Goal: Obtain resource: Download file/media

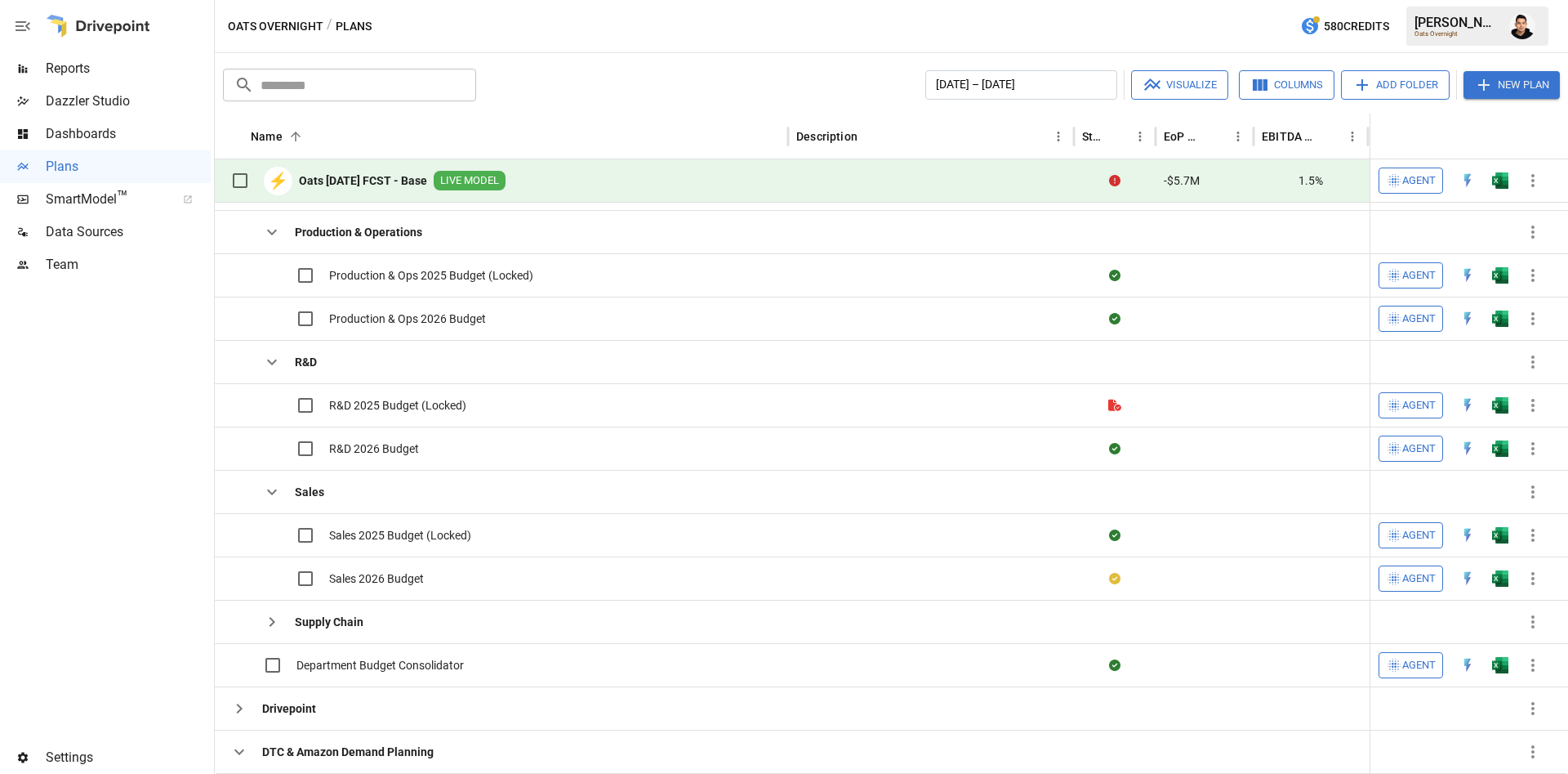
scroll to position [867, 0]
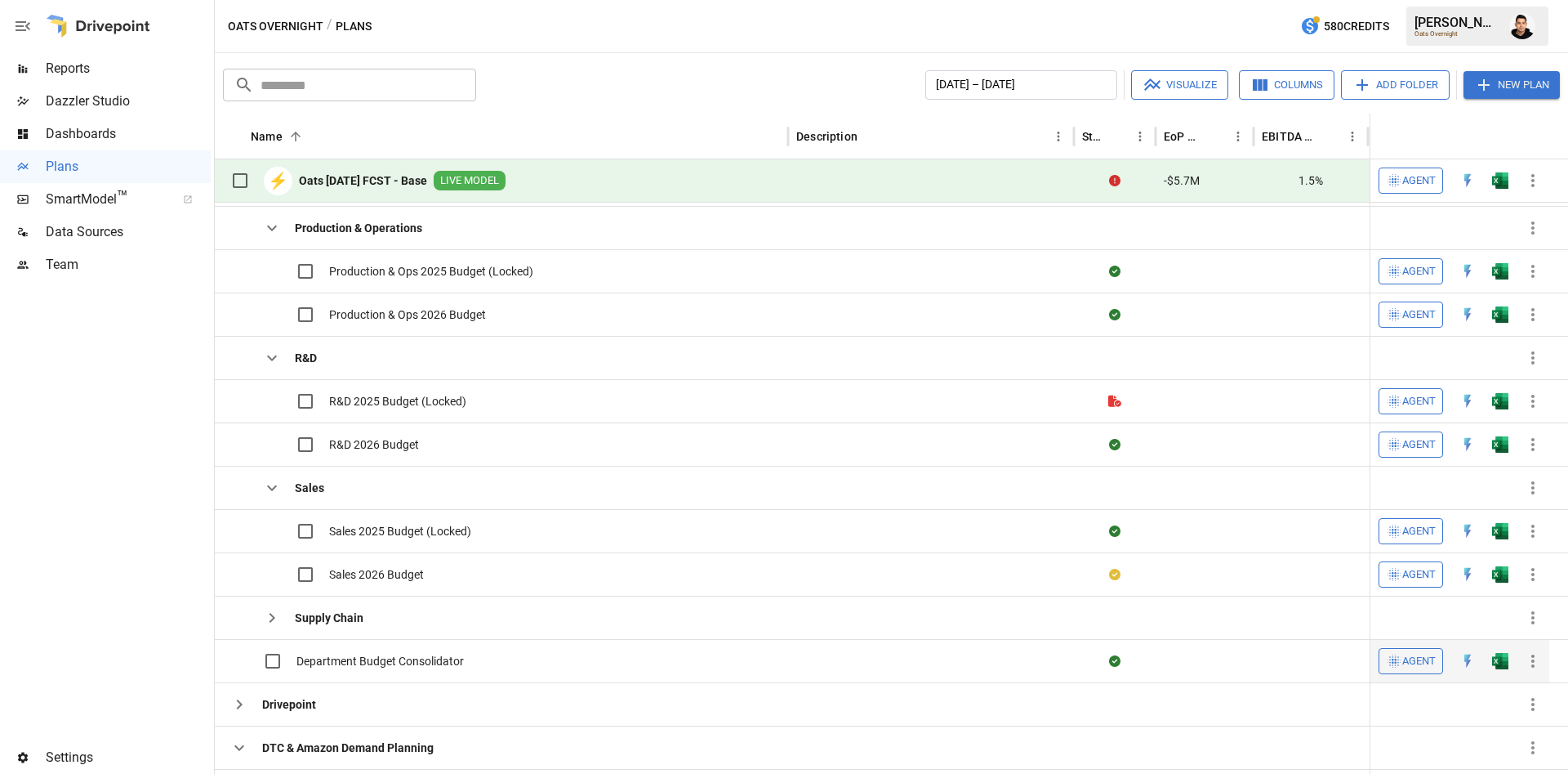
drag, startPoint x: 1518, startPoint y: 659, endPoint x: 1507, endPoint y: 662, distance: 11.4
click at [1507, 670] on div "Open in Excel" at bounding box center [1501, 684] width 72 height 30
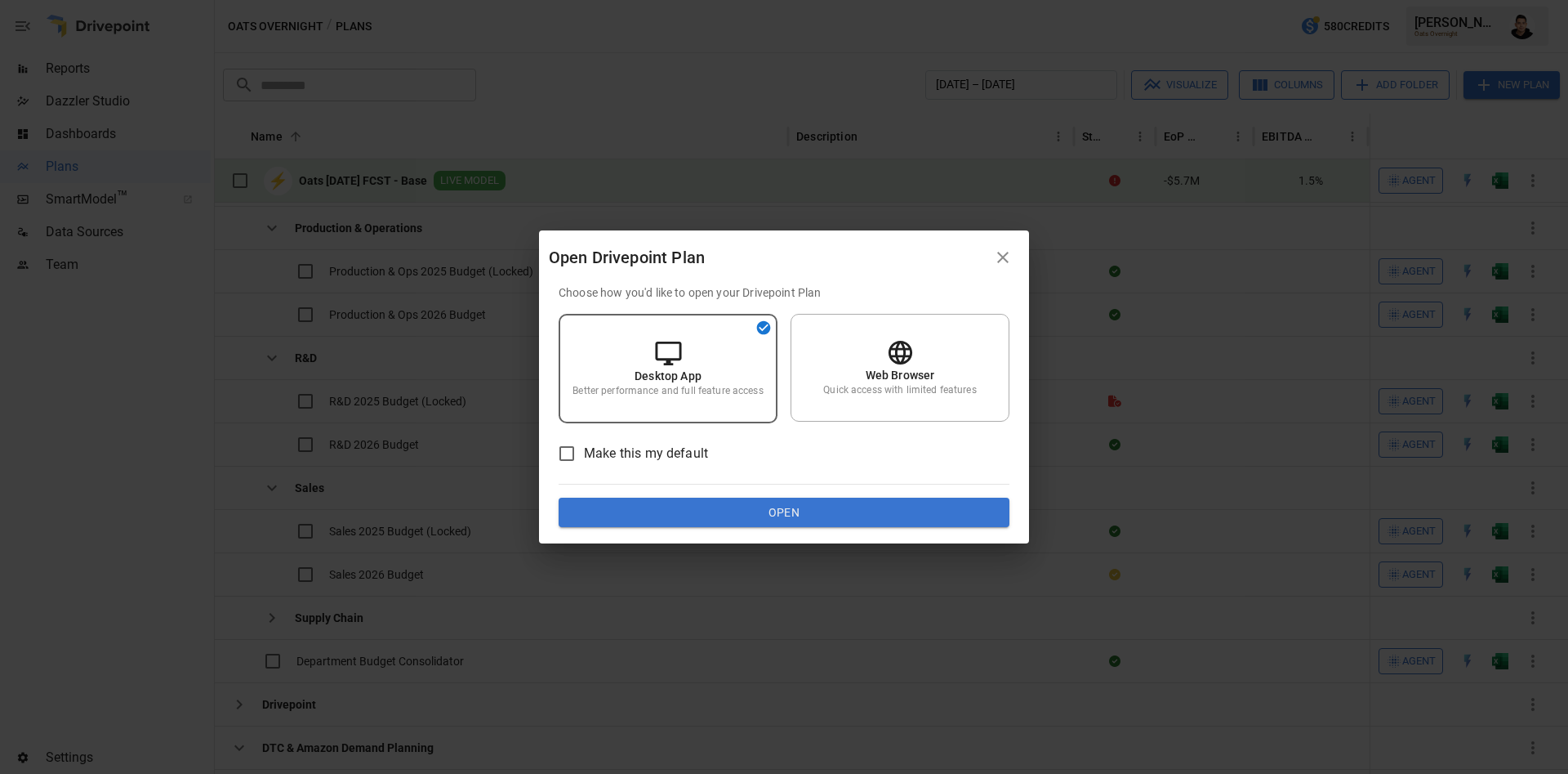
click at [964, 514] on button "Open" at bounding box center [784, 512] width 451 height 29
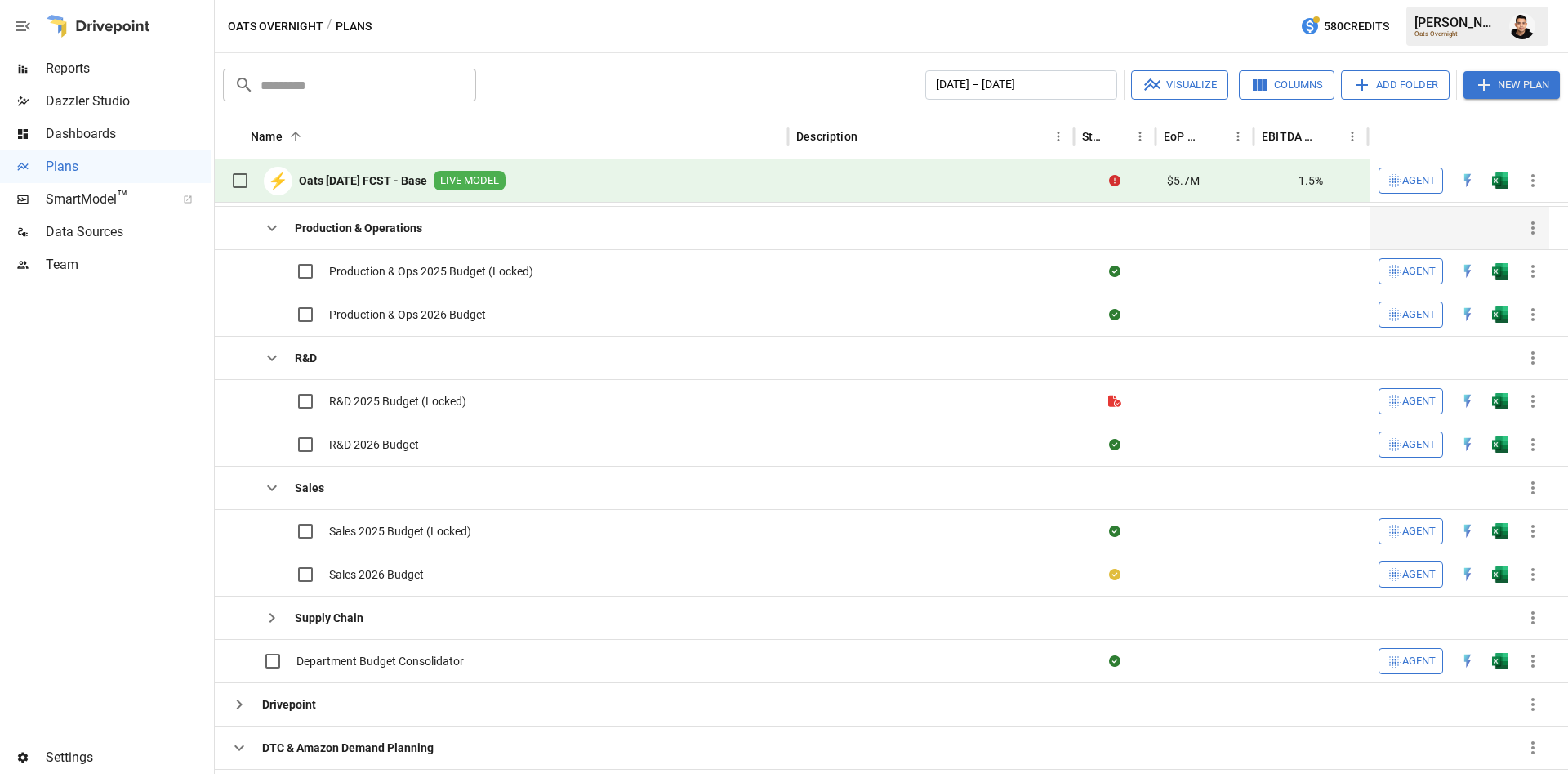
click at [285, 231] on button "button" at bounding box center [272, 228] width 33 height 33
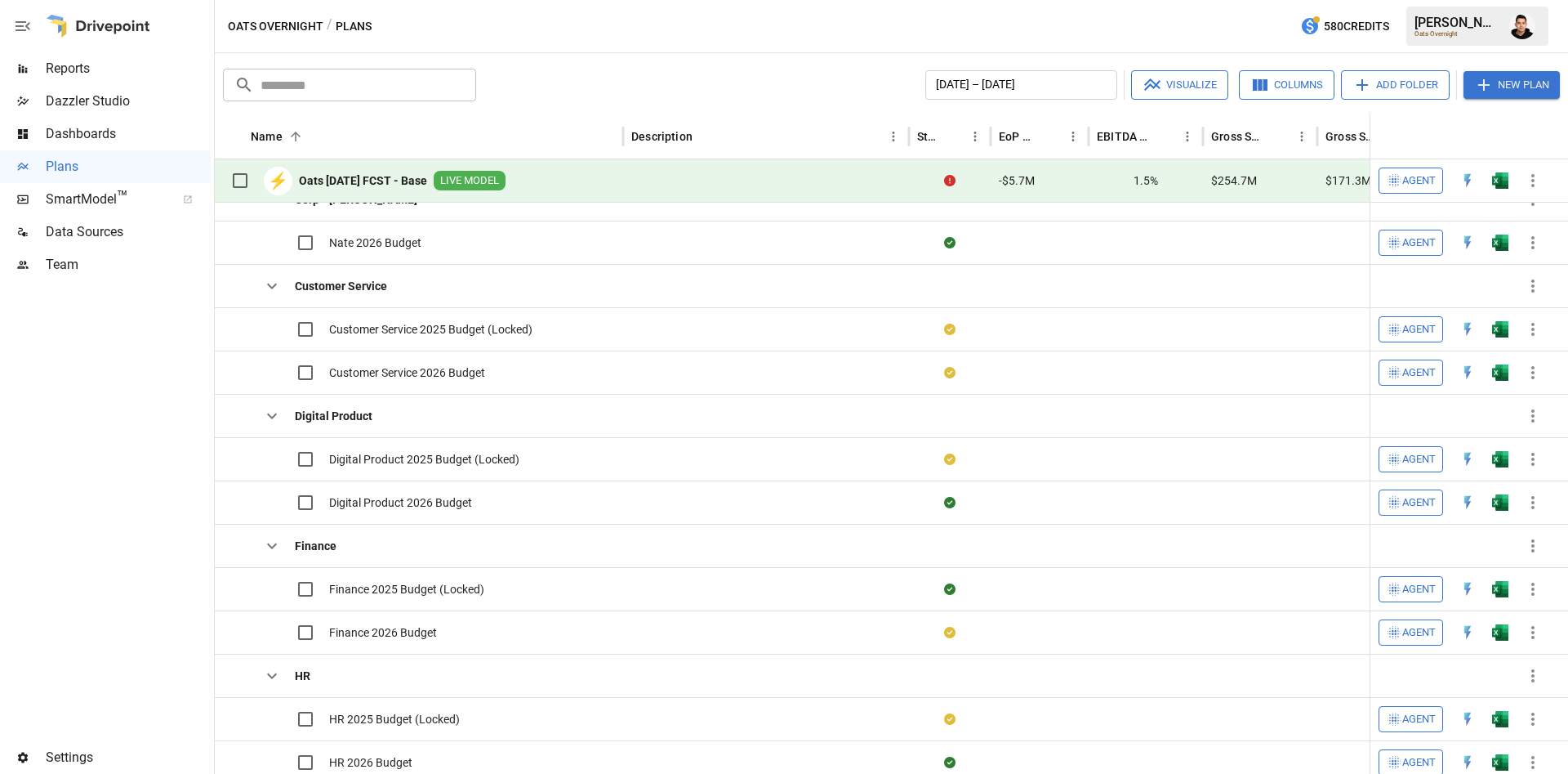
scroll to position [0, 0]
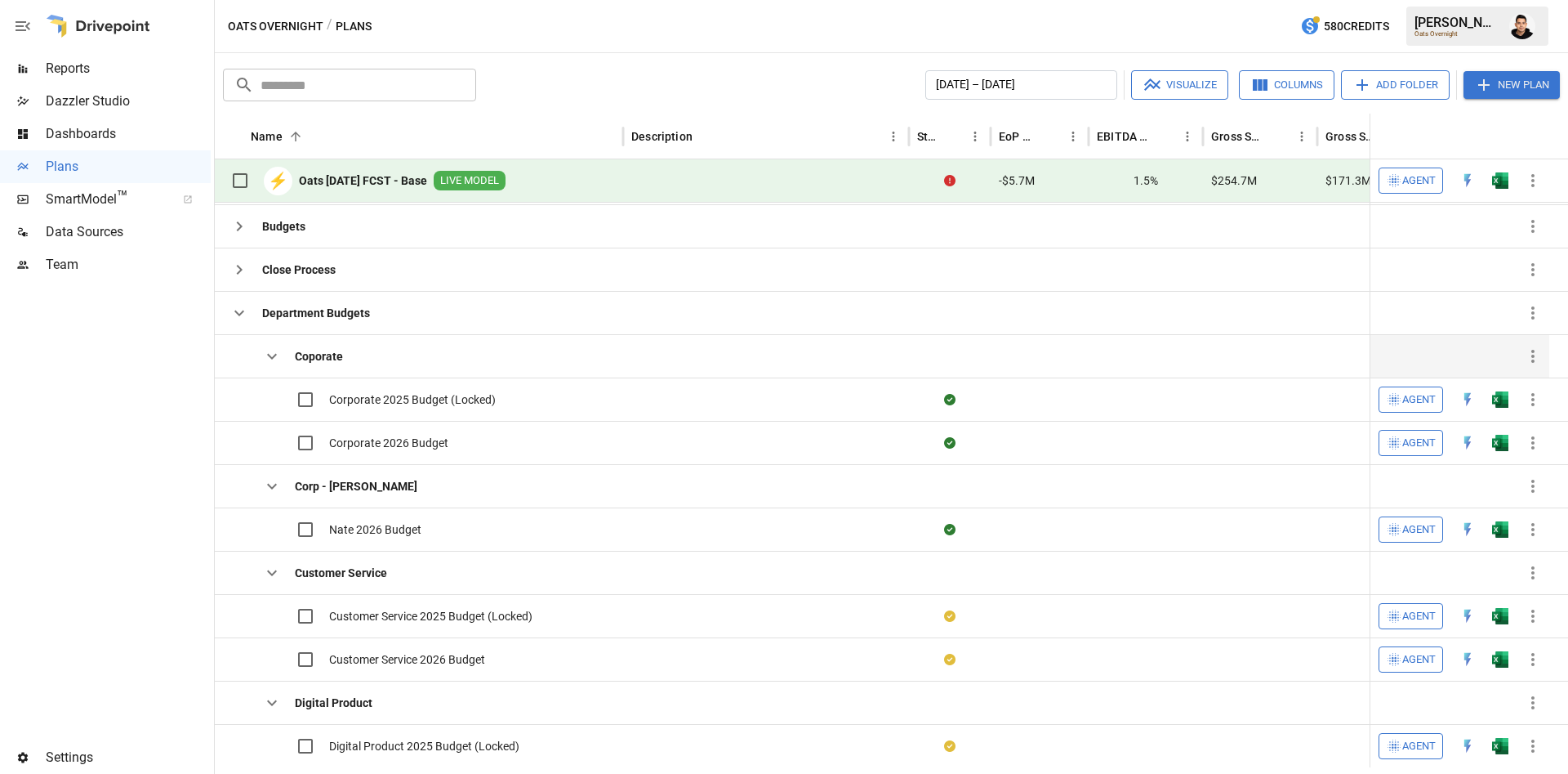
click at [274, 364] on icon "button" at bounding box center [272, 356] width 20 height 20
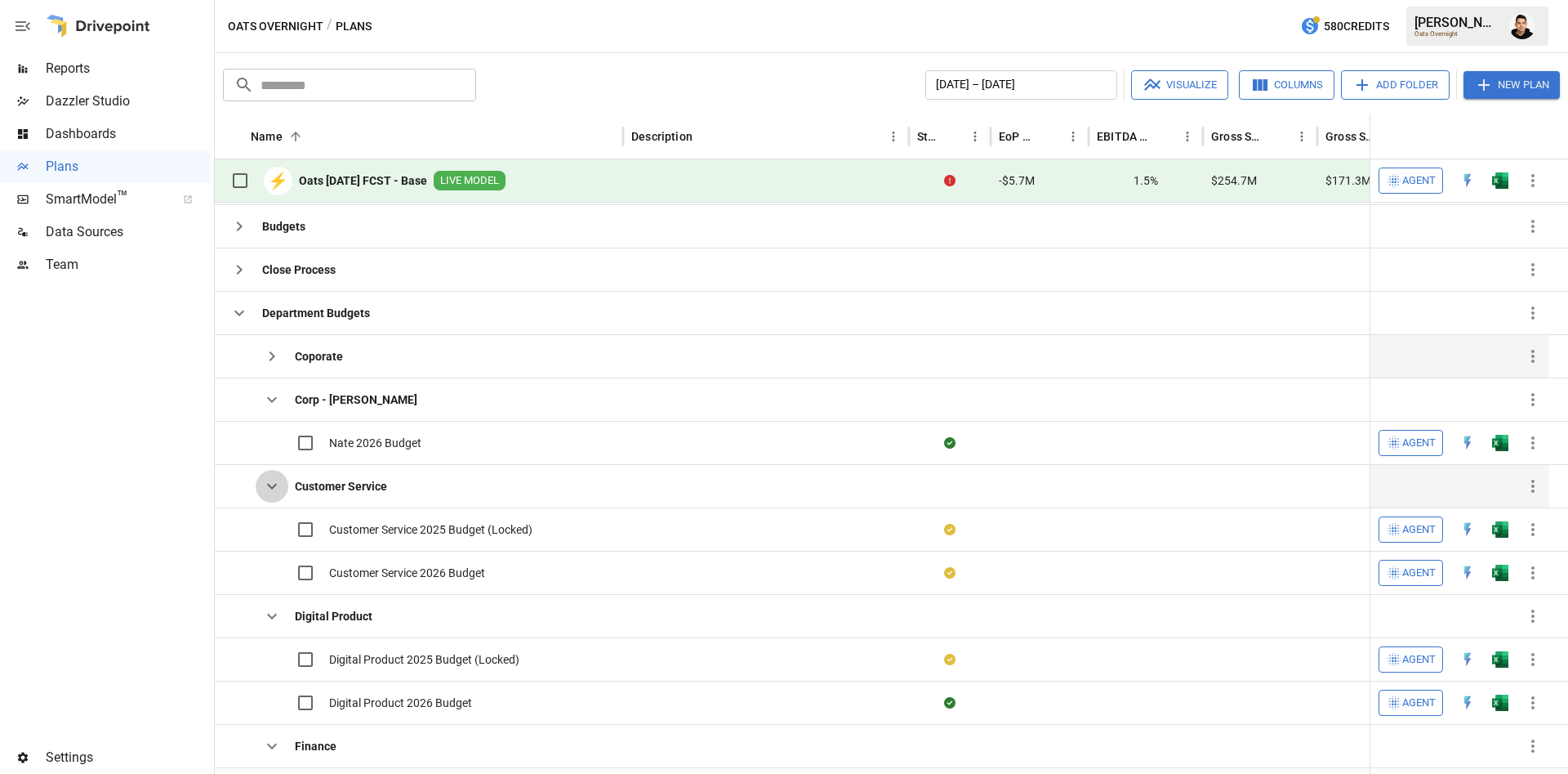
click at [273, 499] on button "button" at bounding box center [272, 486] width 33 height 33
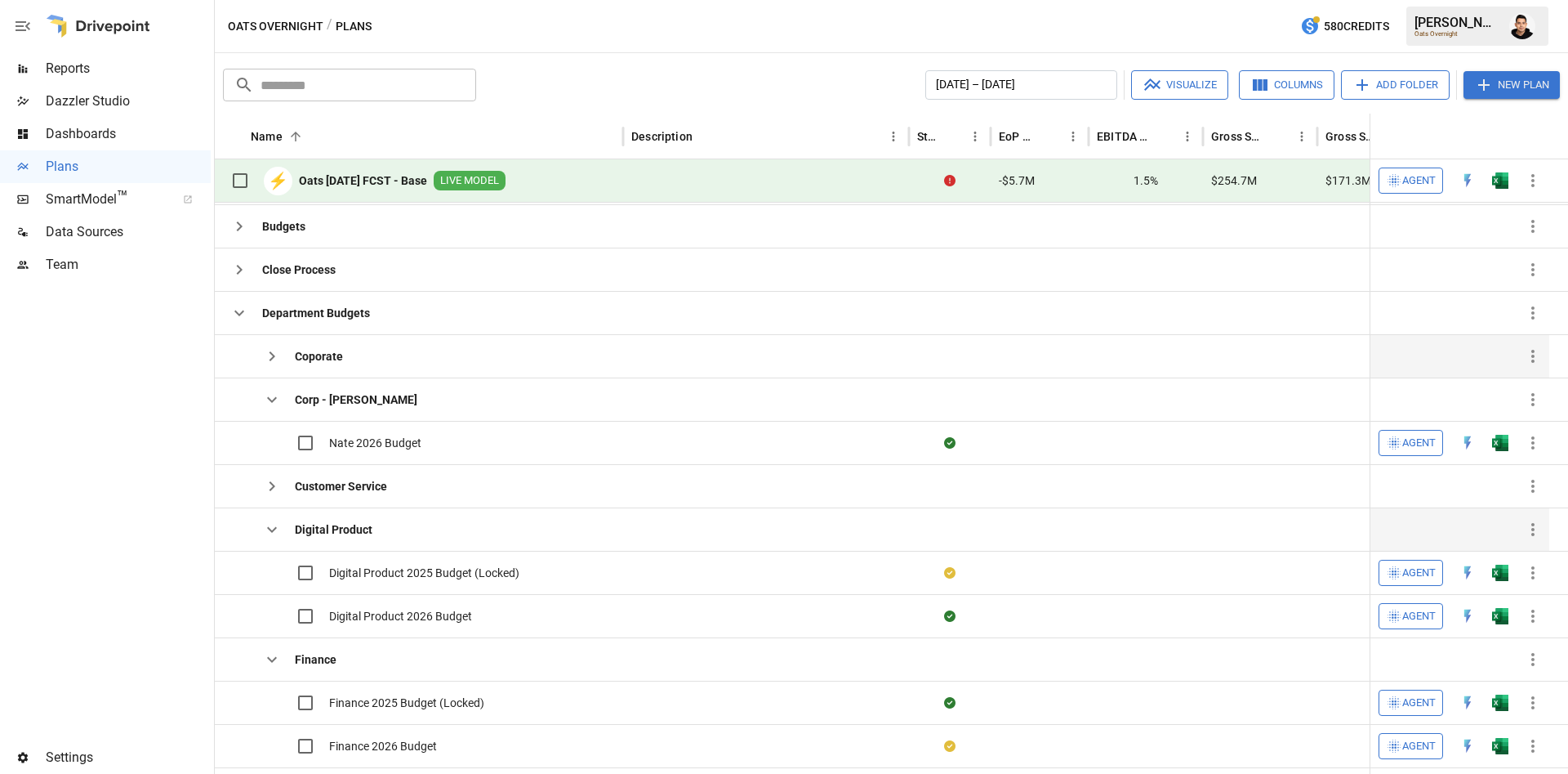
click at [272, 542] on button "button" at bounding box center [272, 529] width 33 height 33
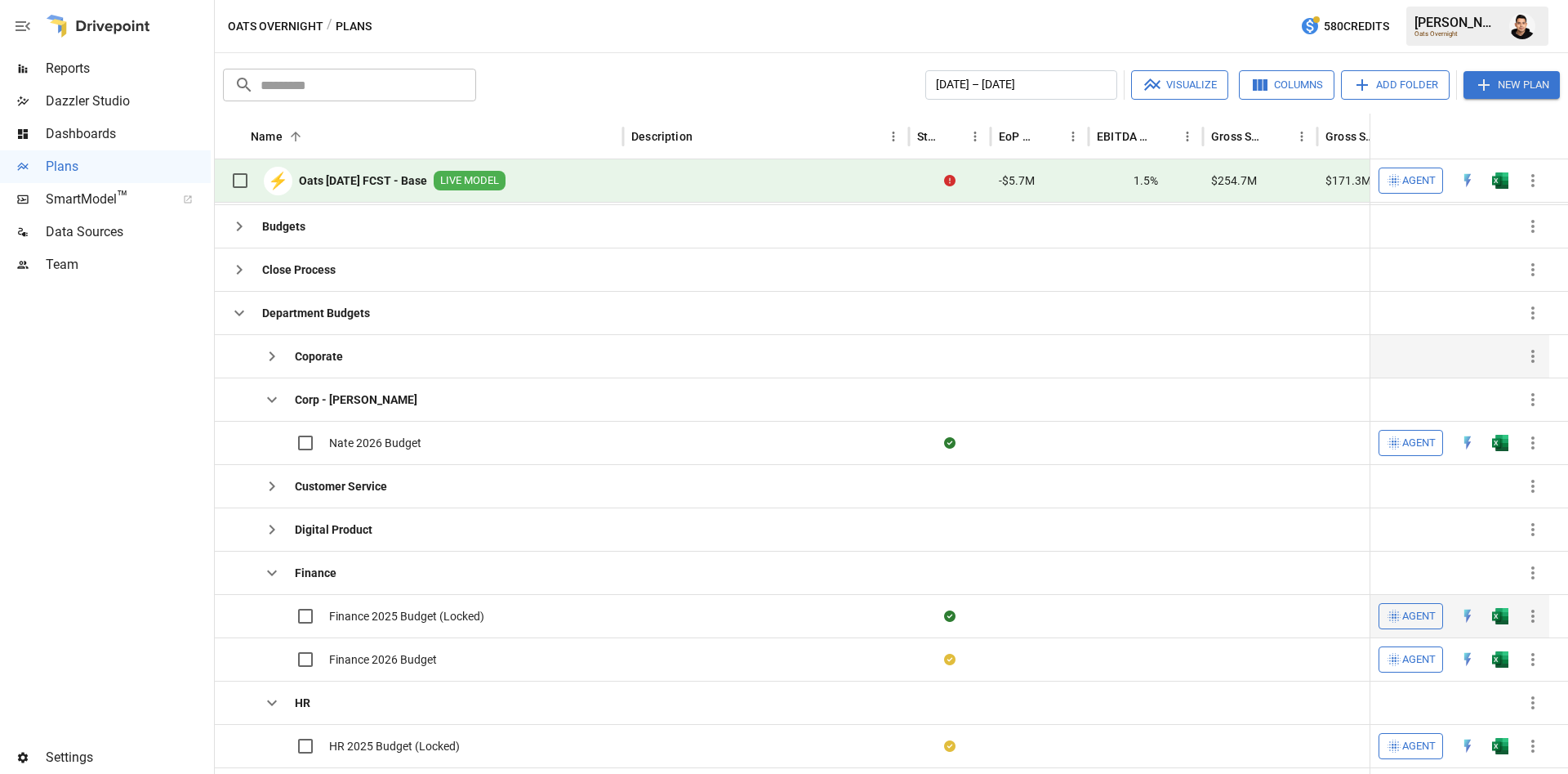
click at [269, 595] on div "Finance 2025 Budget (Locked)" at bounding box center [353, 616] width 261 height 43
click at [272, 575] on icon "button" at bounding box center [272, 573] width 10 height 6
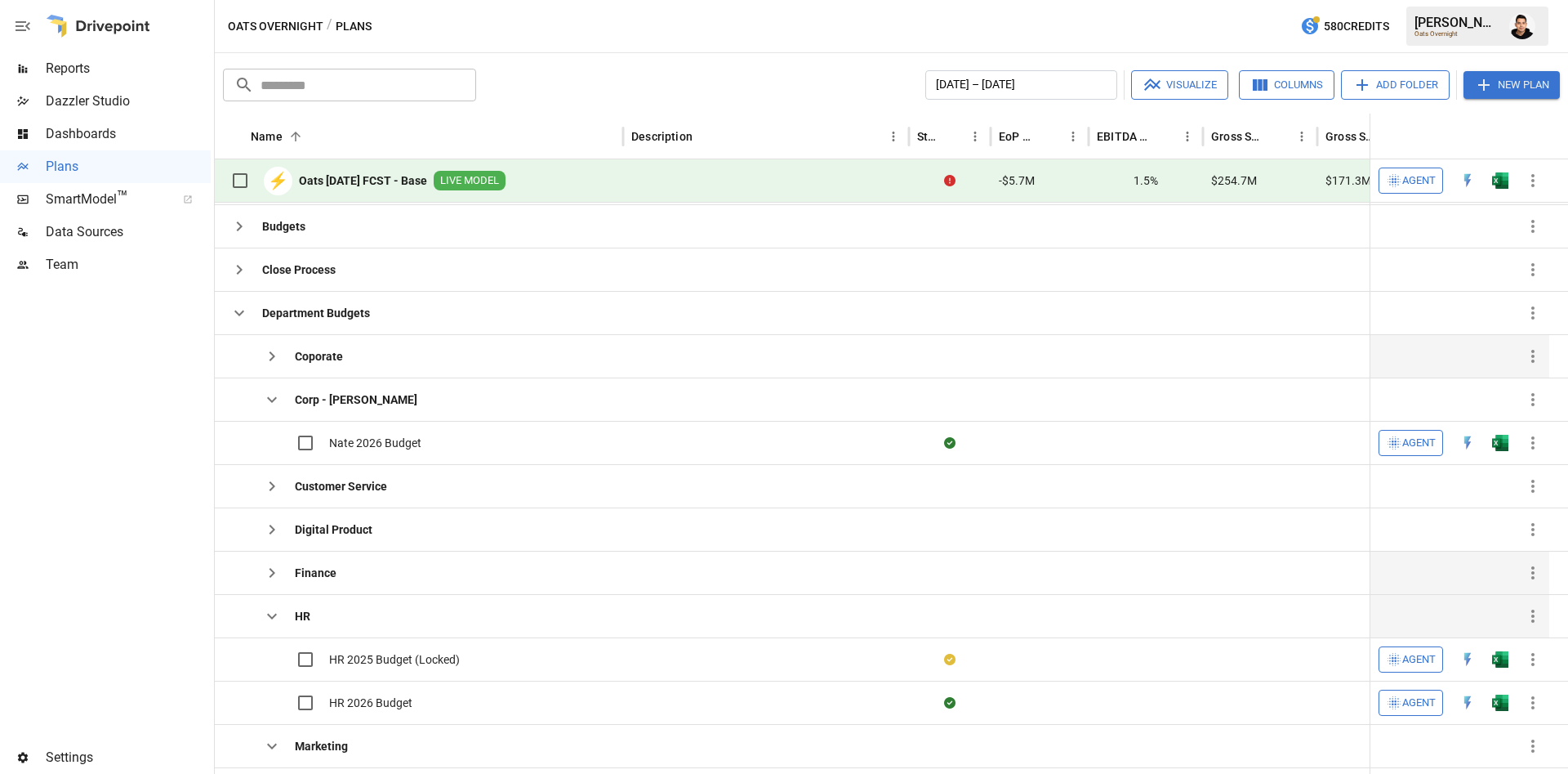
click at [277, 615] on icon "button" at bounding box center [272, 616] width 20 height 20
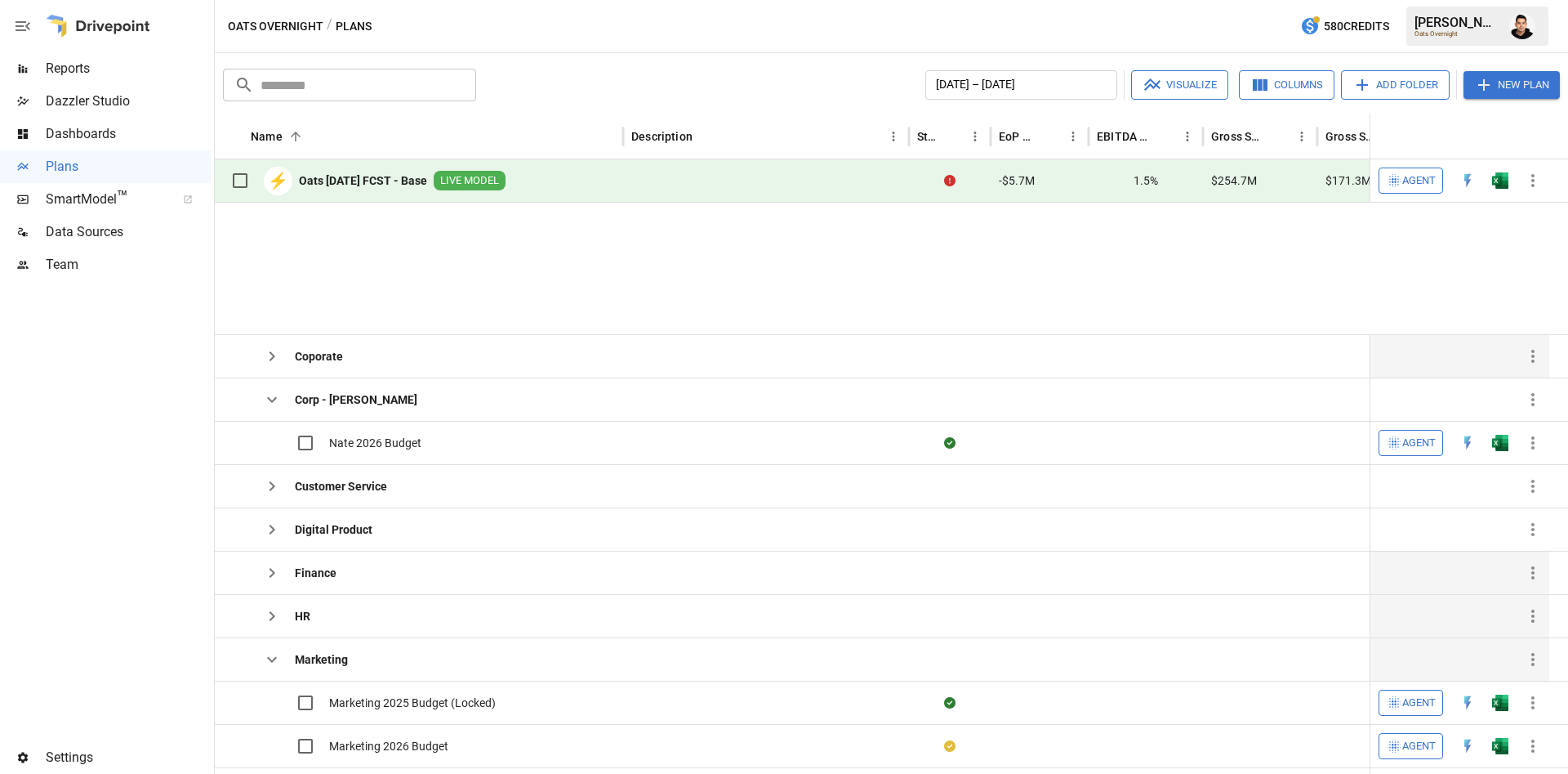
scroll to position [178, 0]
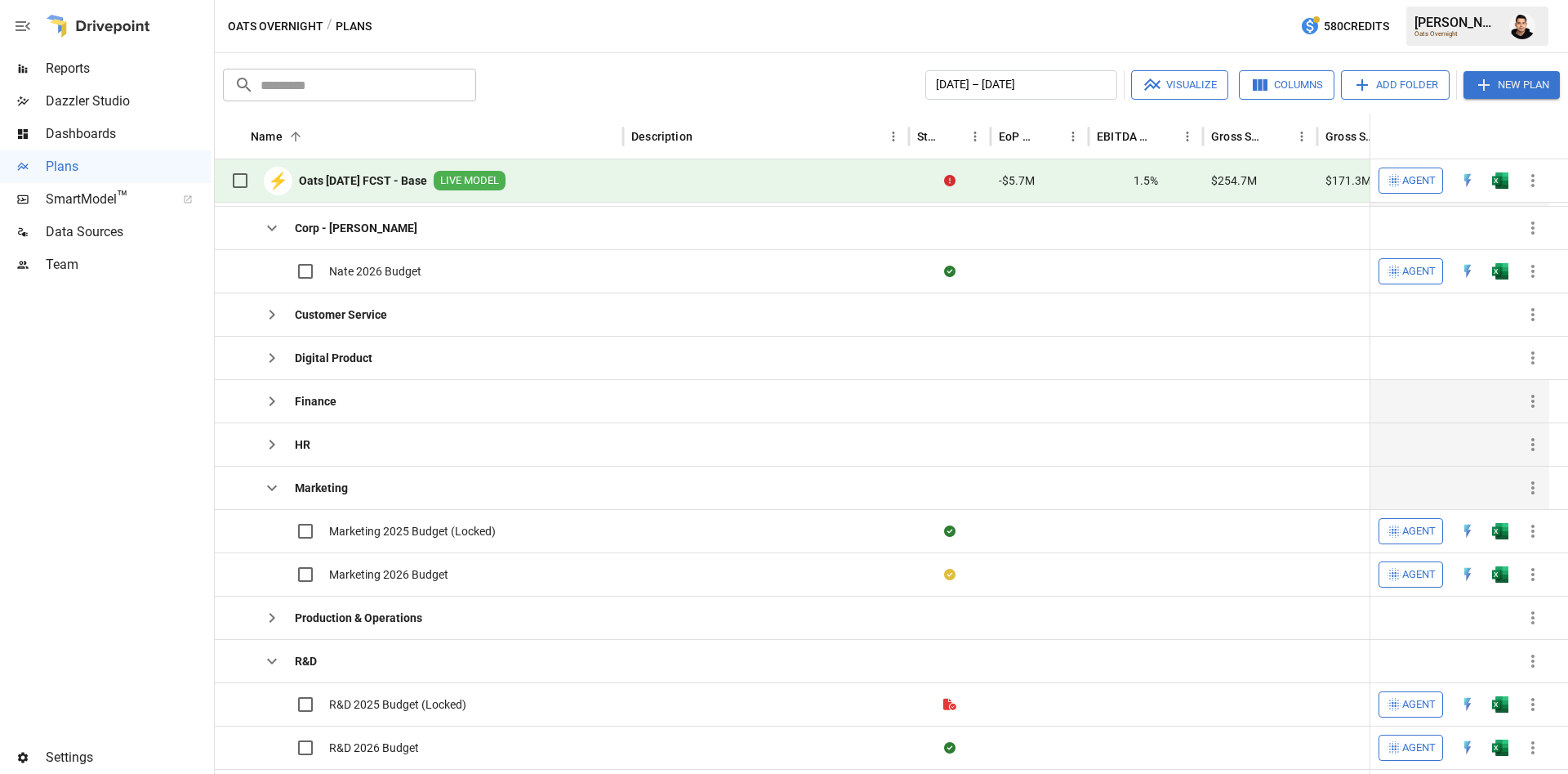
click at [276, 483] on icon "button" at bounding box center [272, 487] width 20 height 20
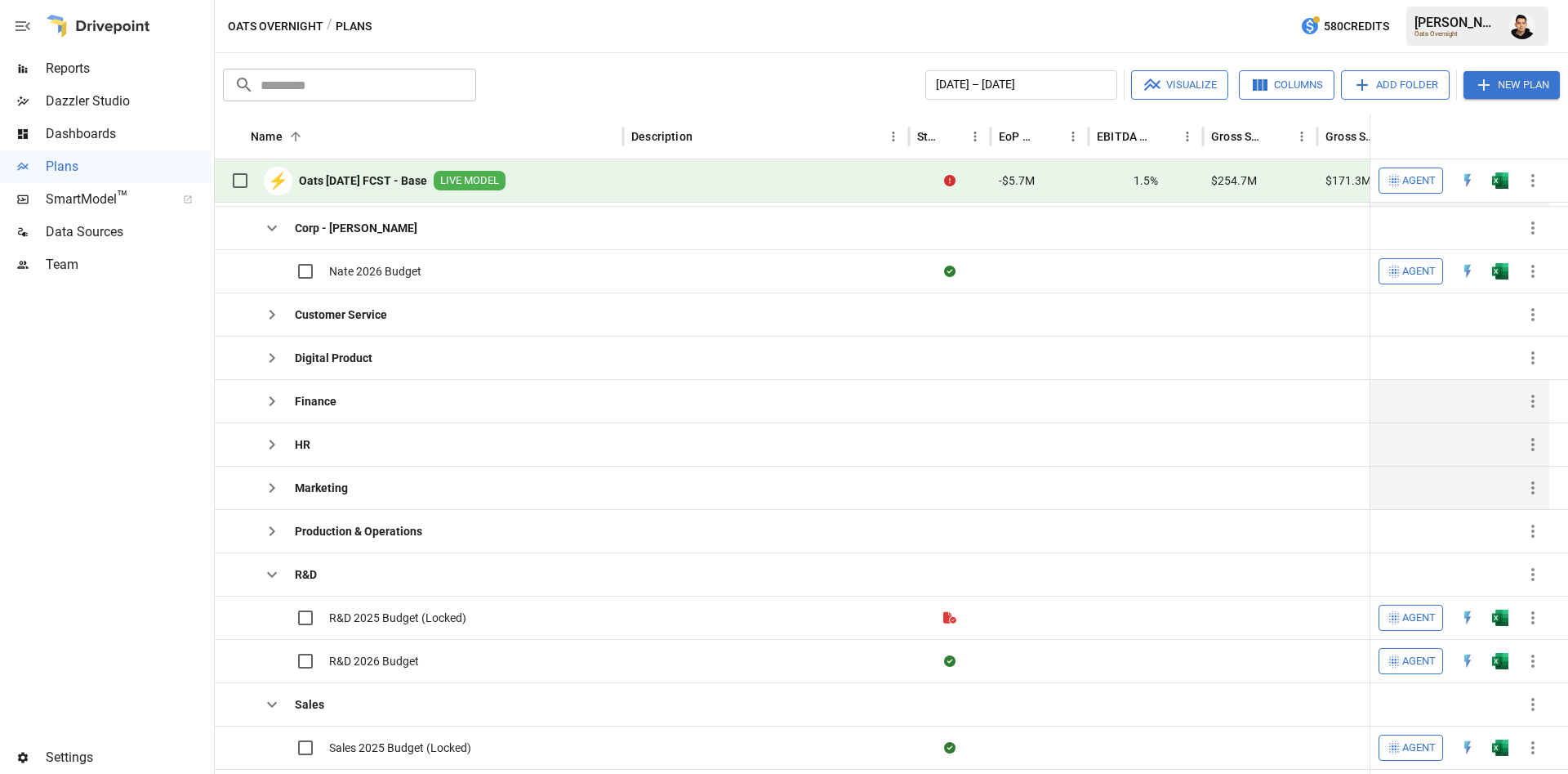
click at [273, 476] on button "button" at bounding box center [272, 487] width 33 height 33
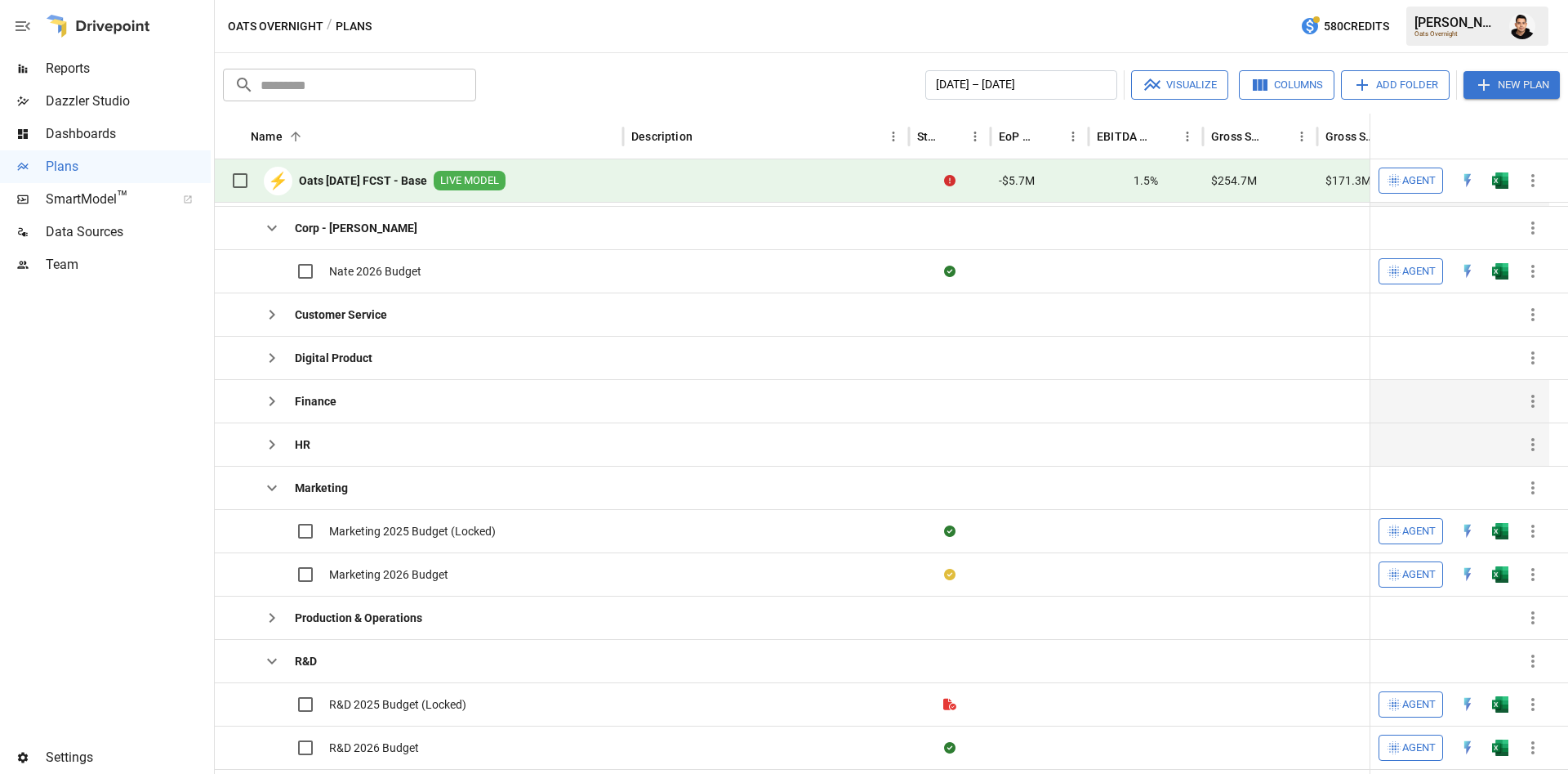
click at [267, 443] on icon "button" at bounding box center [272, 445] width 20 height 20
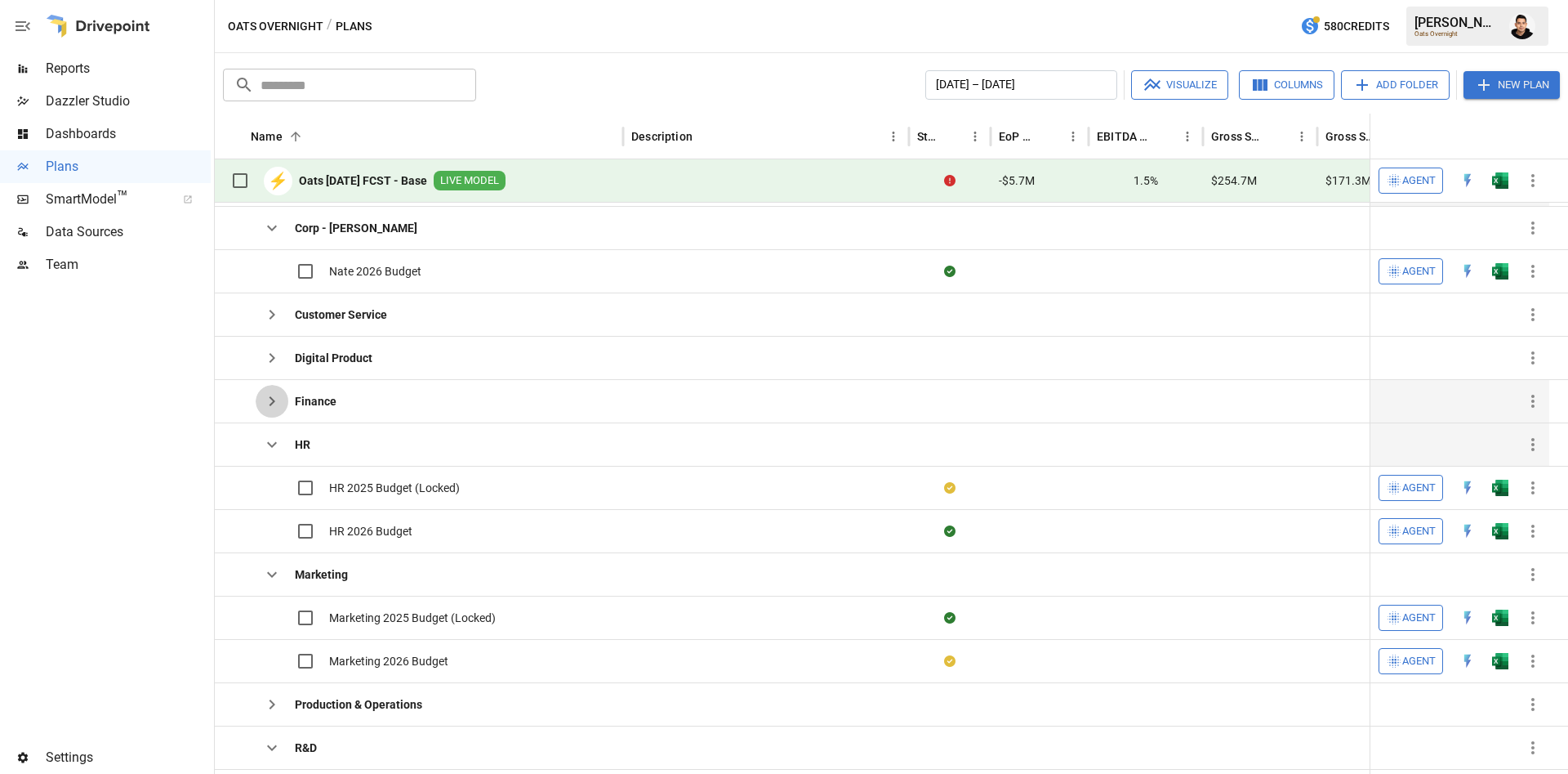
click at [267, 409] on button "button" at bounding box center [272, 401] width 33 height 33
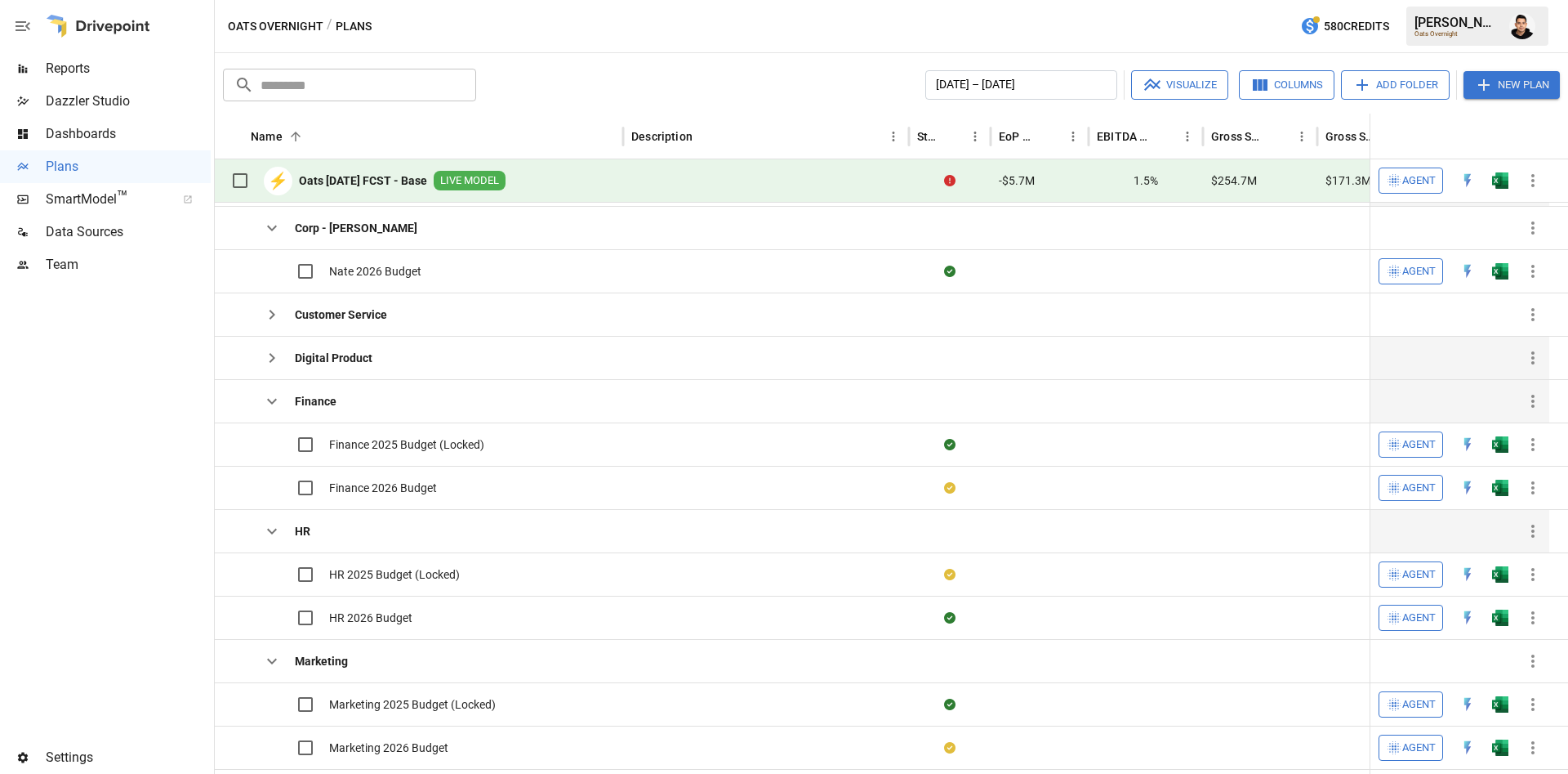
click at [262, 355] on icon "button" at bounding box center [272, 358] width 20 height 20
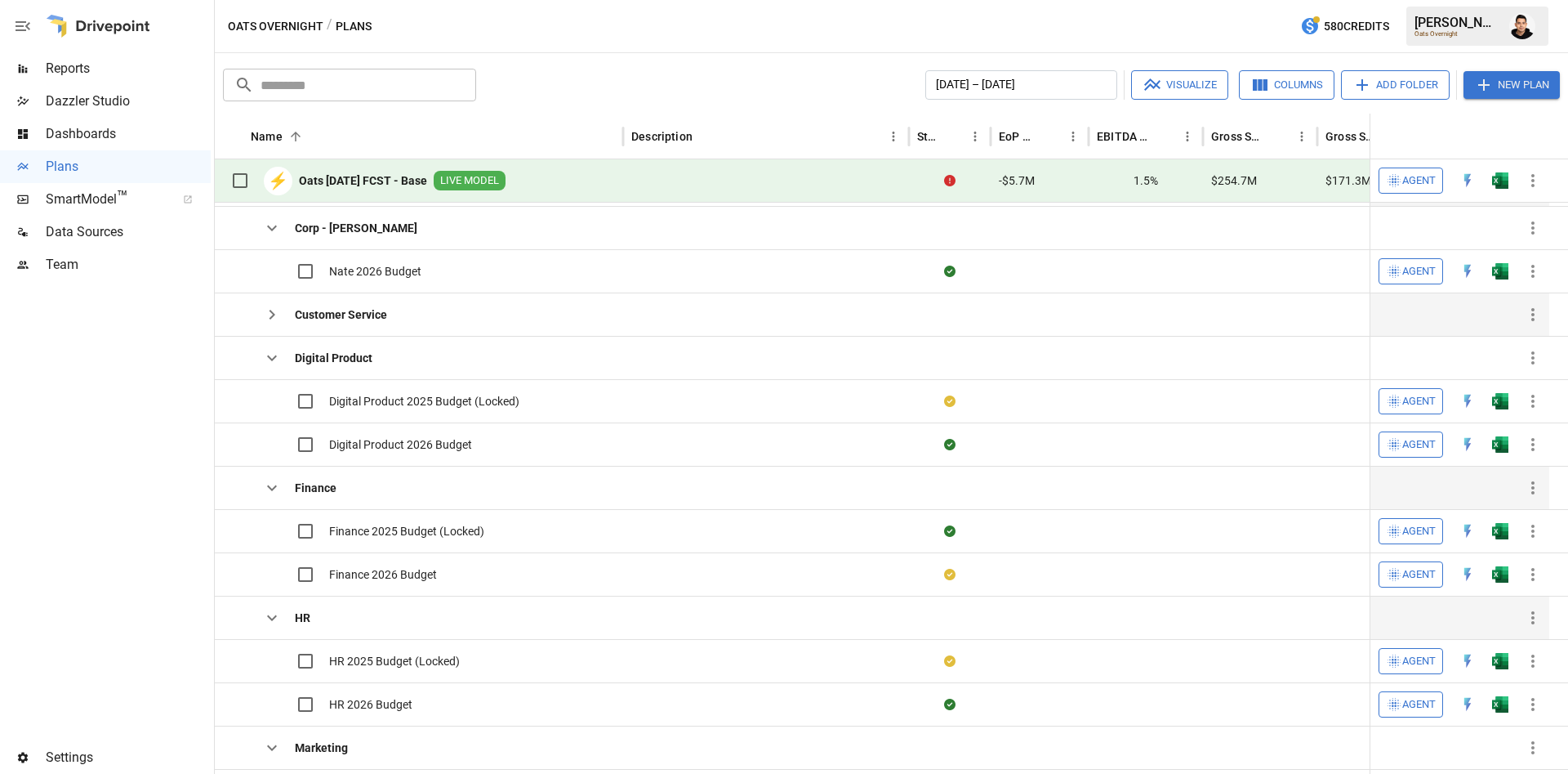
click at [261, 322] on button "button" at bounding box center [272, 315] width 33 height 33
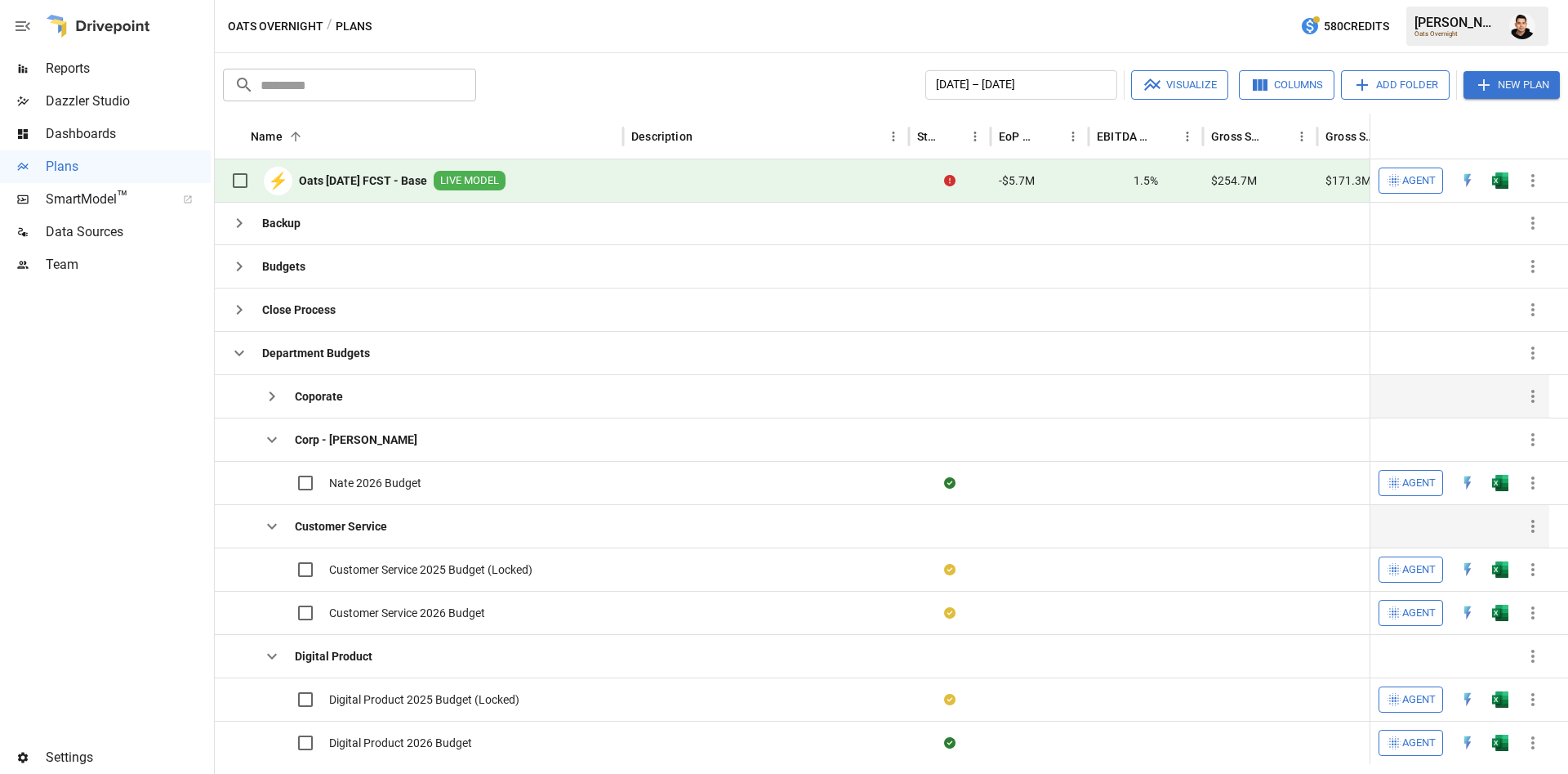
scroll to position [2, 0]
click at [278, 388] on icon "button" at bounding box center [272, 396] width 20 height 20
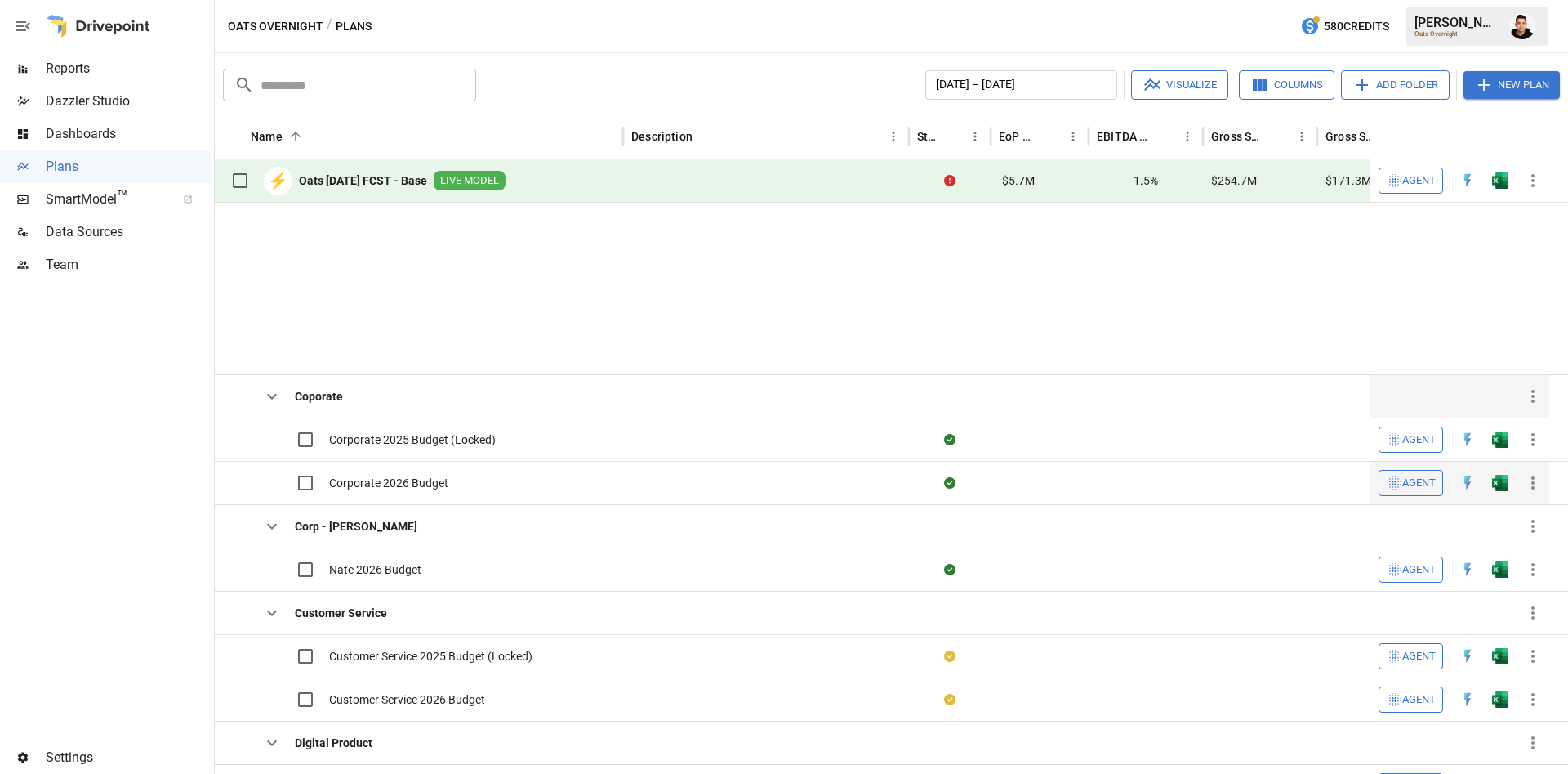
scroll to position [216, 0]
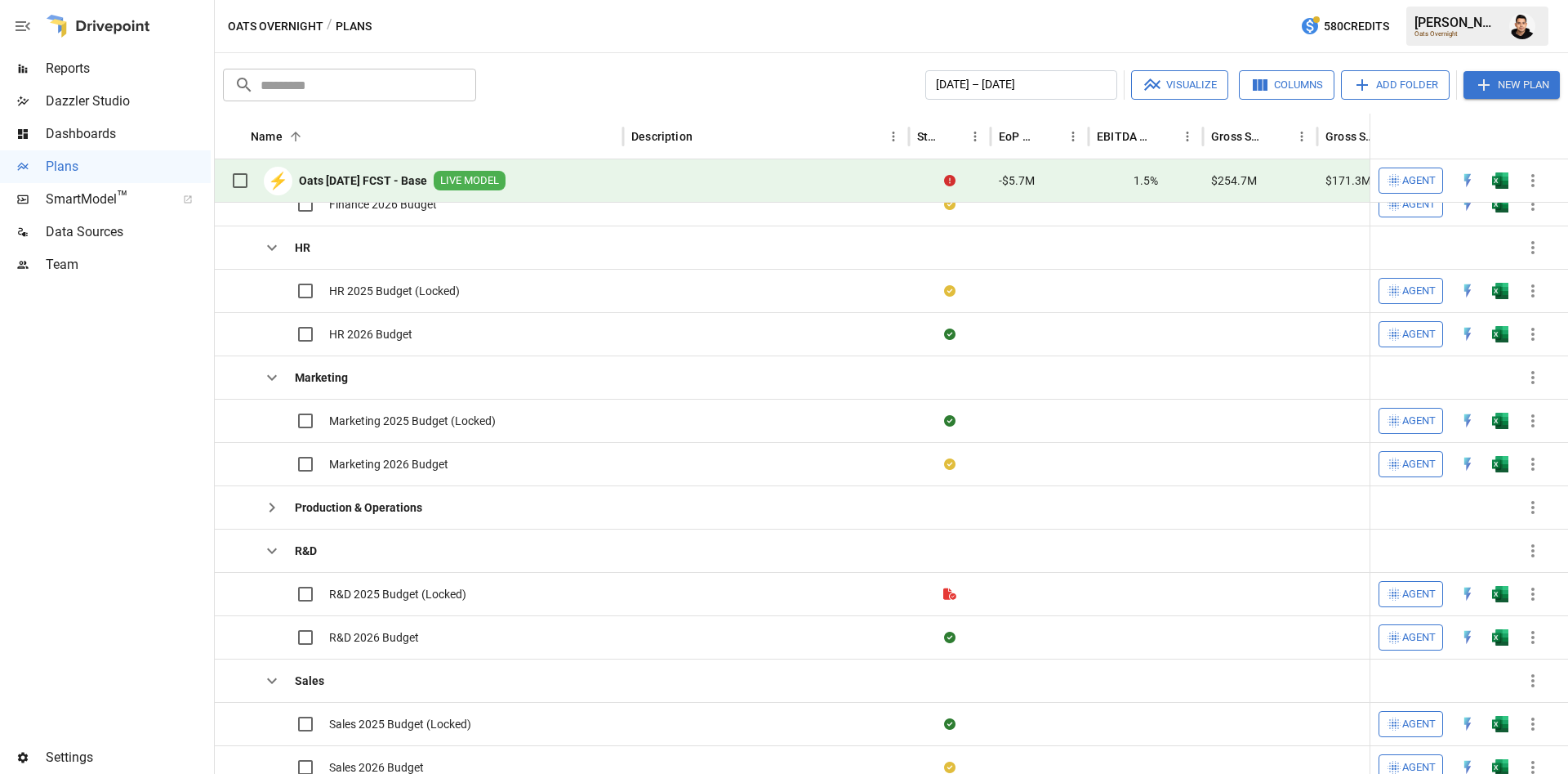
click at [278, 487] on div "Production & Operations" at bounding box center [322, 507] width 199 height 43
click at [269, 508] on icon "button" at bounding box center [272, 507] width 20 height 20
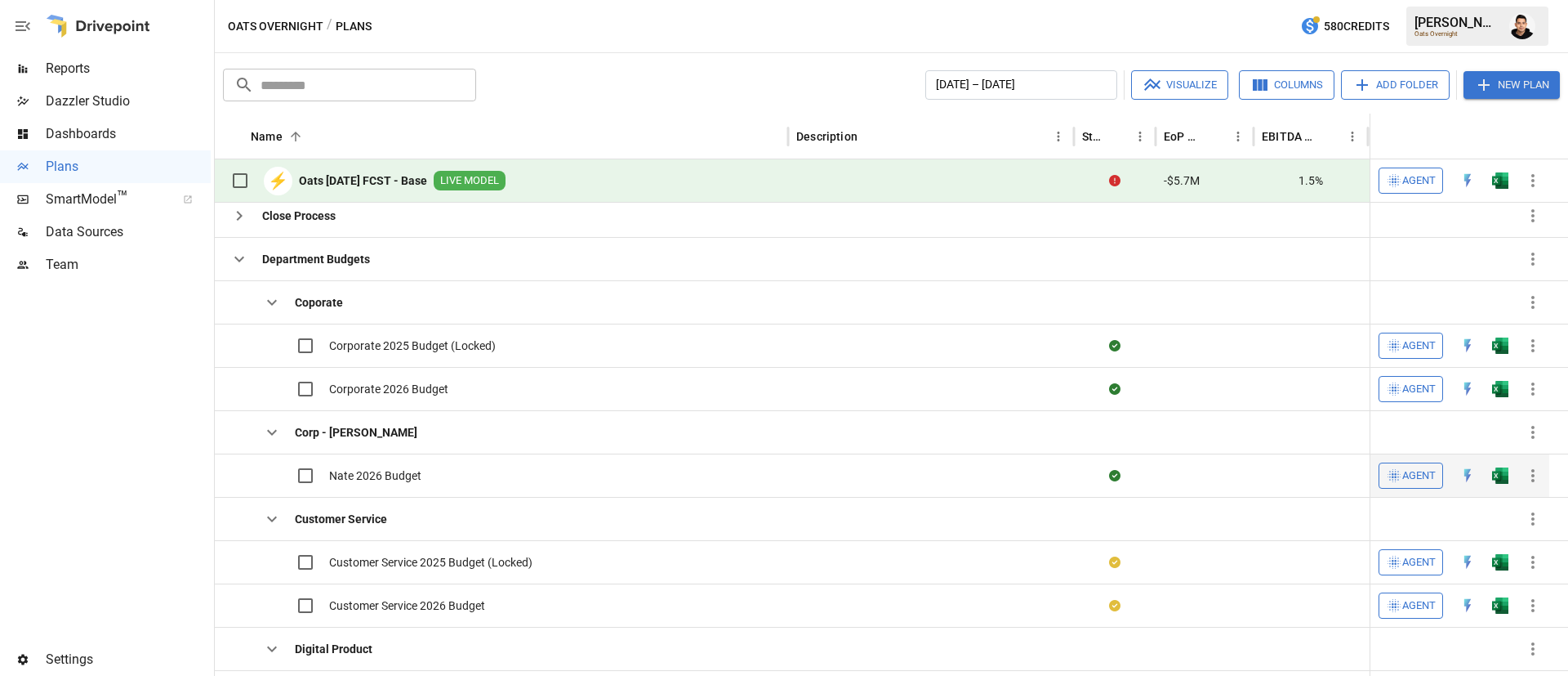
scroll to position [78, 0]
click at [264, 429] on icon "button" at bounding box center [272, 433] width 20 height 20
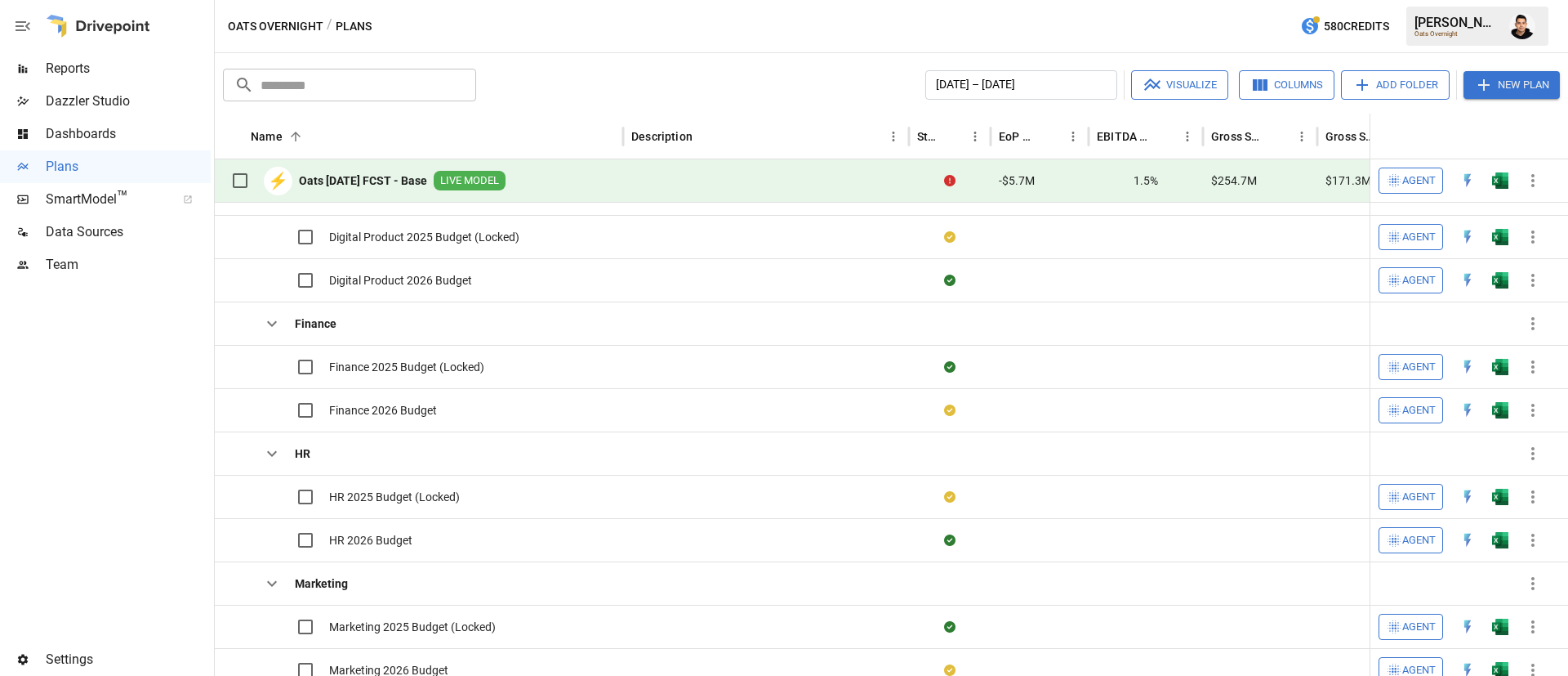
scroll to position [414, 0]
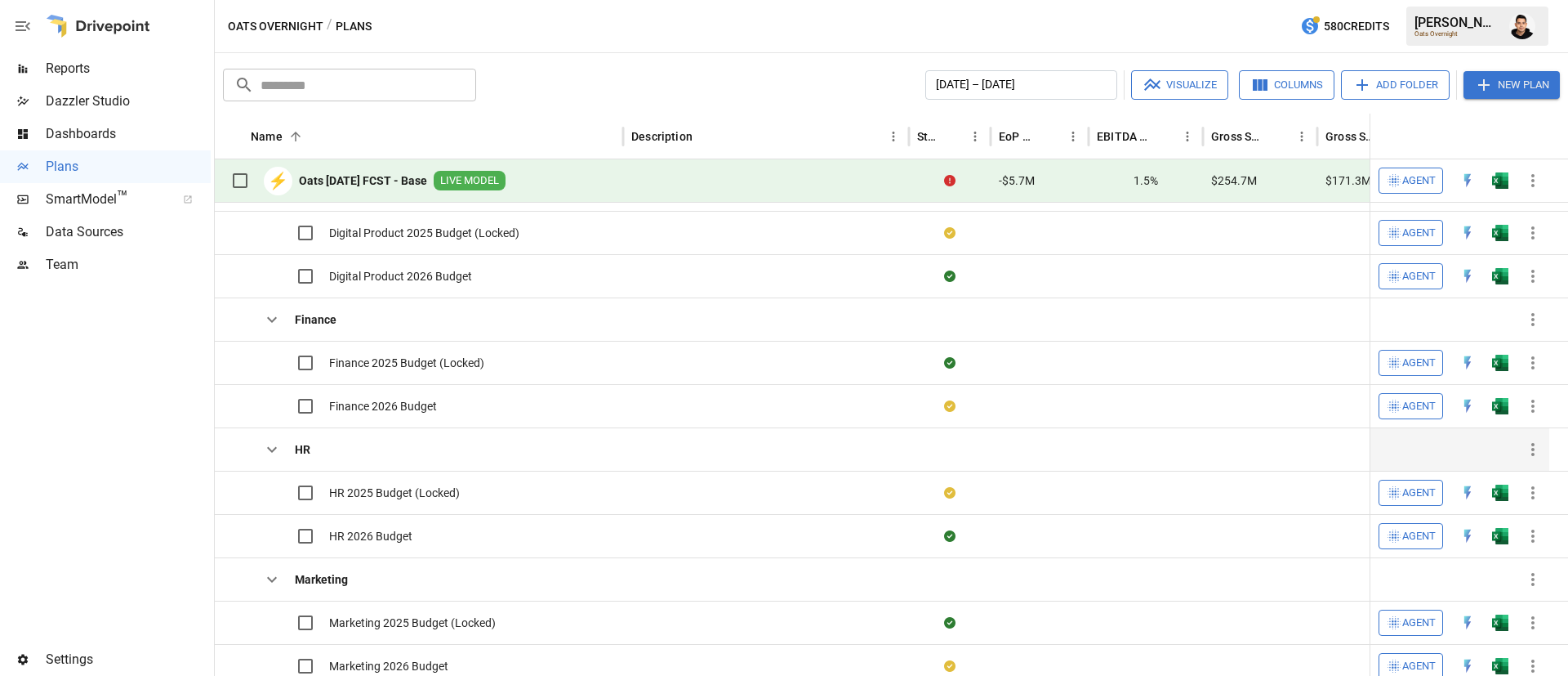
click at [277, 456] on icon "button" at bounding box center [272, 450] width 20 height 20
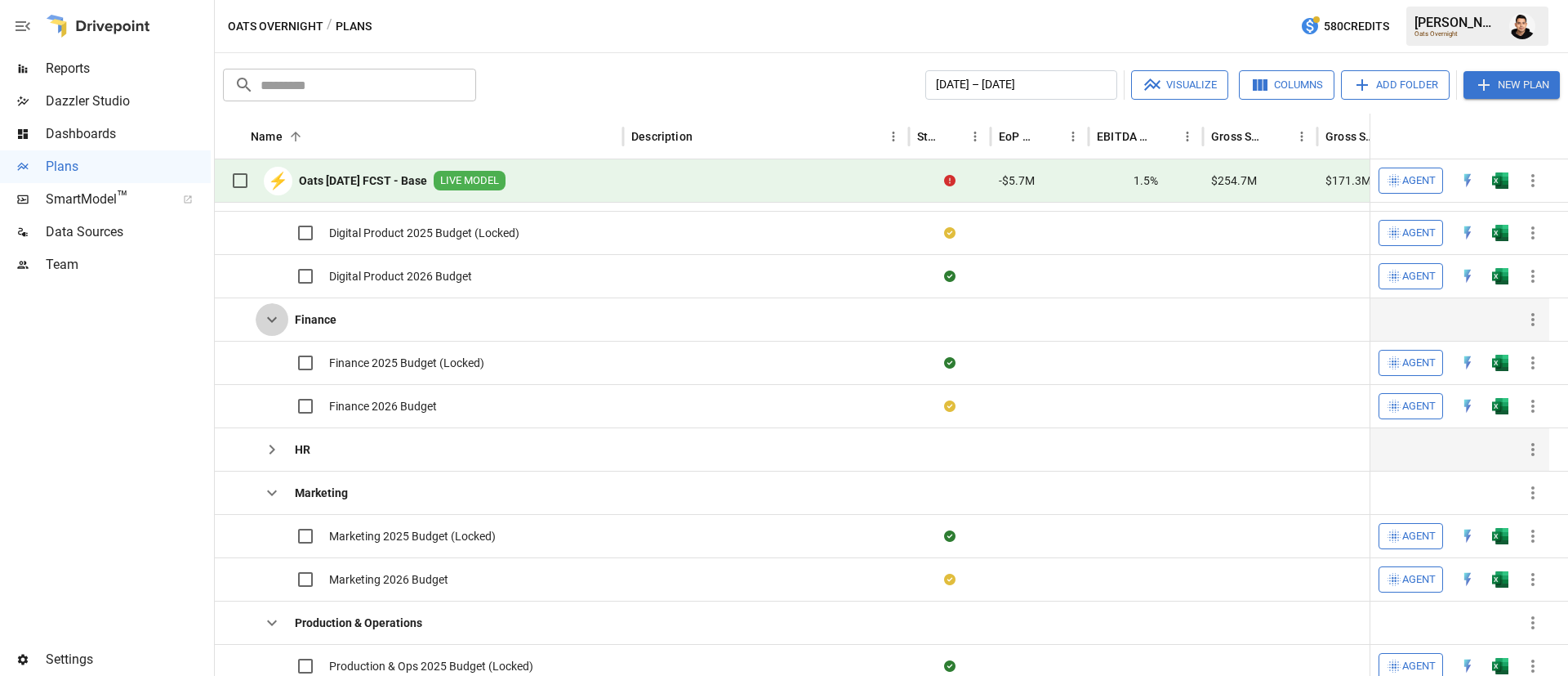
click at [274, 319] on icon "button" at bounding box center [272, 320] width 20 height 20
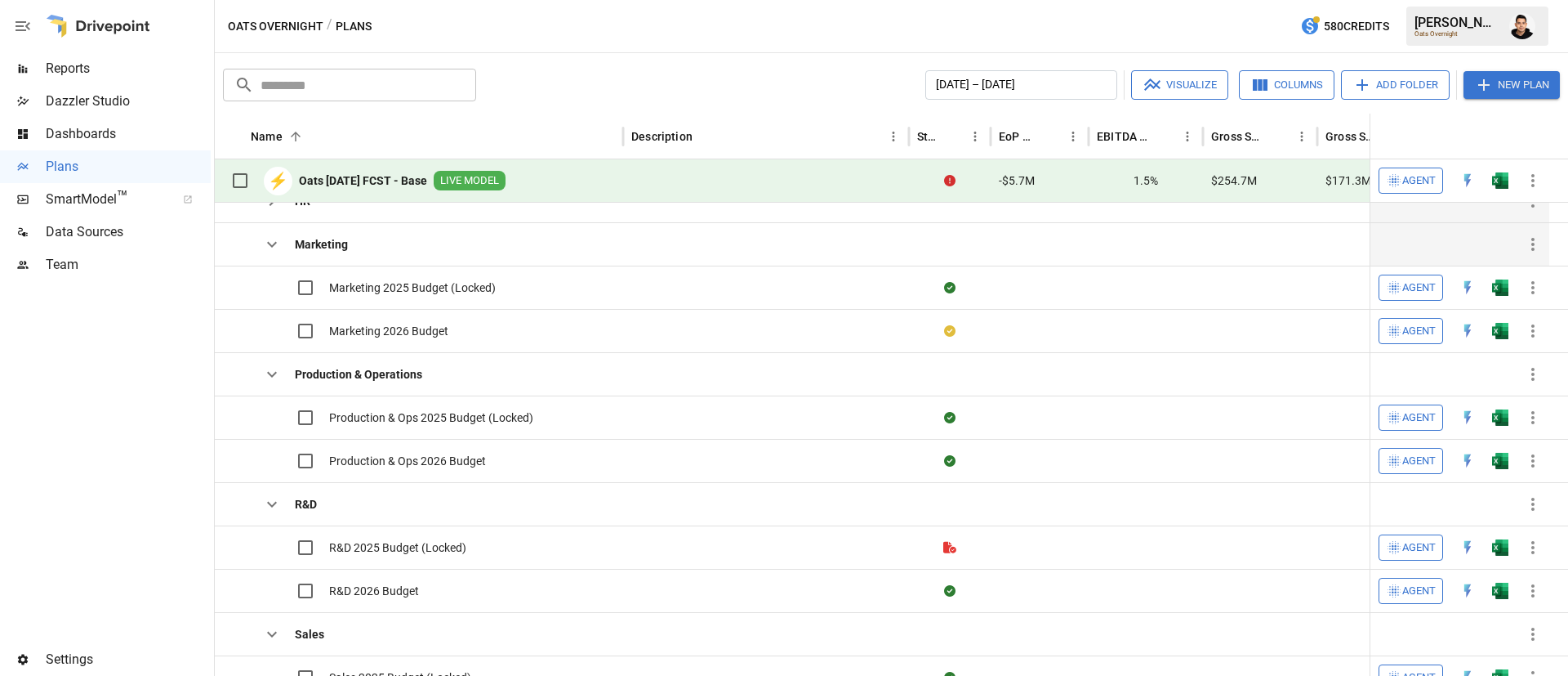
scroll to position [548, 0]
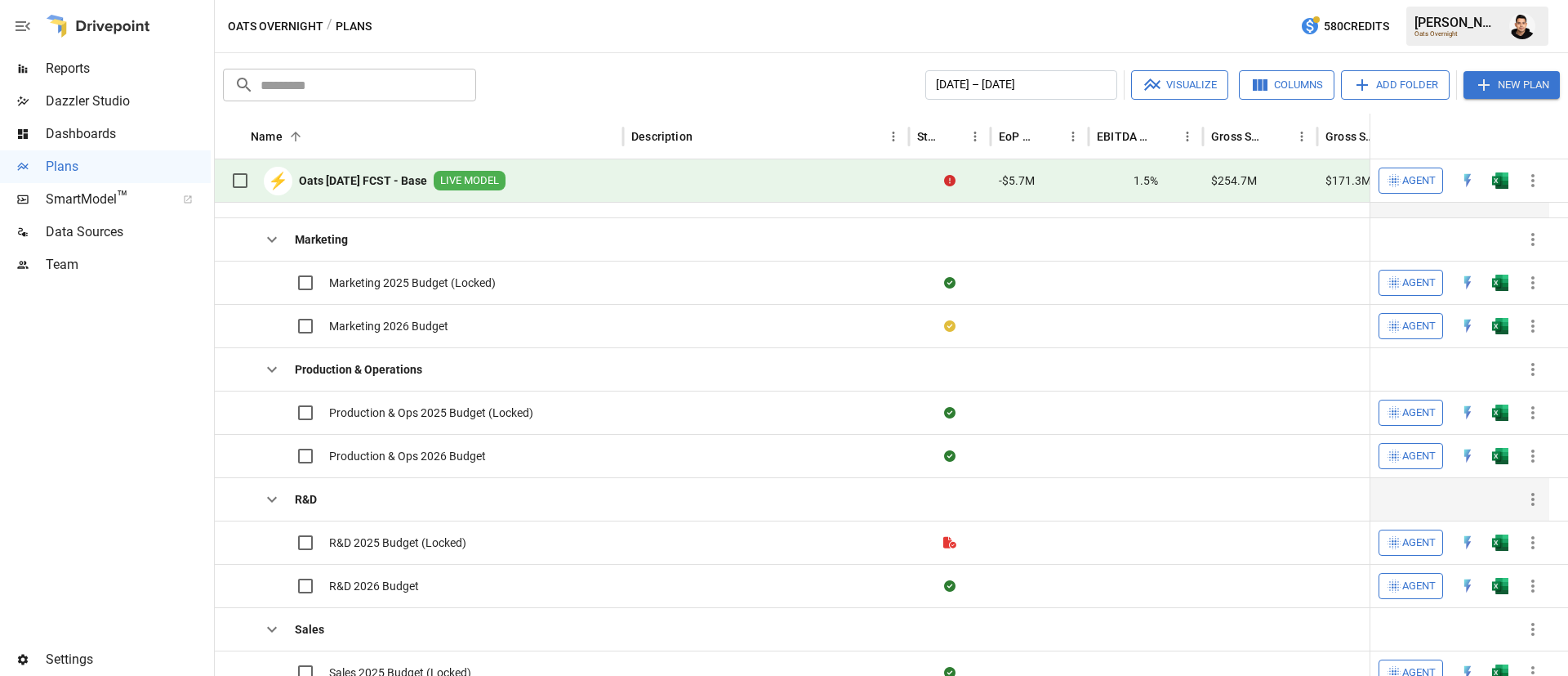
click at [280, 495] on icon "button" at bounding box center [272, 499] width 20 height 20
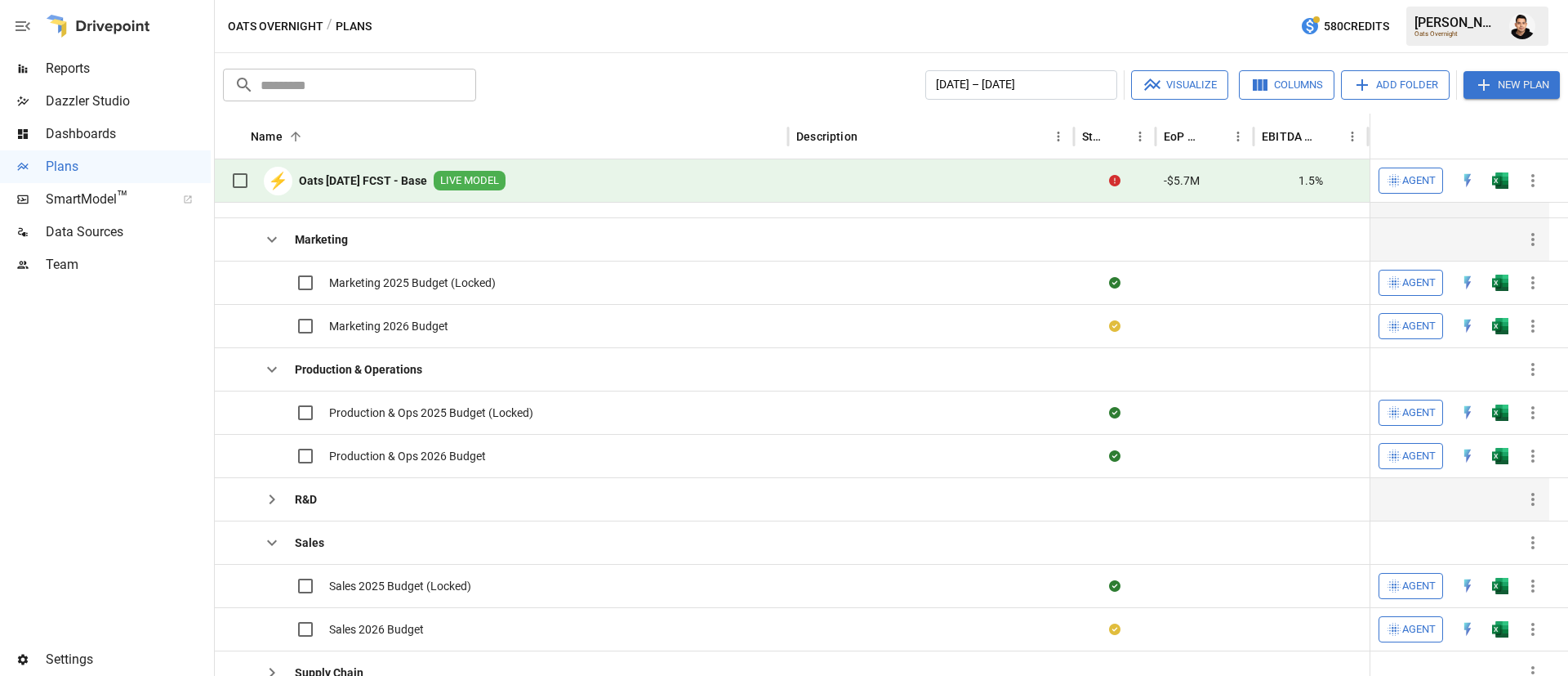
click at [274, 245] on icon "button" at bounding box center [272, 239] width 20 height 20
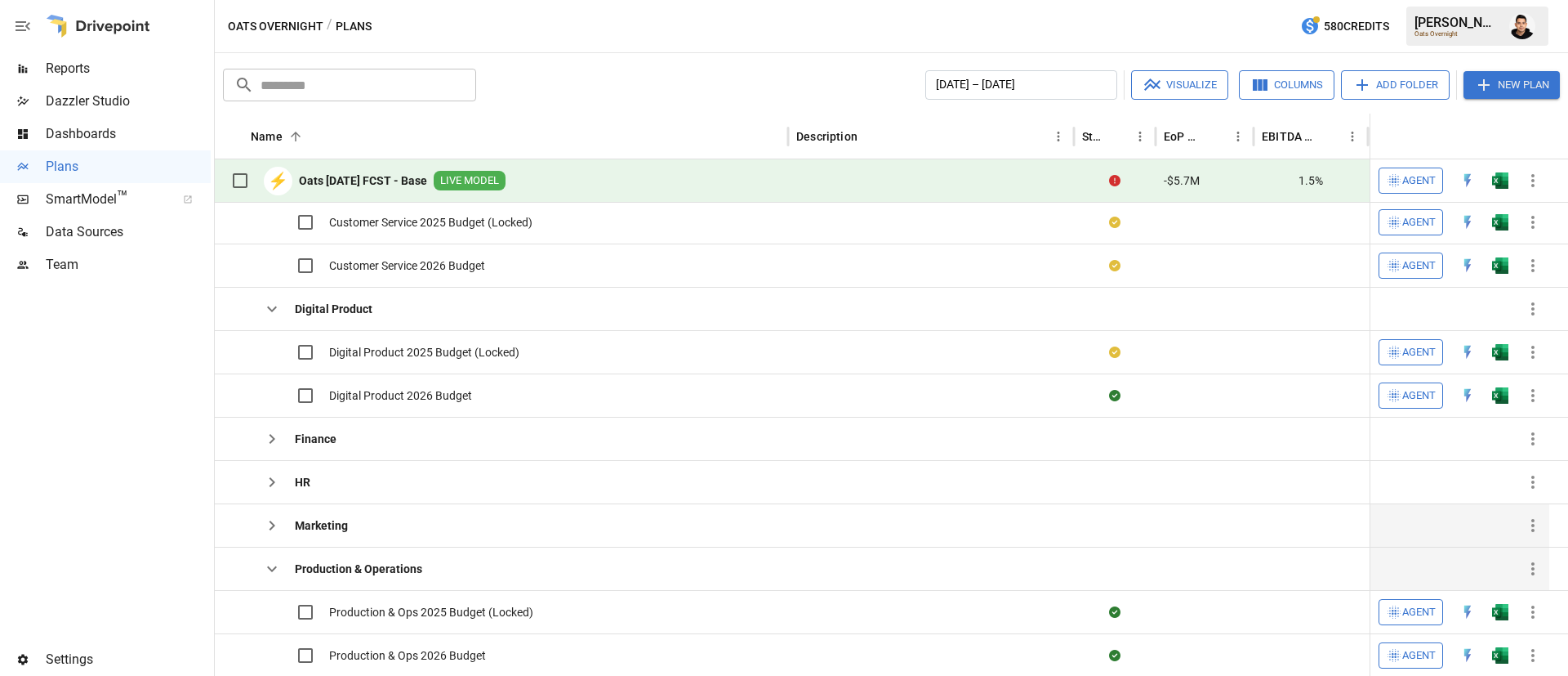
scroll to position [317, 0]
click at [269, 310] on icon "button" at bounding box center [272, 309] width 20 height 20
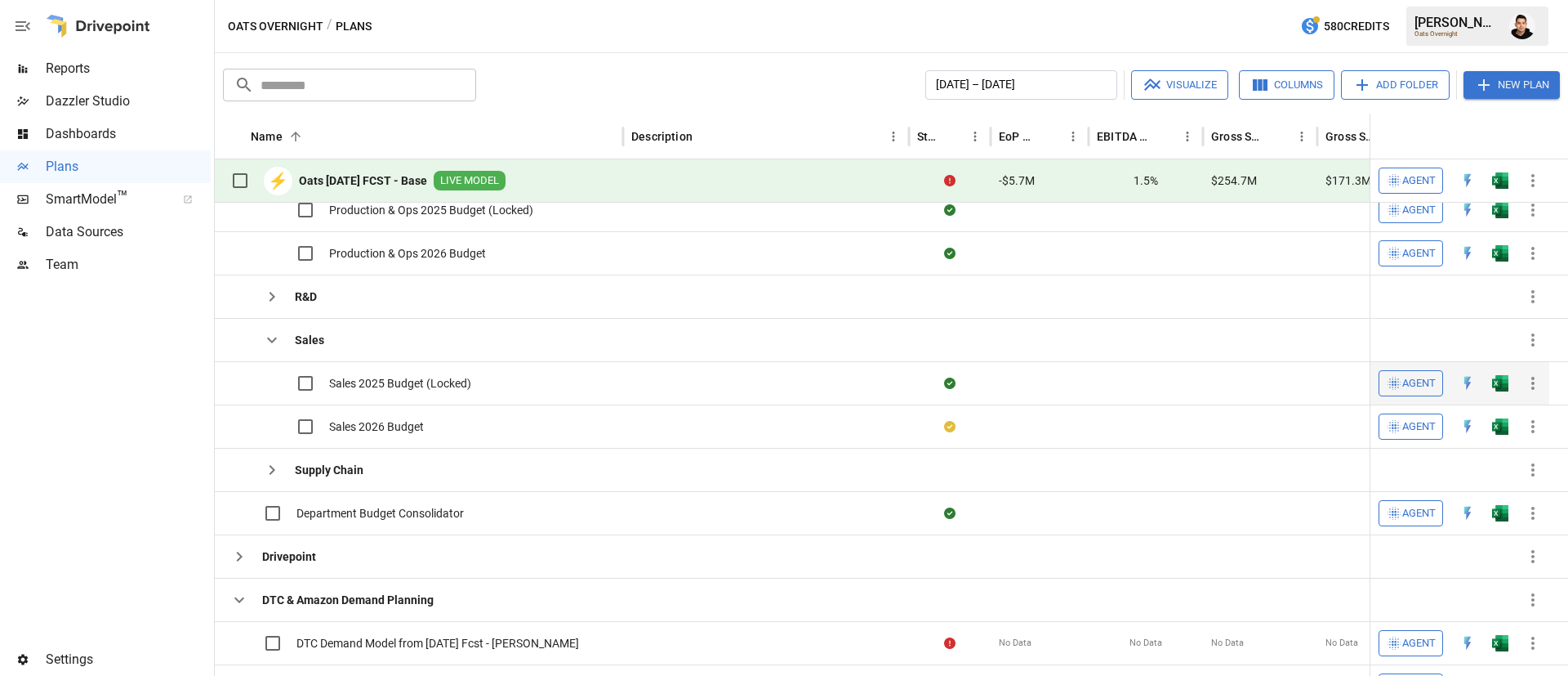
scroll to position [572, 0]
click at [271, 463] on icon "button" at bounding box center [272, 470] width 20 height 20
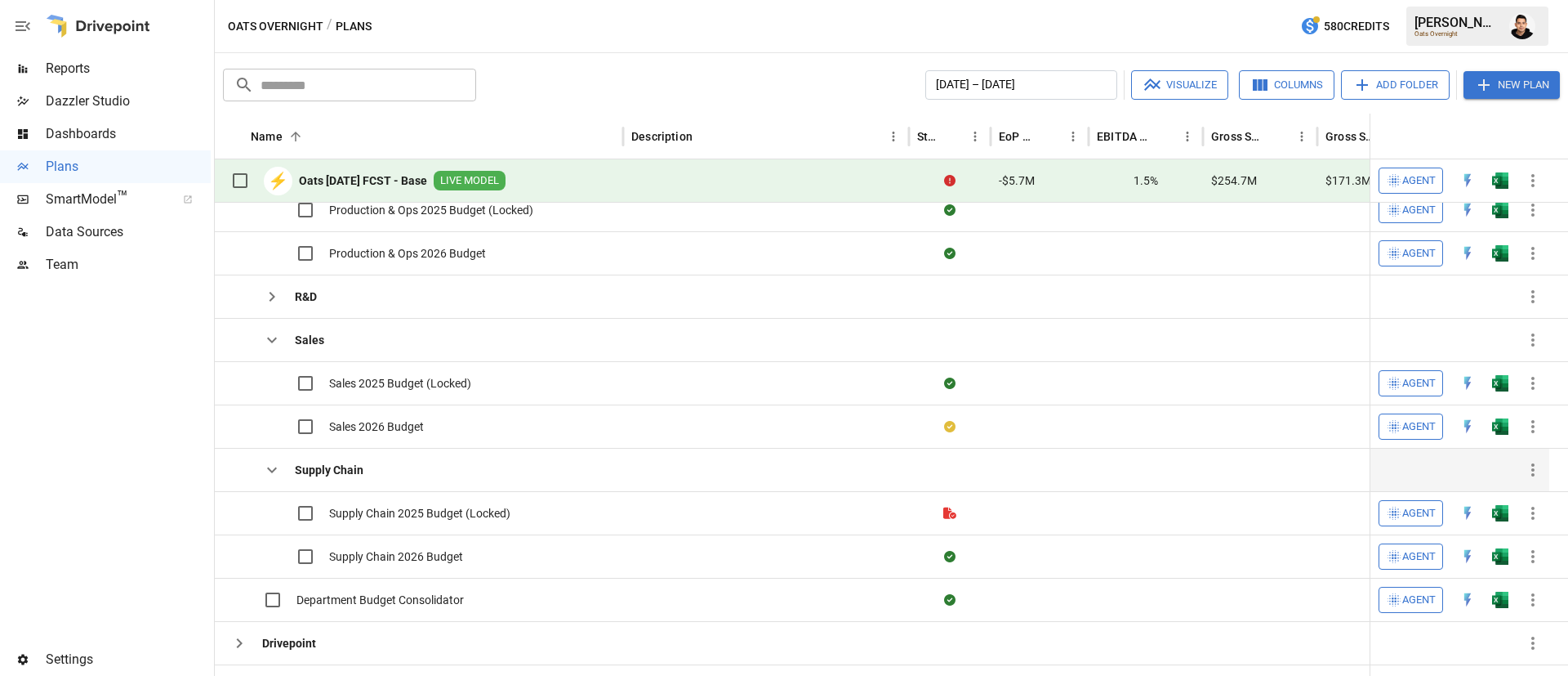
click at [265, 470] on icon "button" at bounding box center [272, 470] width 20 height 20
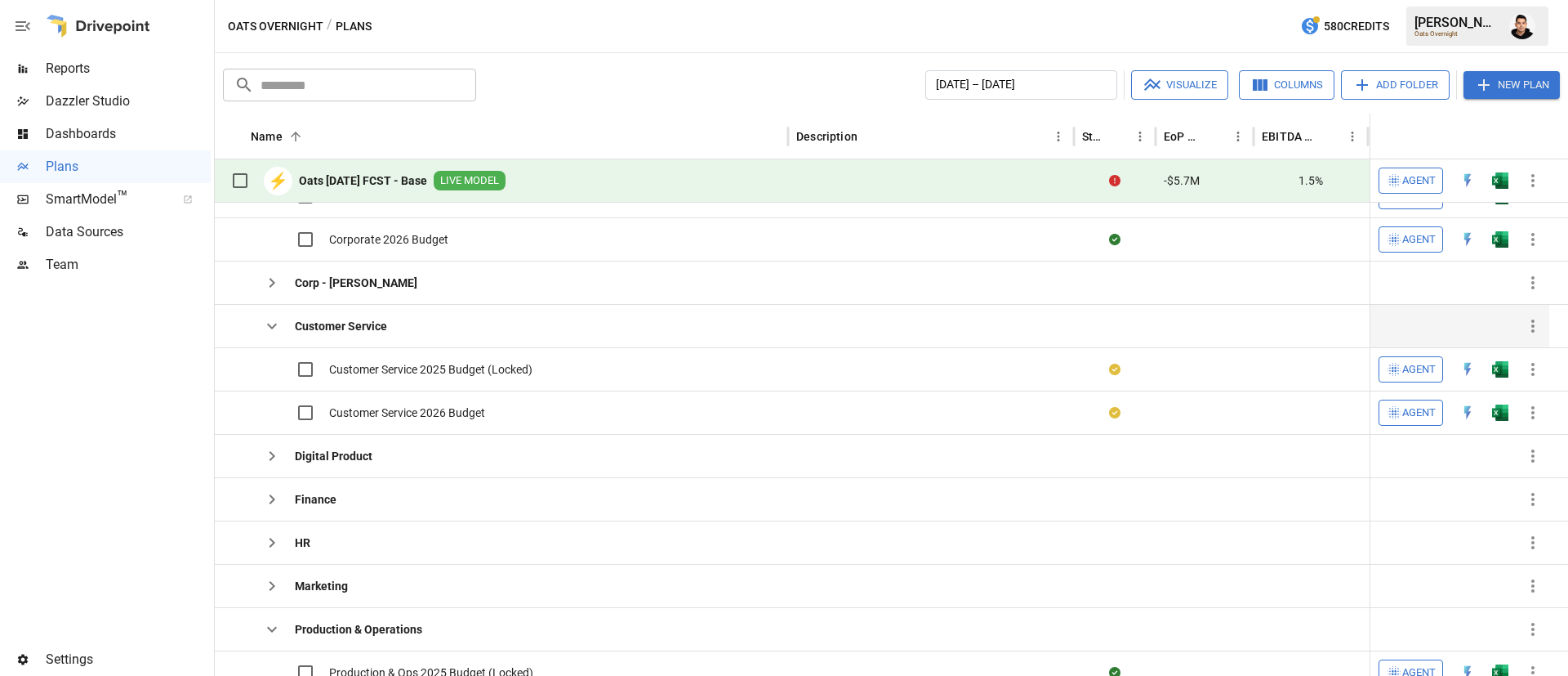
scroll to position [244, 0]
click at [267, 324] on icon "button" at bounding box center [272, 327] width 20 height 20
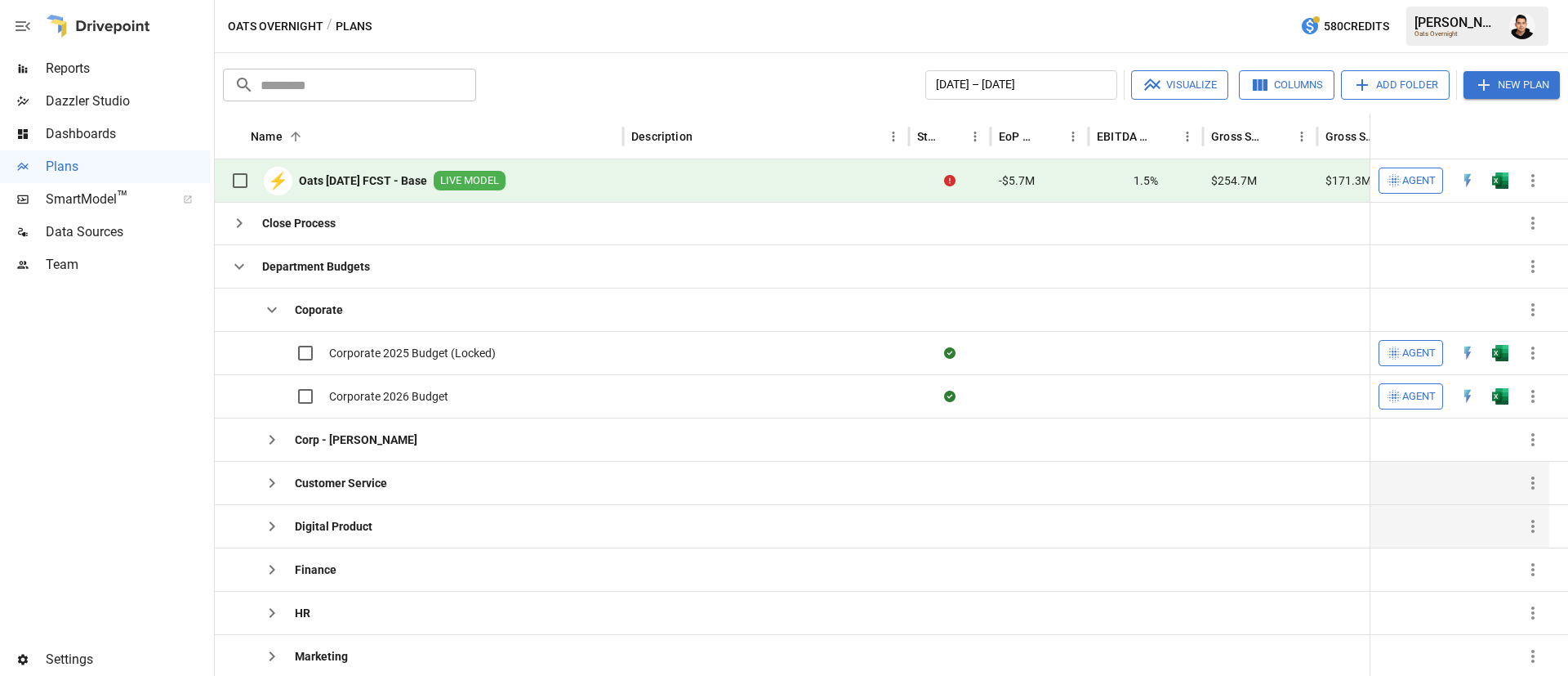
scroll to position [70, 0]
click at [272, 314] on icon "button" at bounding box center [272, 311] width 20 height 20
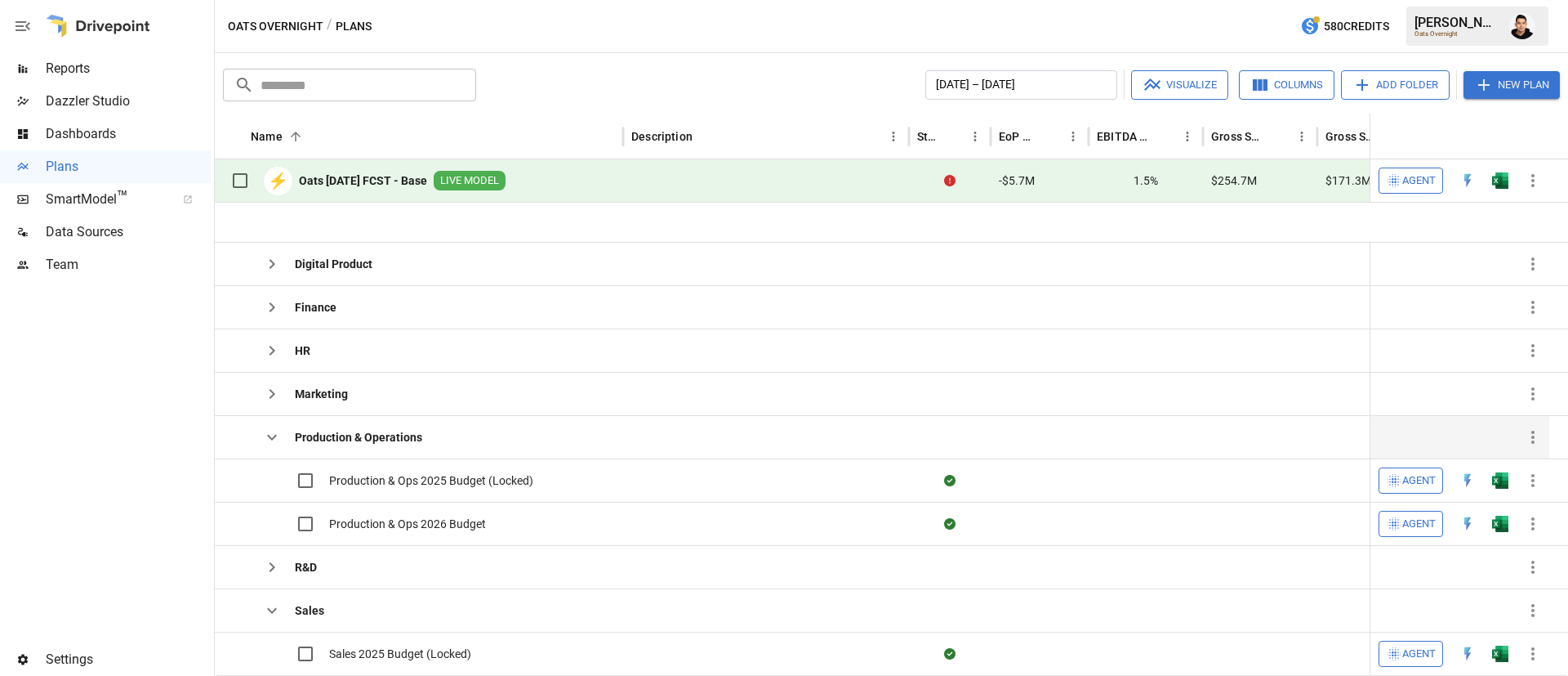
scroll to position [293, 0]
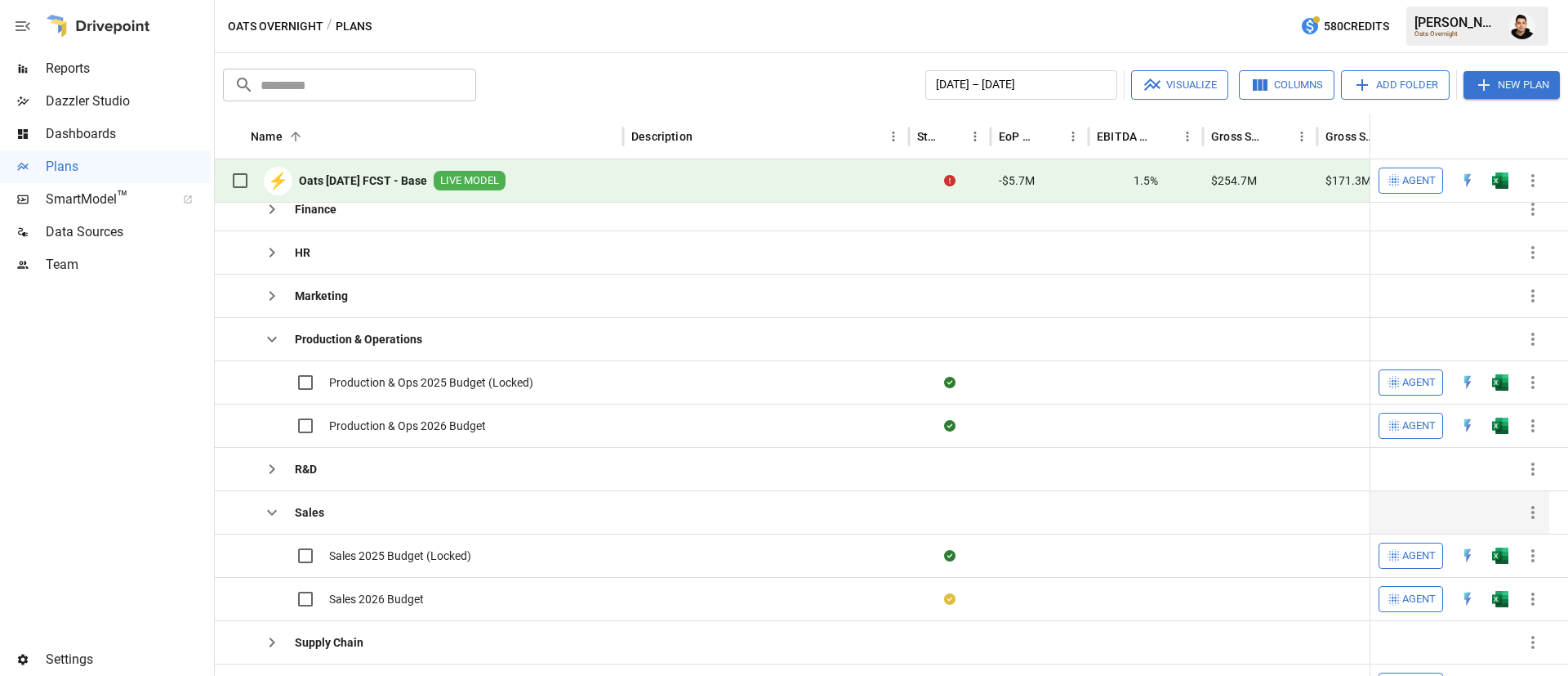
click at [280, 526] on div "Sales" at bounding box center [273, 512] width 102 height 33
click at [273, 515] on icon "button" at bounding box center [272, 512] width 20 height 20
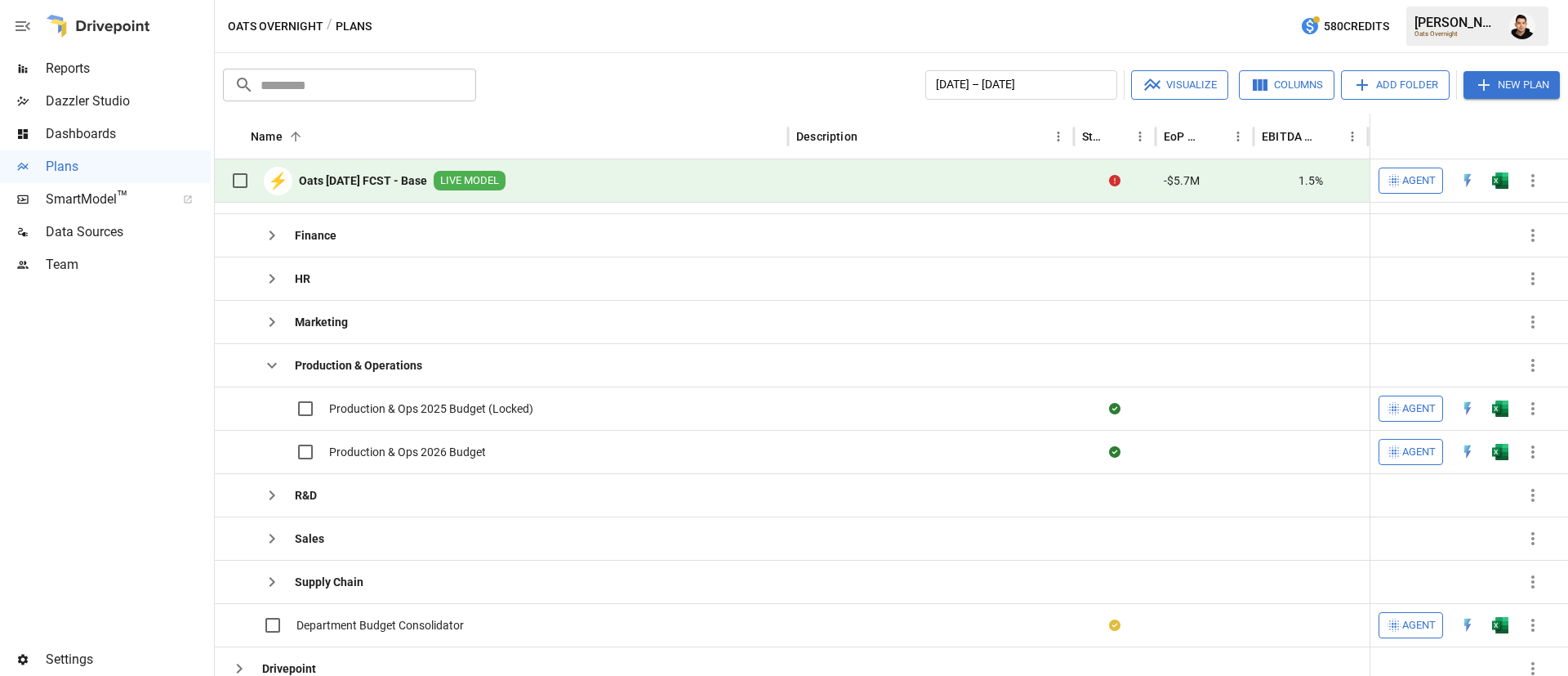
scroll to position [273, 0]
click at [267, 365] on icon "button" at bounding box center [272, 364] width 20 height 20
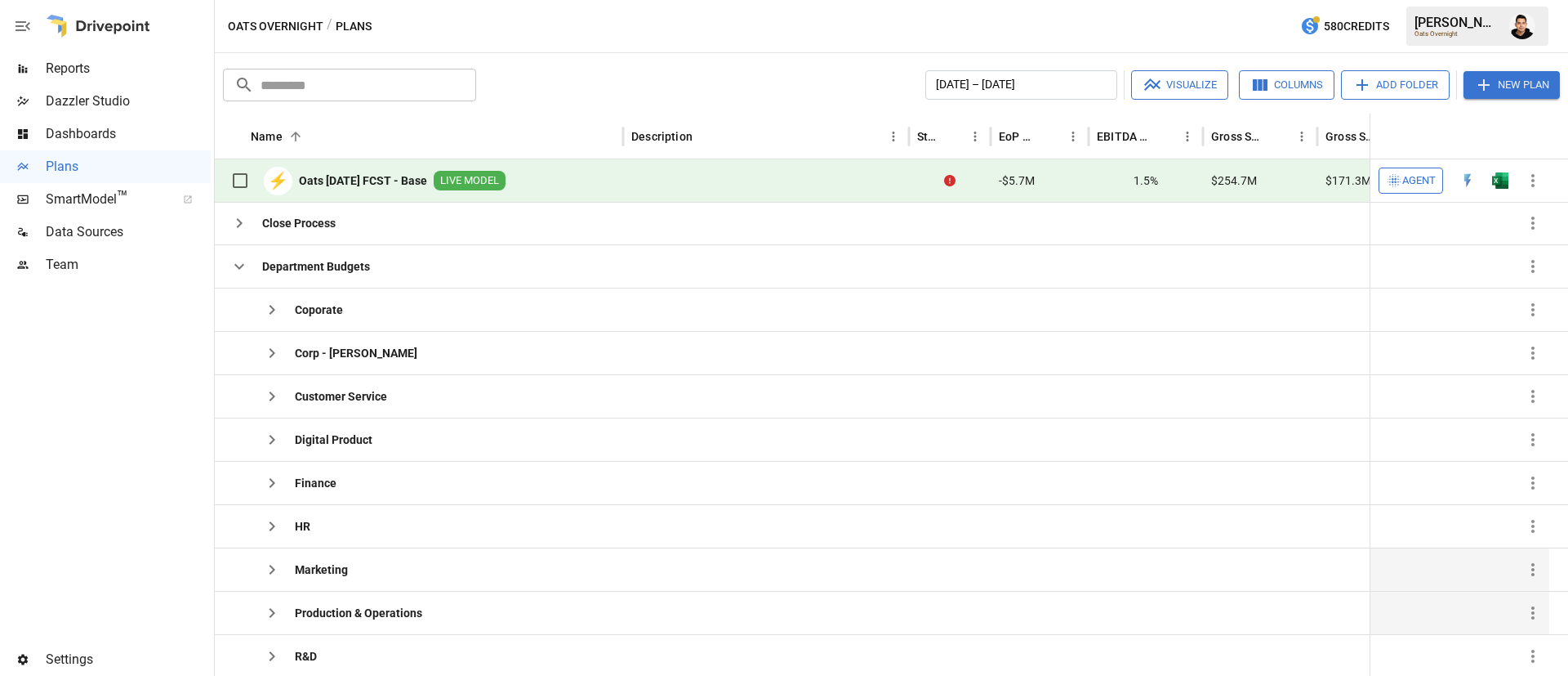
scroll to position [73, 0]
click at [277, 311] on icon "button" at bounding box center [272, 308] width 20 height 20
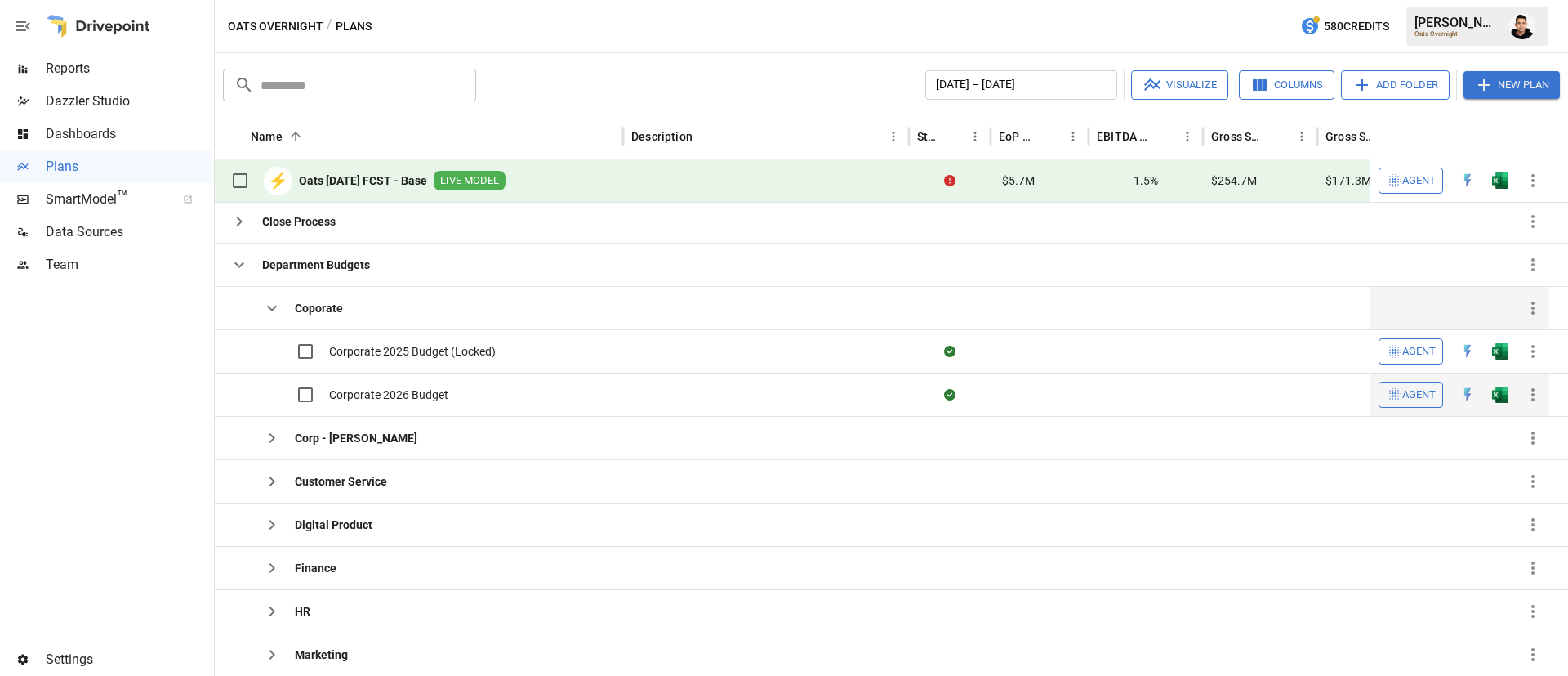
click at [1500, 400] on img "Open in Excel" at bounding box center [1500, 395] width 16 height 16
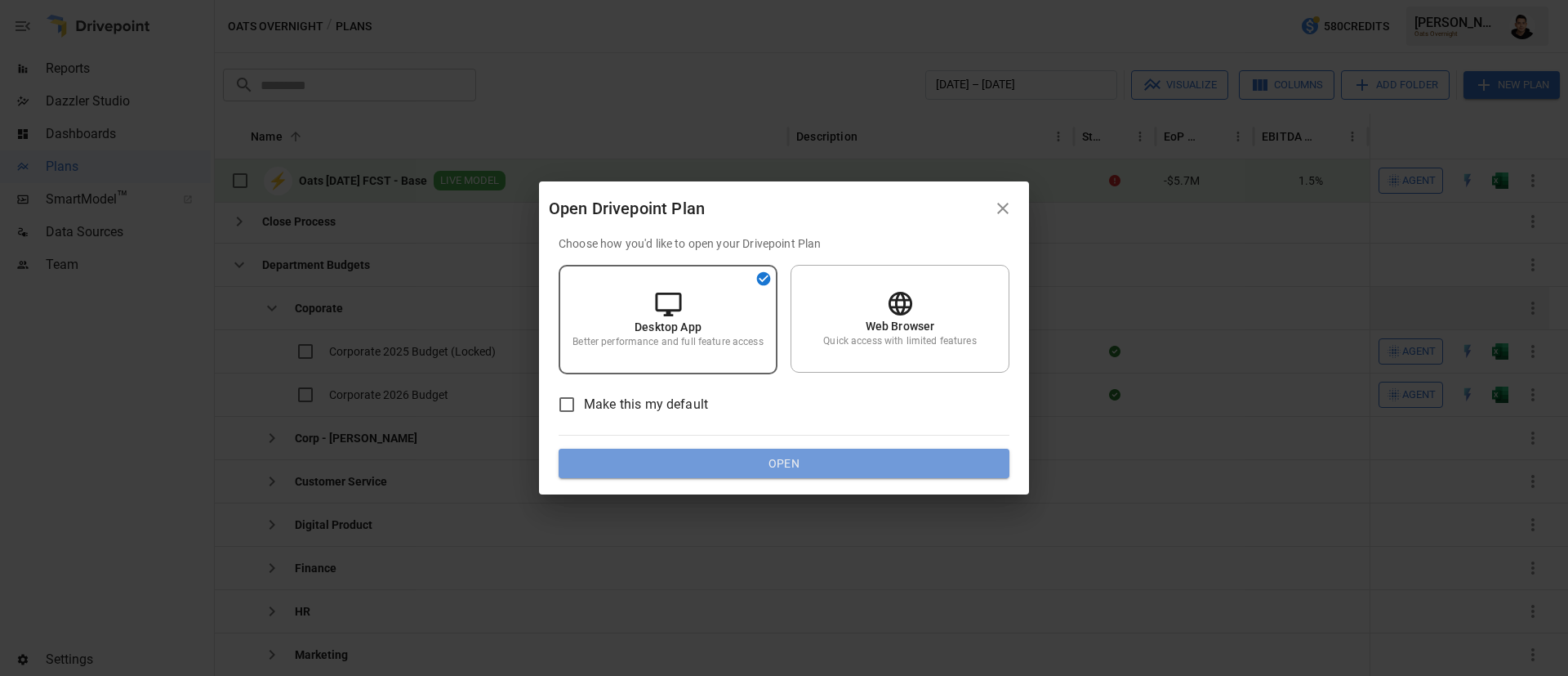
click at [929, 464] on button "Open" at bounding box center [784, 464] width 451 height 29
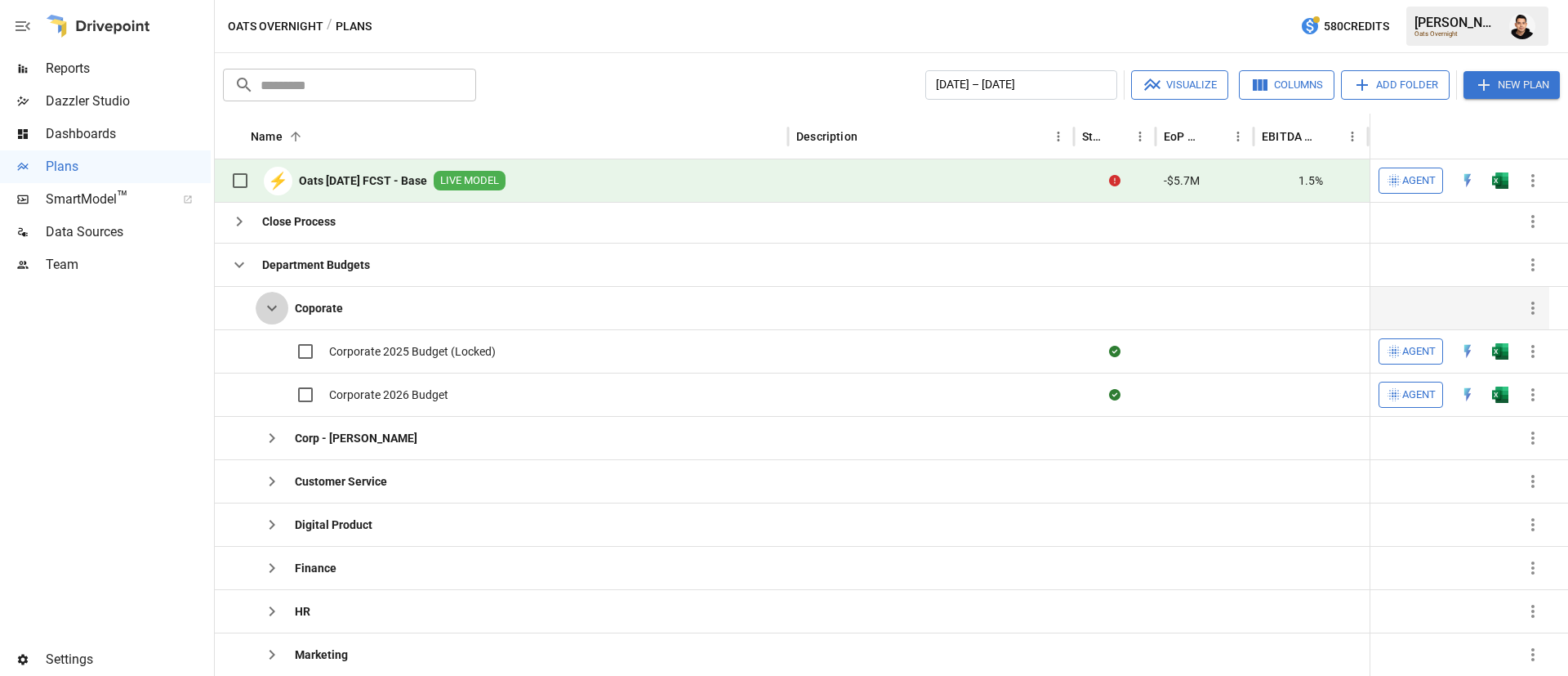
click at [271, 301] on icon "button" at bounding box center [272, 308] width 20 height 20
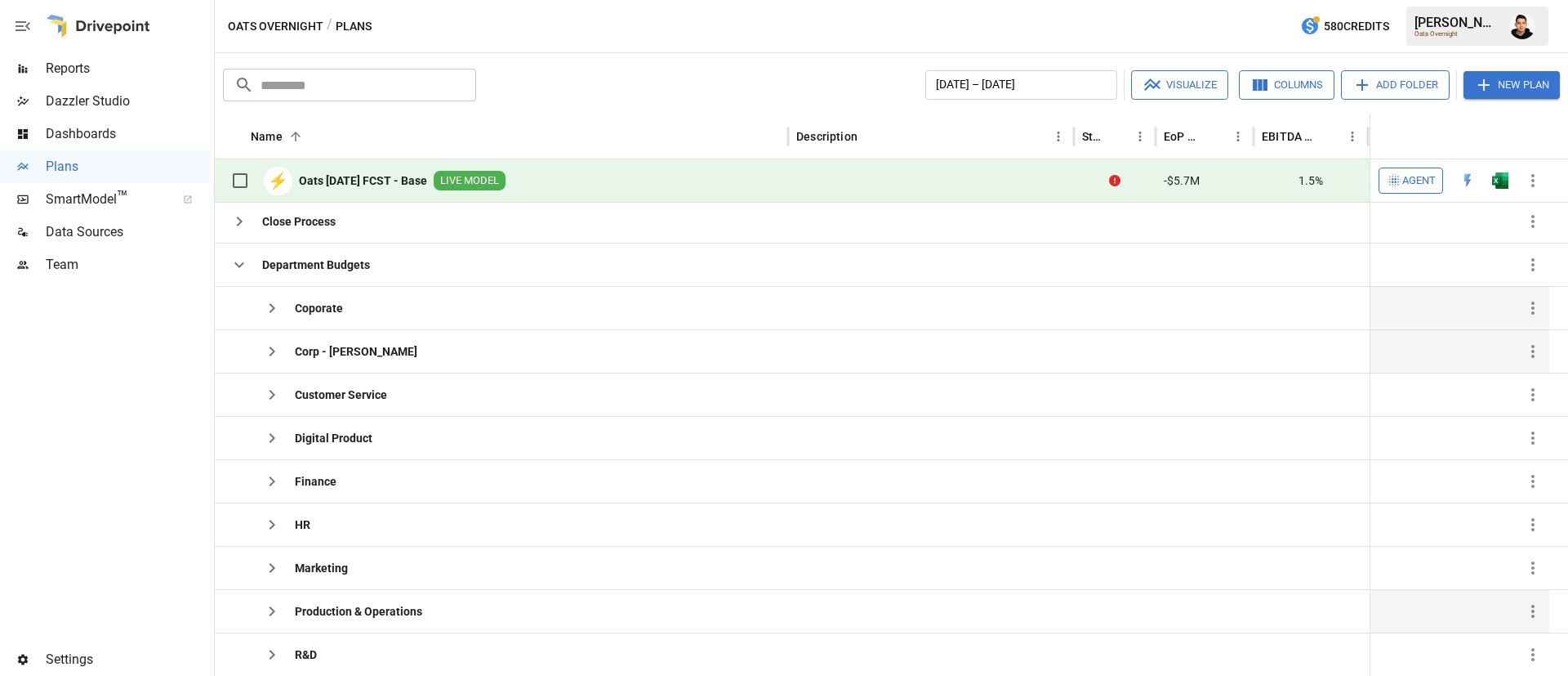
click at [277, 349] on icon "button" at bounding box center [272, 352] width 20 height 20
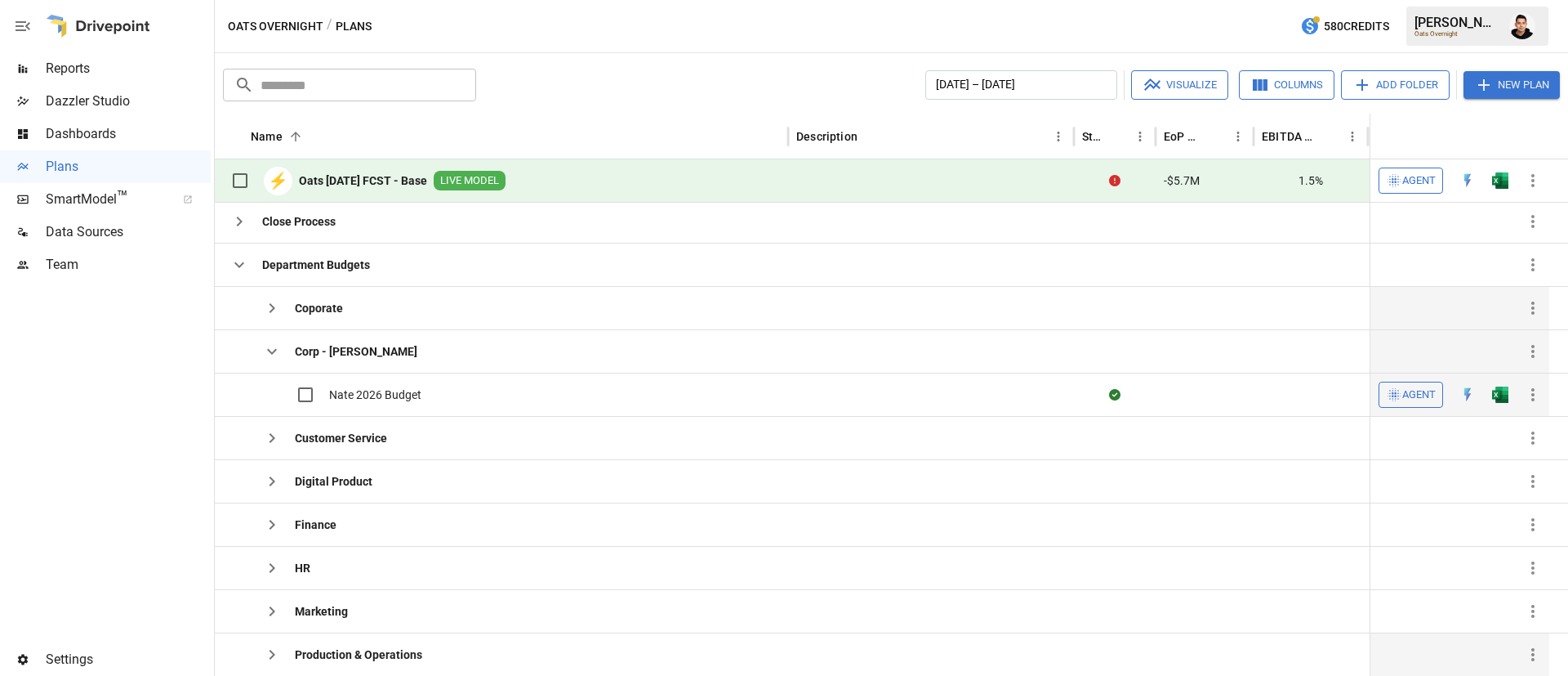
click at [1493, 396] on img "Open in Excel" at bounding box center [1500, 395] width 16 height 16
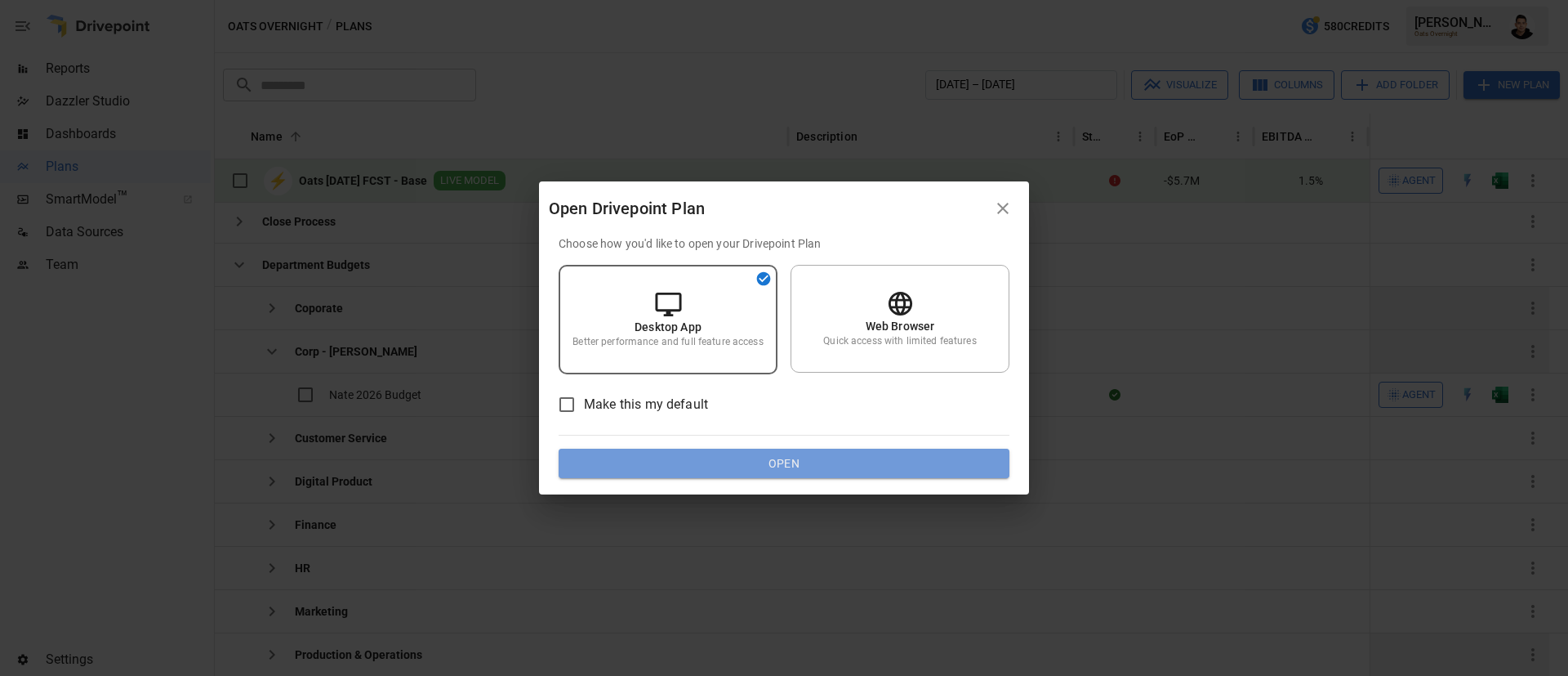
click at [870, 464] on button "Open" at bounding box center [784, 464] width 451 height 29
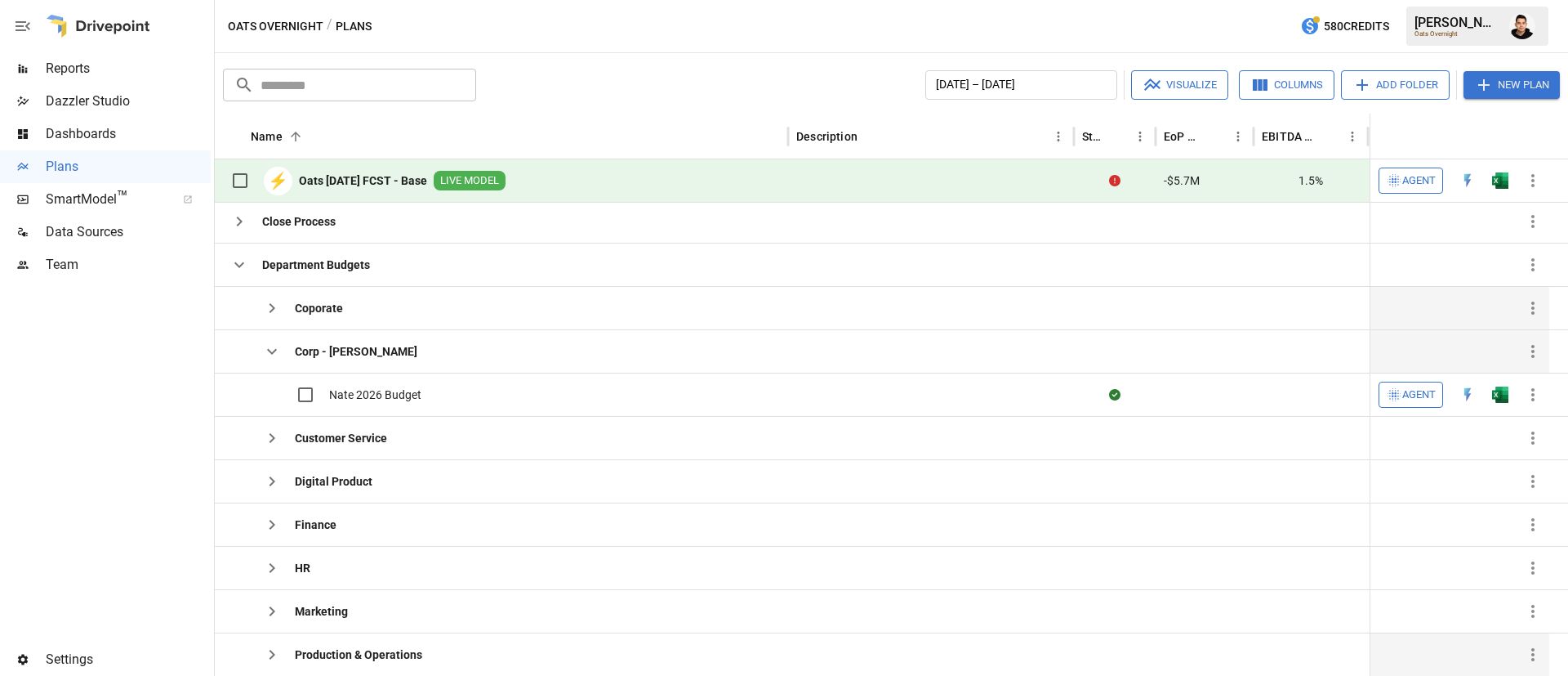
click at [268, 343] on icon "button" at bounding box center [272, 352] width 20 height 20
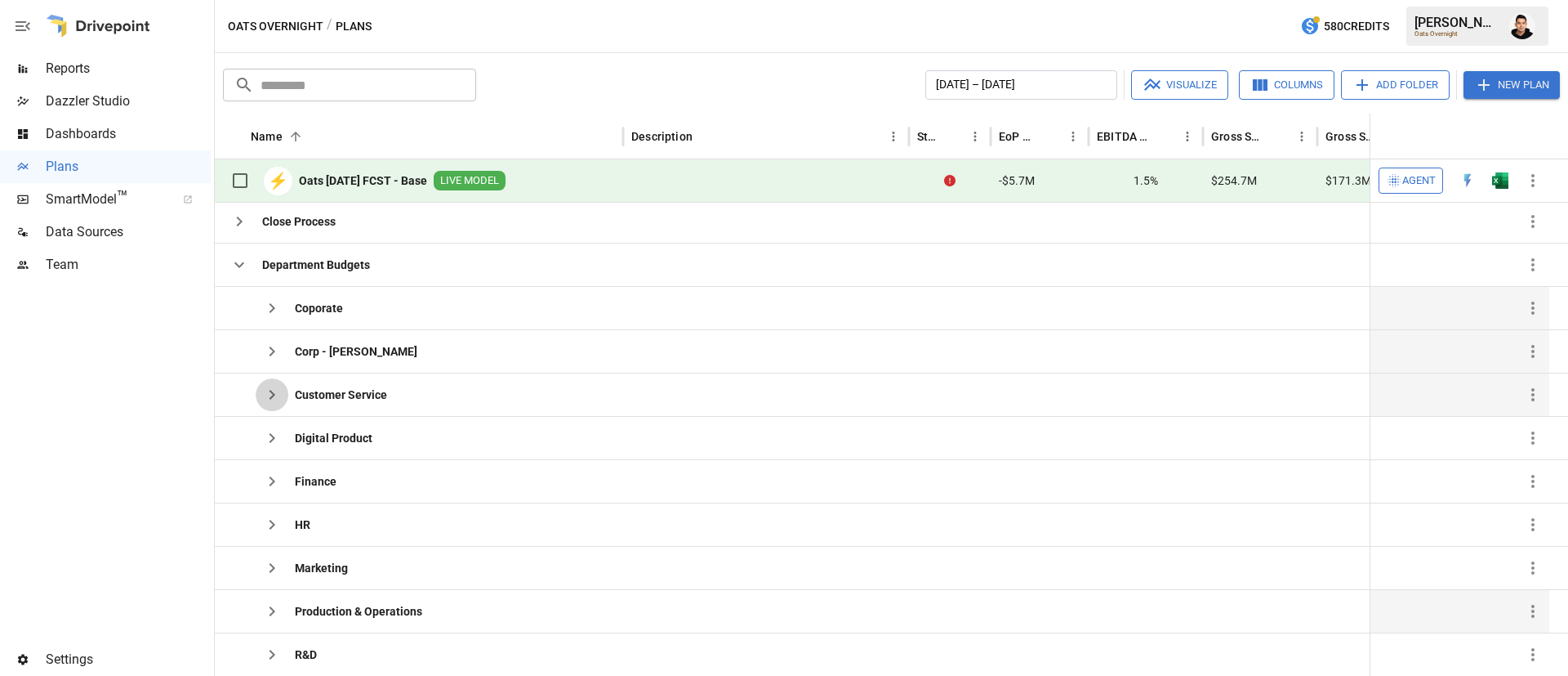
click at [261, 388] on button "button" at bounding box center [272, 395] width 33 height 33
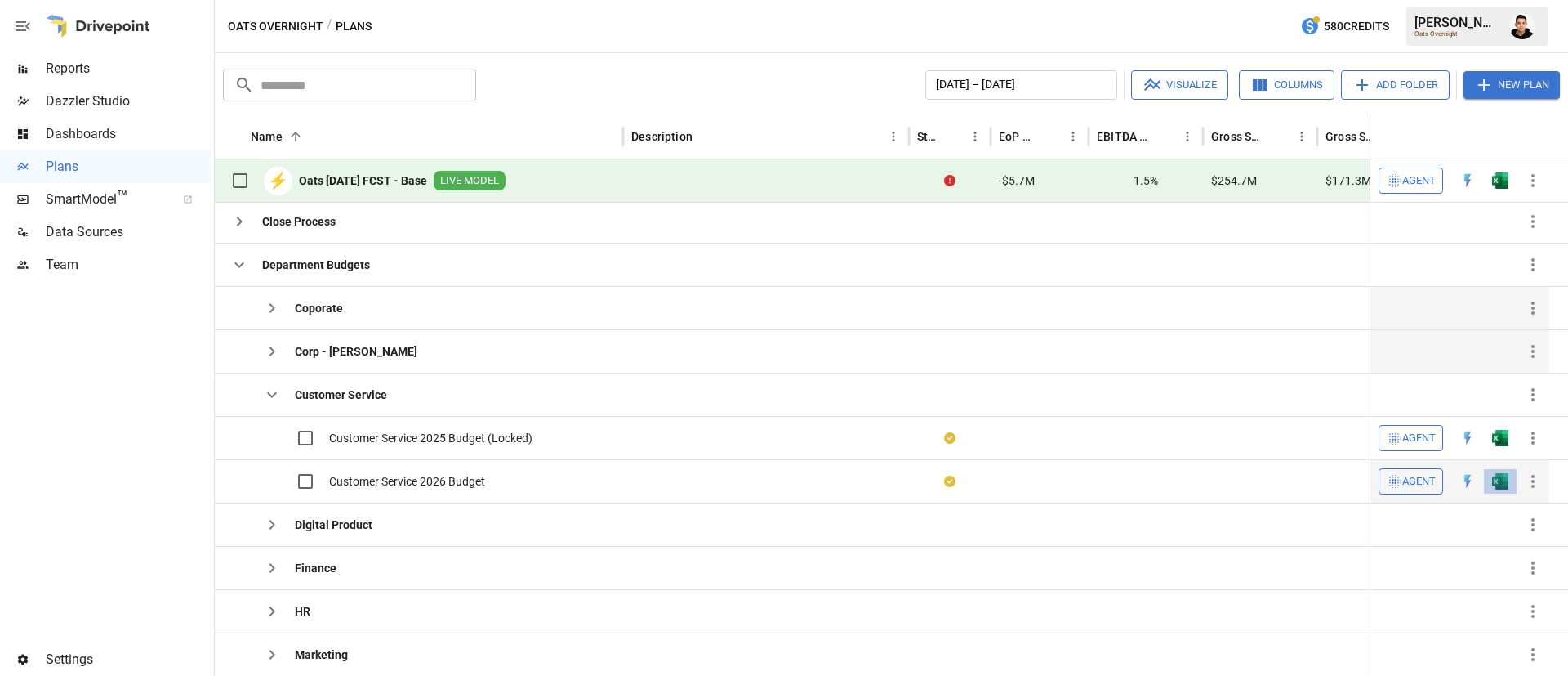
click at [1509, 490] on button "button" at bounding box center [1500, 481] width 52 height 25
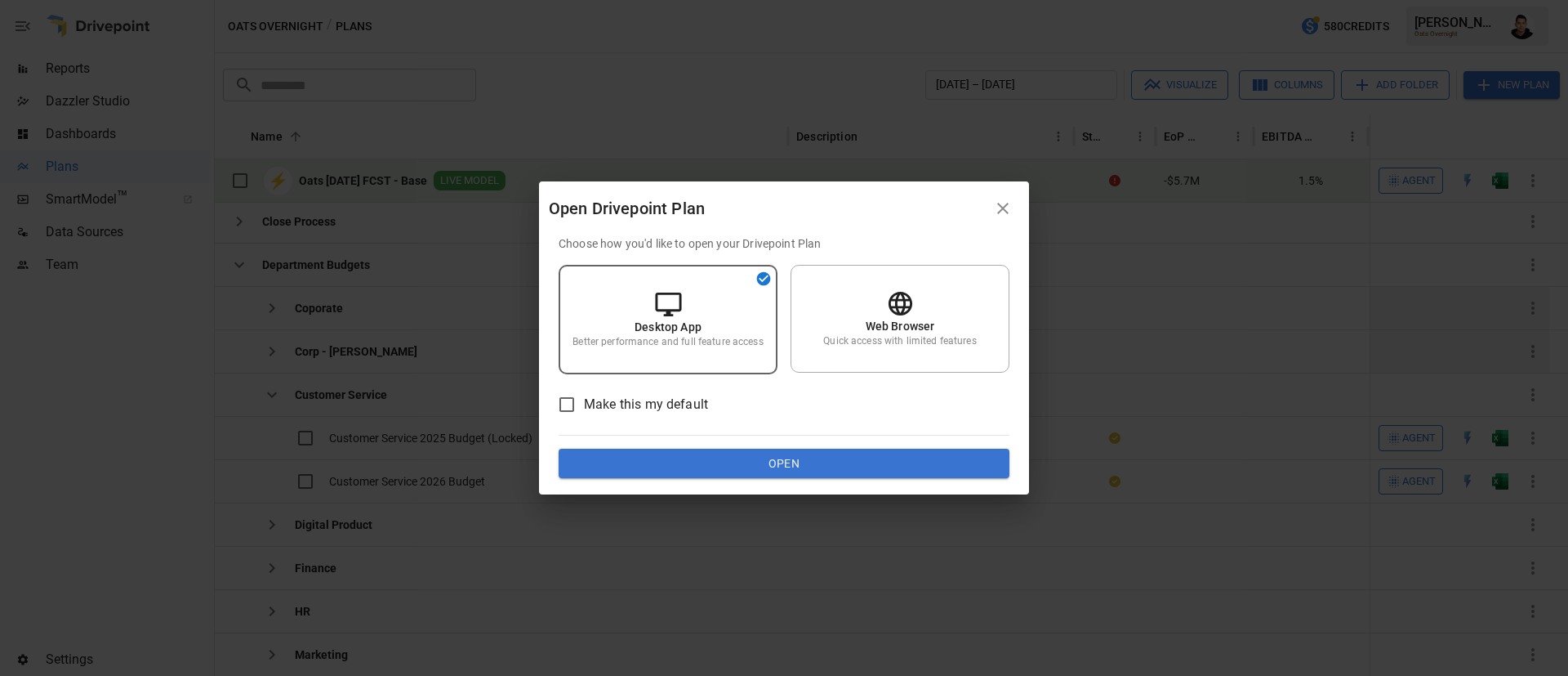
click at [880, 463] on button "Open" at bounding box center [784, 464] width 451 height 29
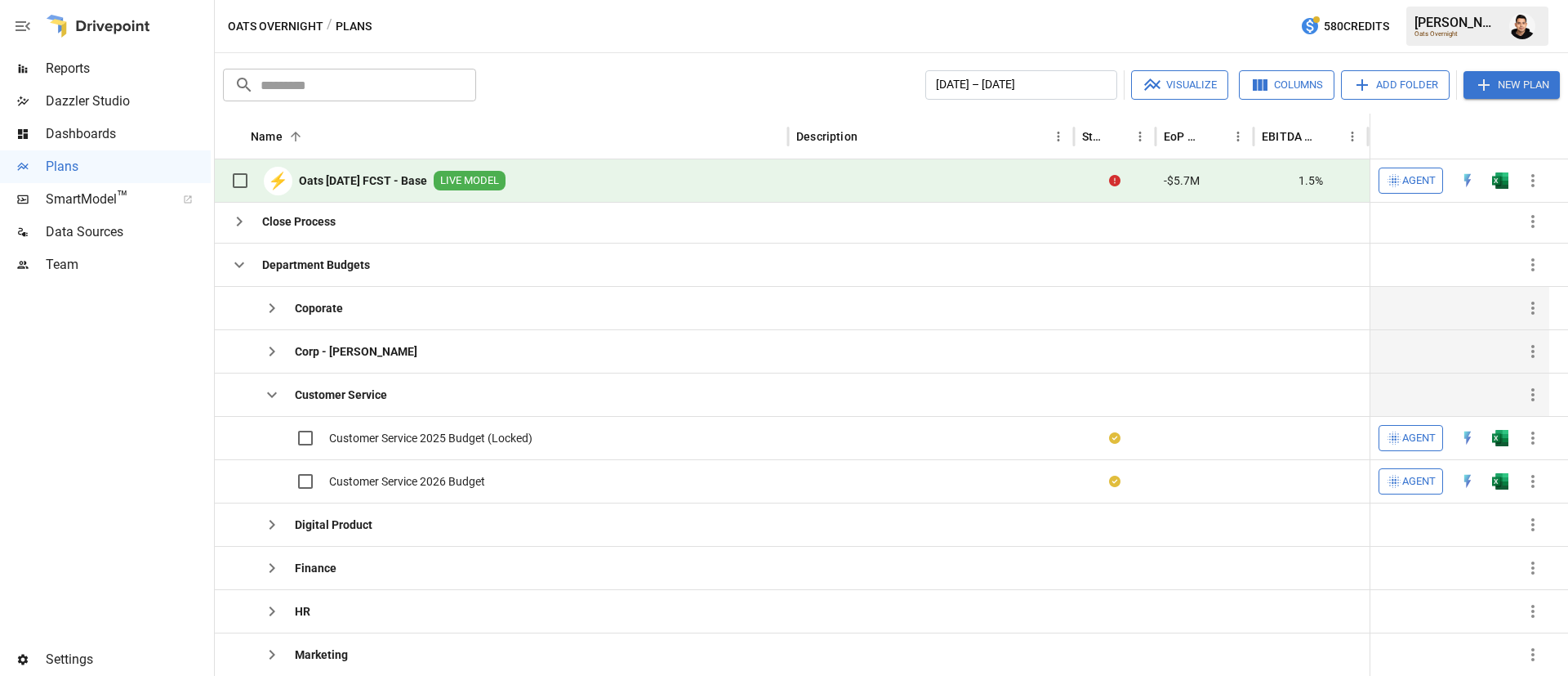
click at [274, 394] on icon "button" at bounding box center [272, 395] width 10 height 6
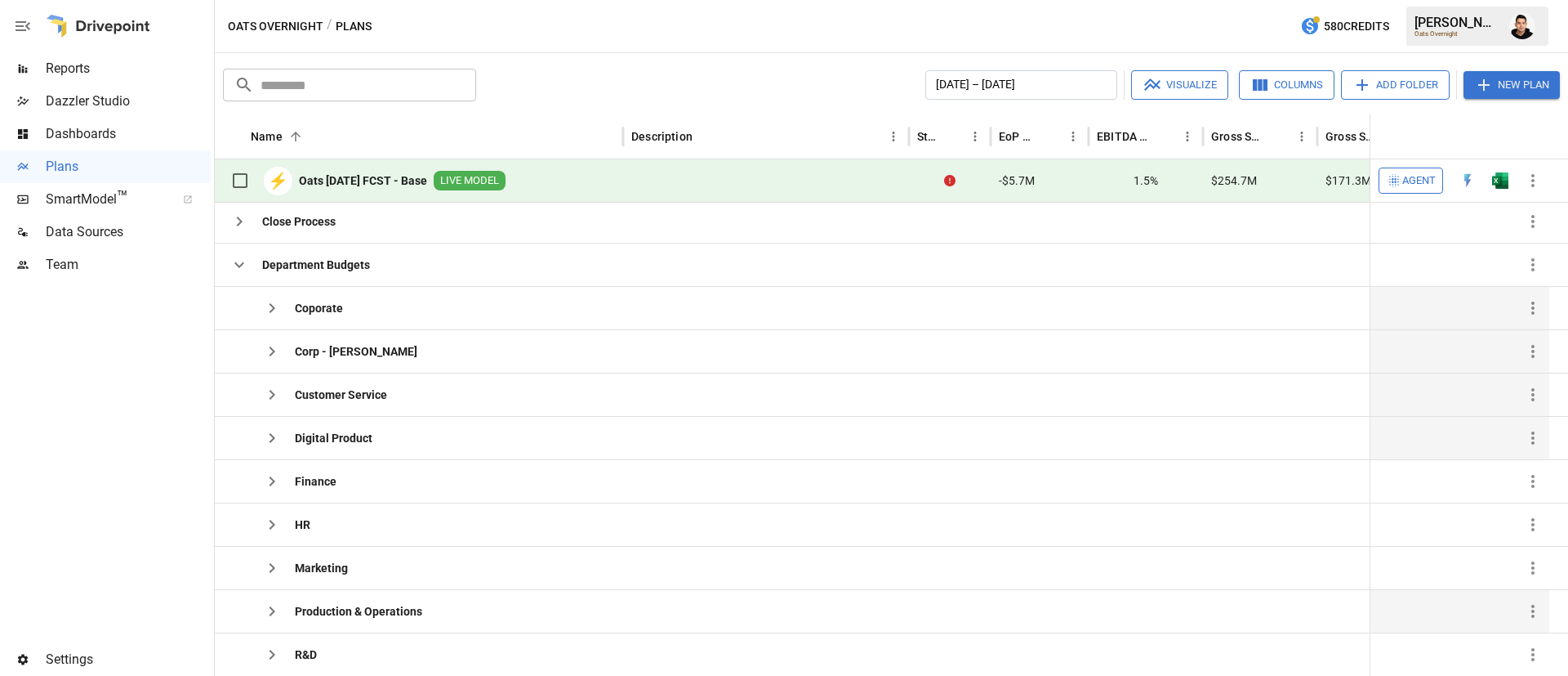
click at [269, 440] on icon "button" at bounding box center [272, 438] width 20 height 20
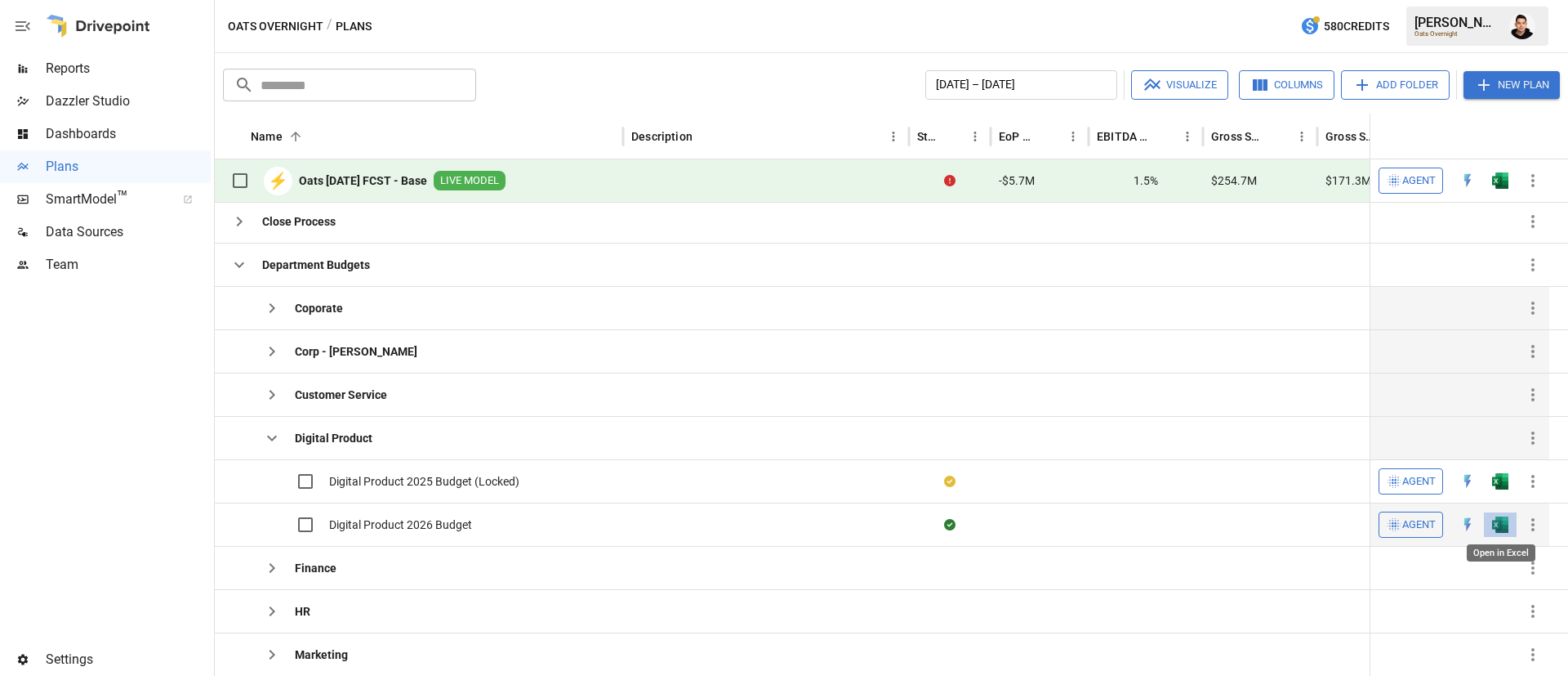
click at [1497, 520] on img "Open in Excel" at bounding box center [1500, 524] width 16 height 16
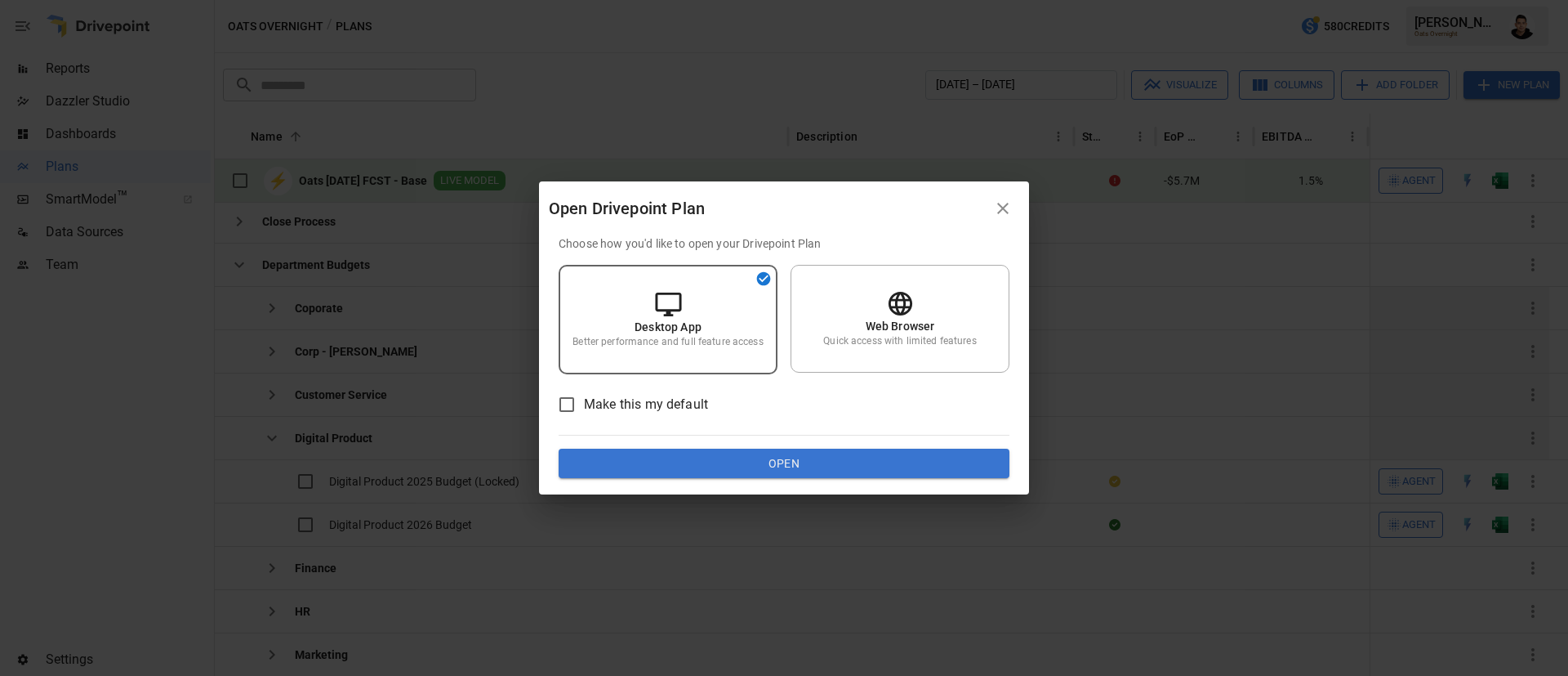
click at [943, 455] on button "Open" at bounding box center [784, 464] width 451 height 29
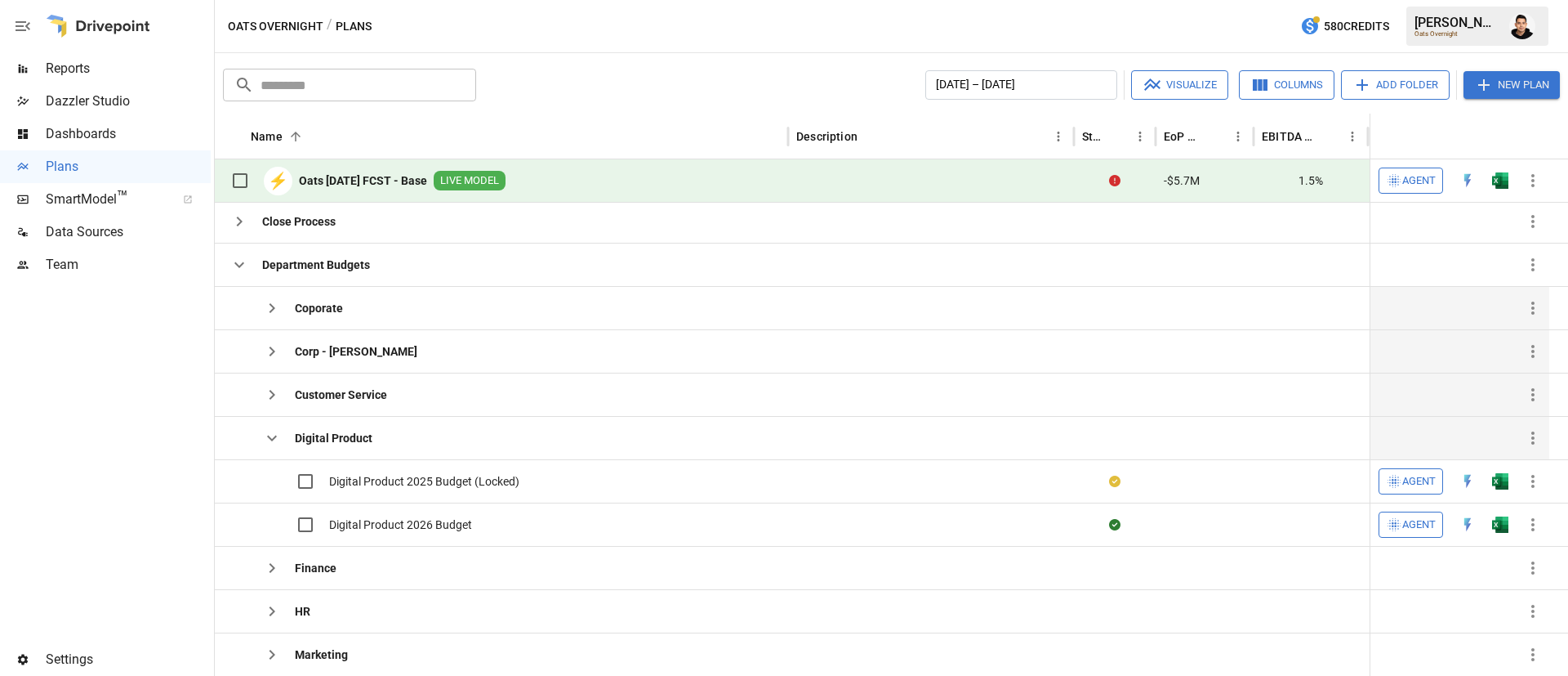
click at [260, 441] on button "button" at bounding box center [272, 438] width 33 height 33
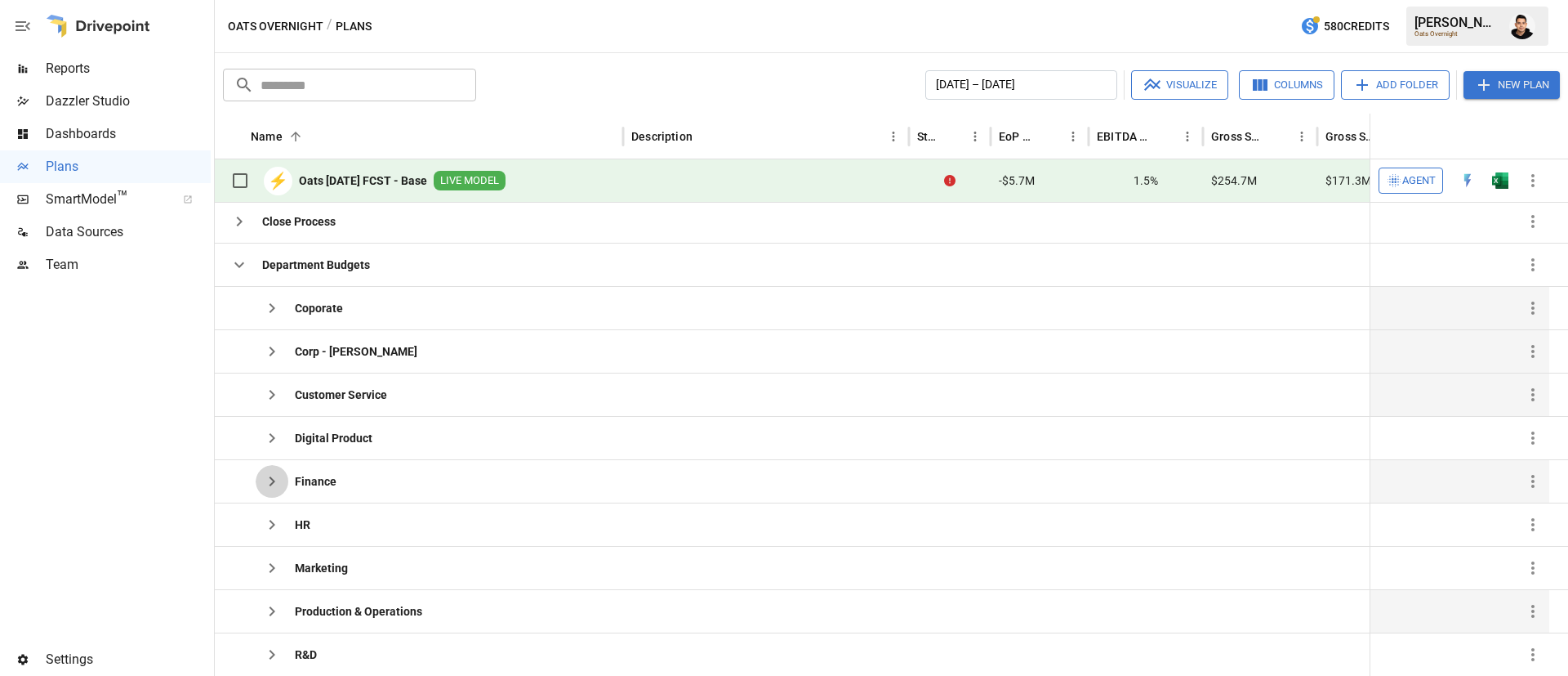
click at [268, 482] on icon "button" at bounding box center [272, 481] width 20 height 20
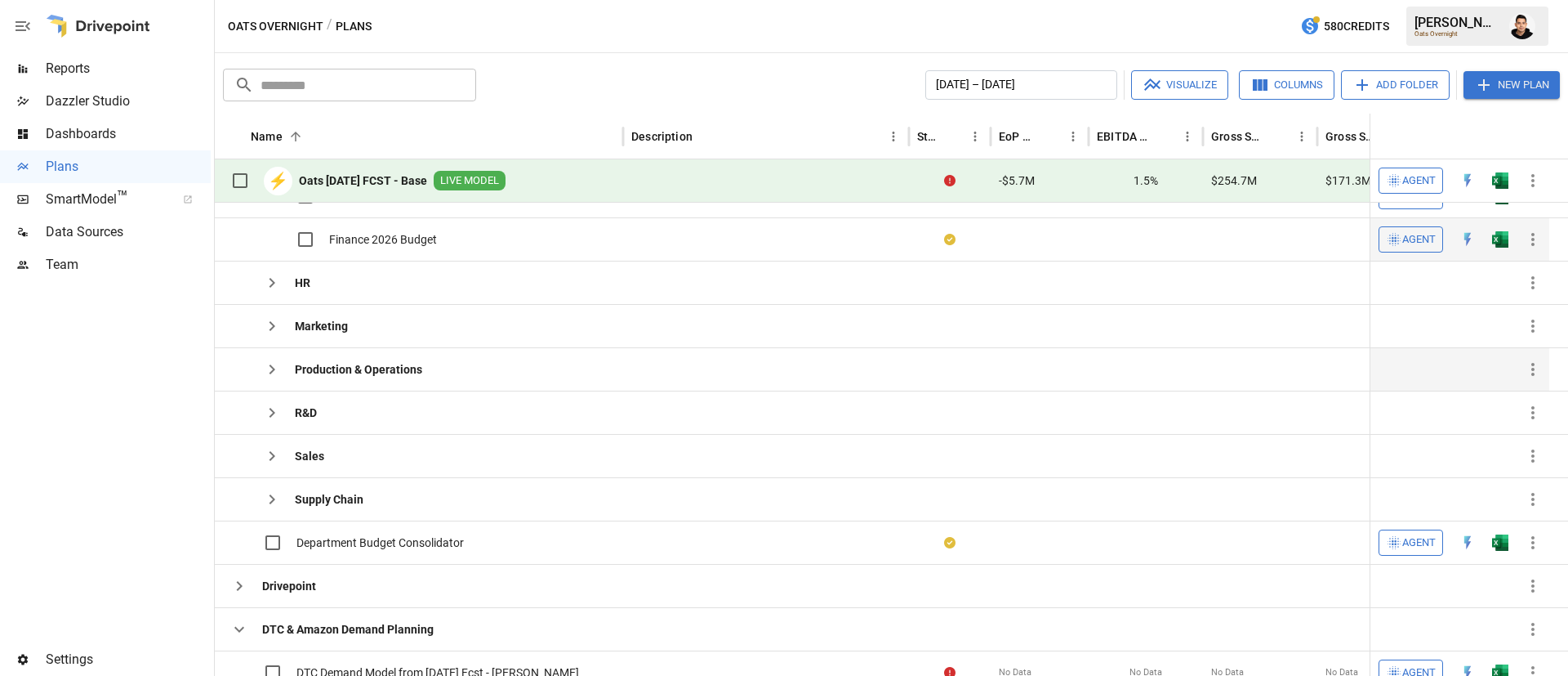
scroll to position [338, 0]
click at [1505, 236] on img "Open in Excel" at bounding box center [1500, 239] width 16 height 16
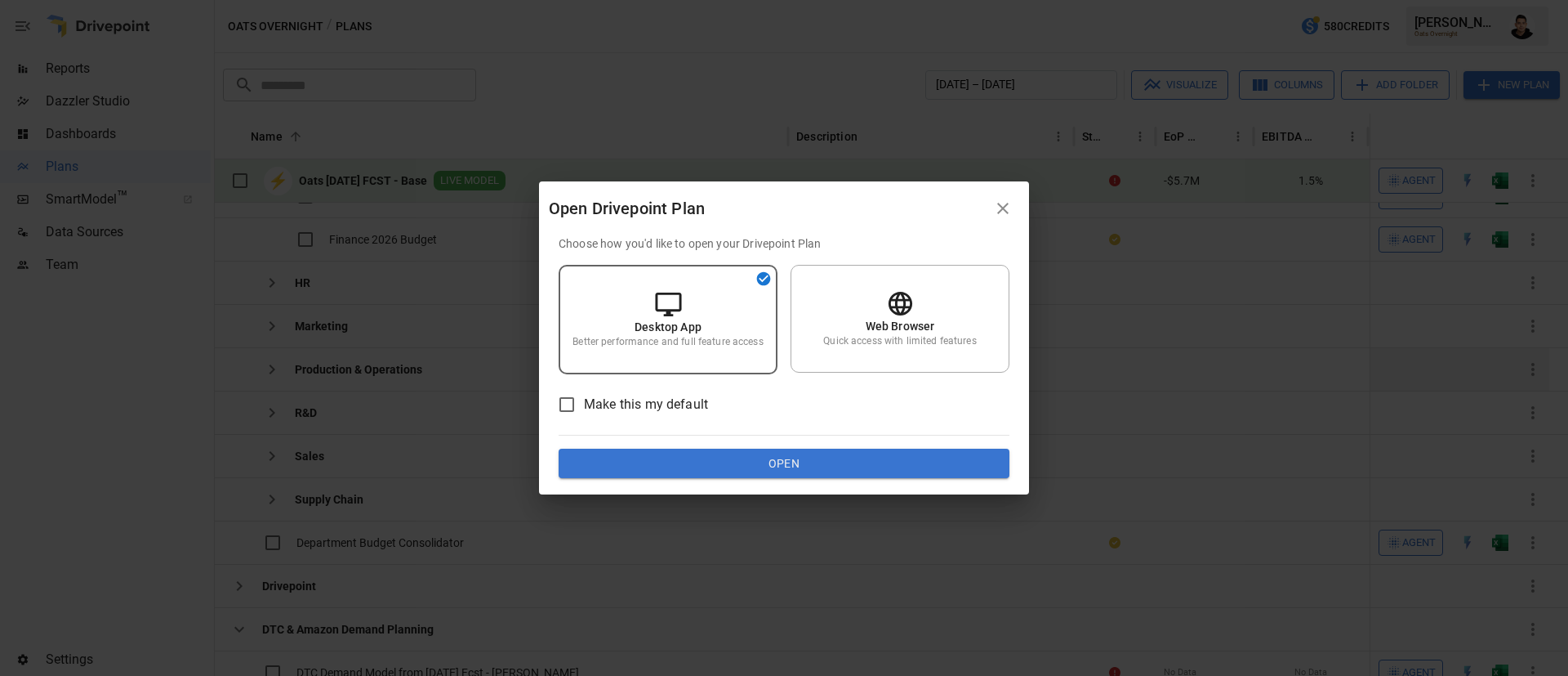
click at [891, 453] on button "Open" at bounding box center [784, 464] width 451 height 29
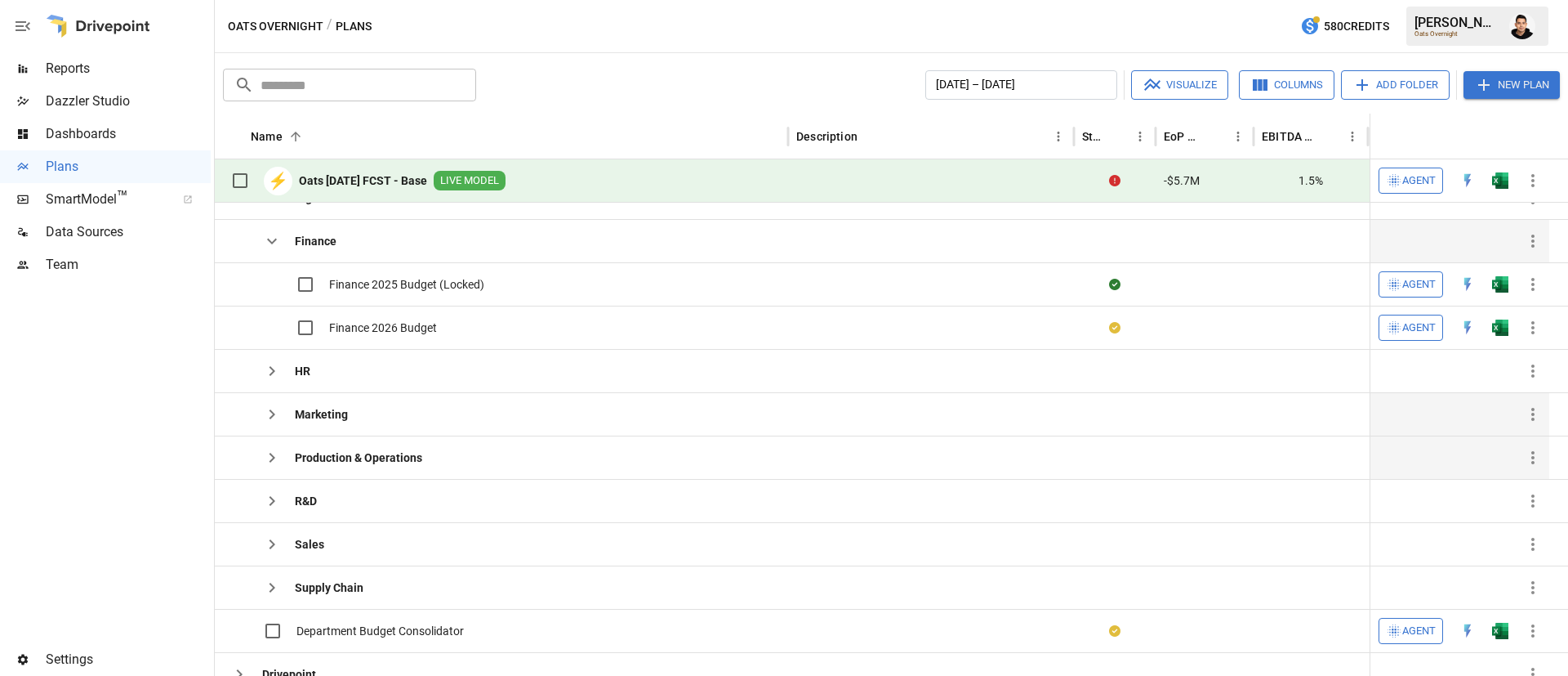
scroll to position [260, 0]
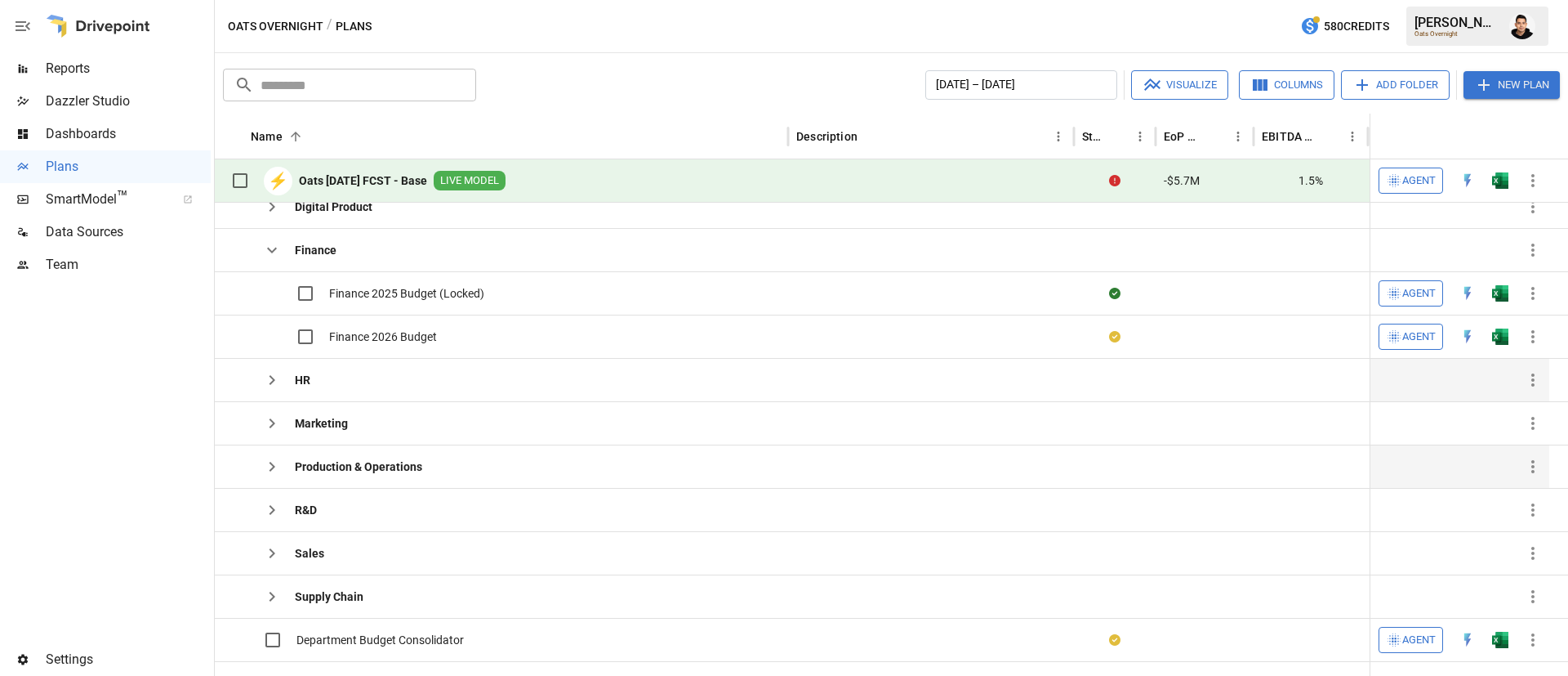
drag, startPoint x: 273, startPoint y: 245, endPoint x: 273, endPoint y: 270, distance: 25.0
click at [273, 245] on icon "button" at bounding box center [272, 250] width 20 height 20
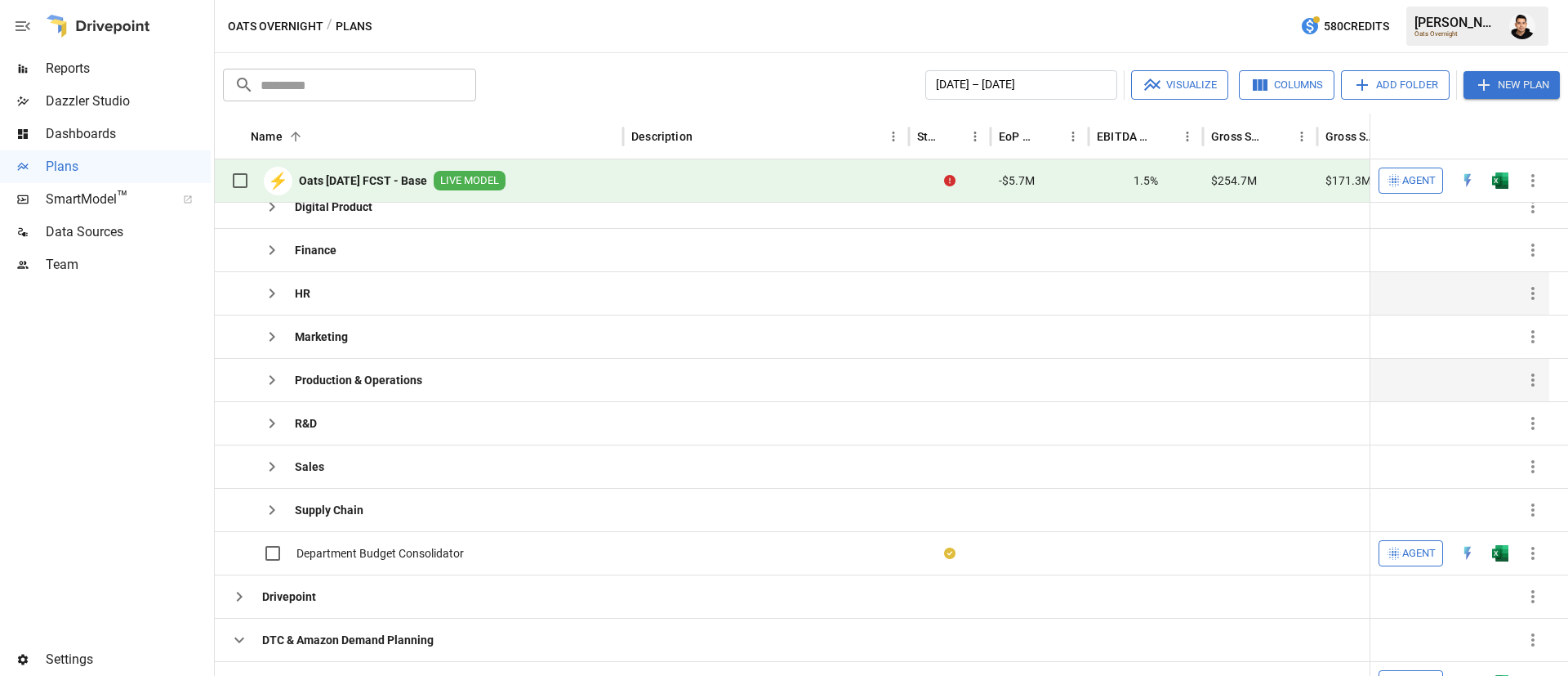
click at [273, 292] on icon "button" at bounding box center [272, 293] width 6 height 10
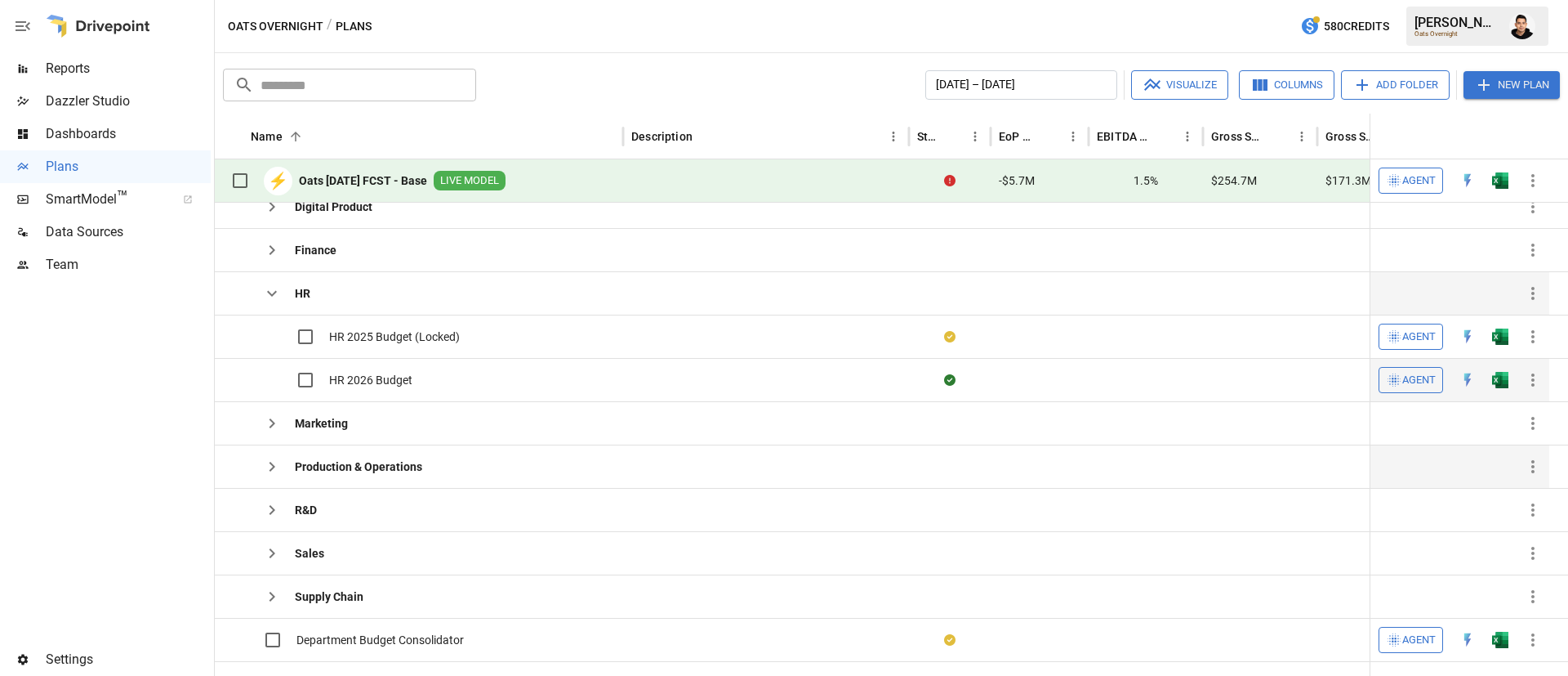
click at [1502, 382] on img "Open in Excel" at bounding box center [1500, 380] width 16 height 16
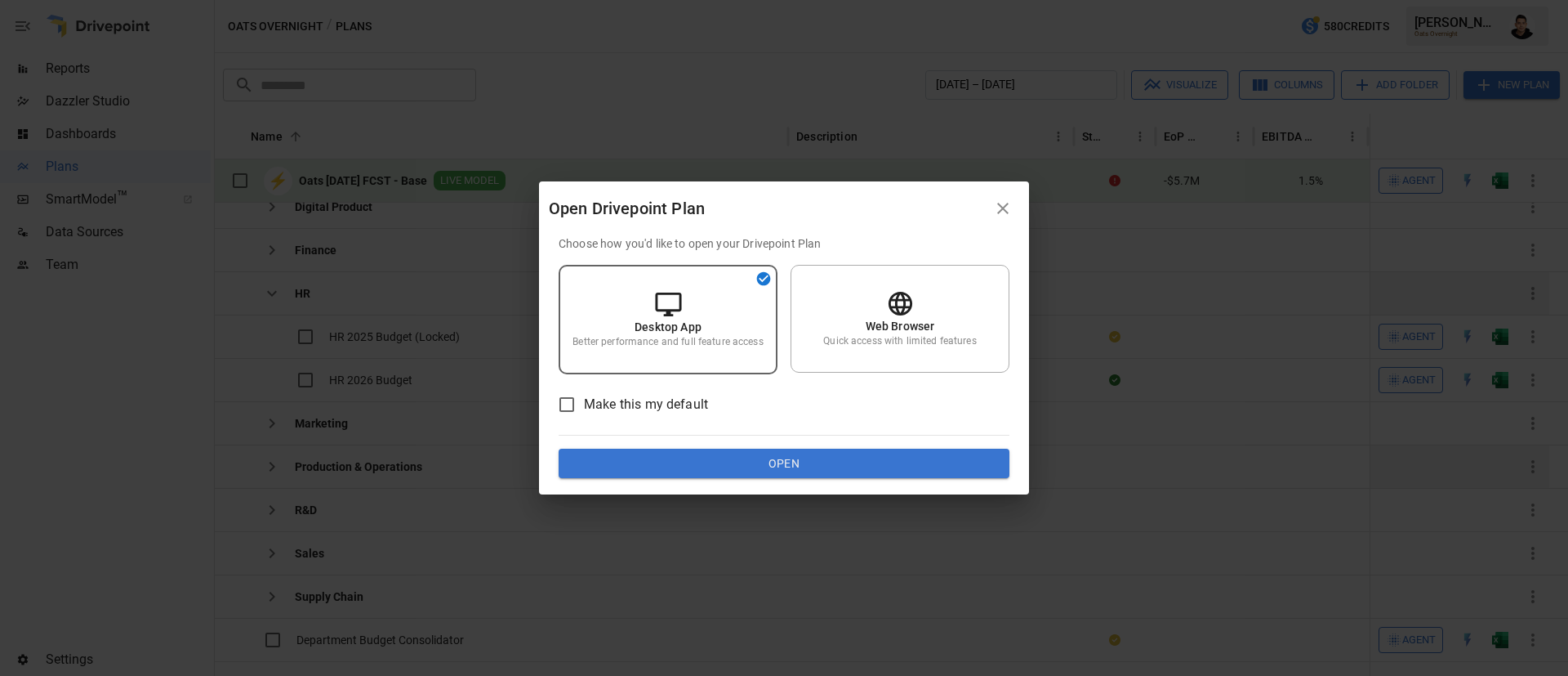
click at [770, 451] on button "Open" at bounding box center [784, 464] width 451 height 29
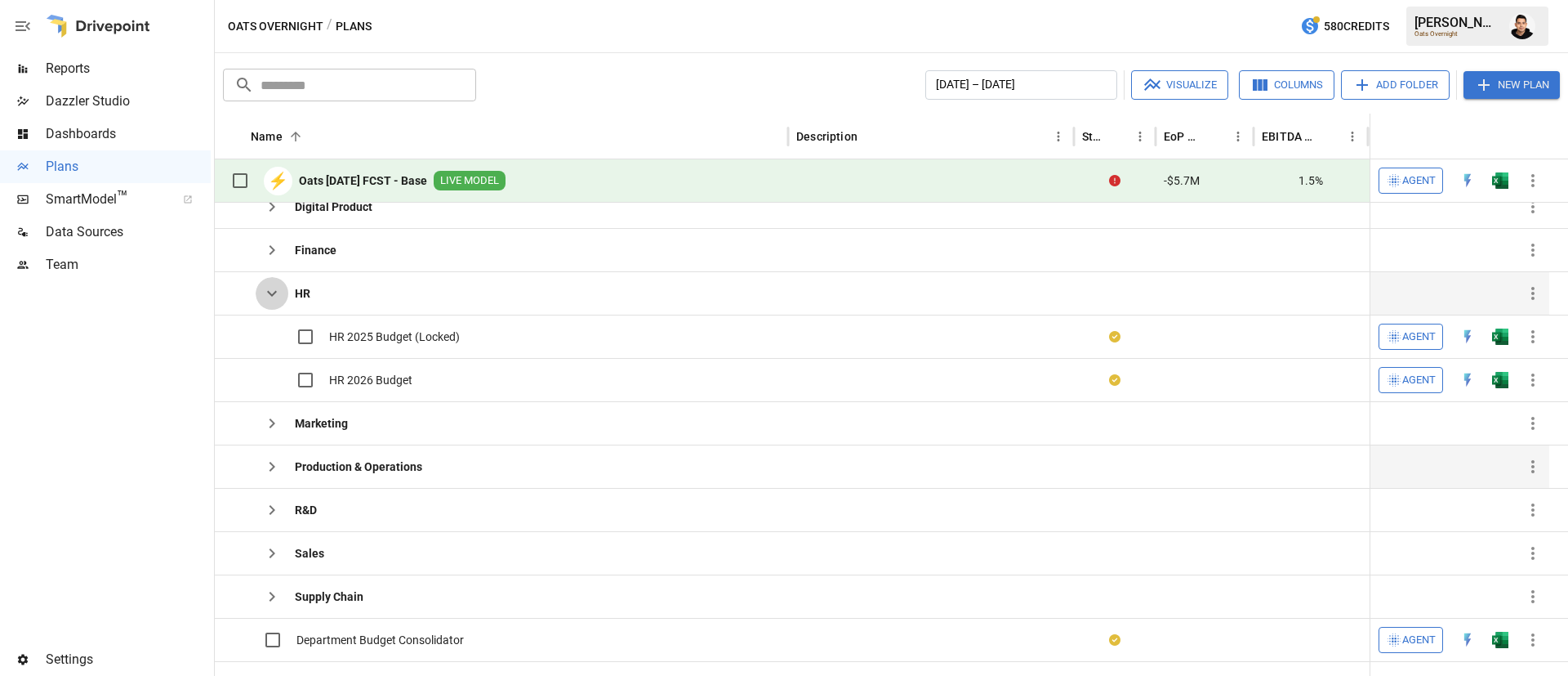
click at [270, 300] on icon "button" at bounding box center [272, 293] width 20 height 20
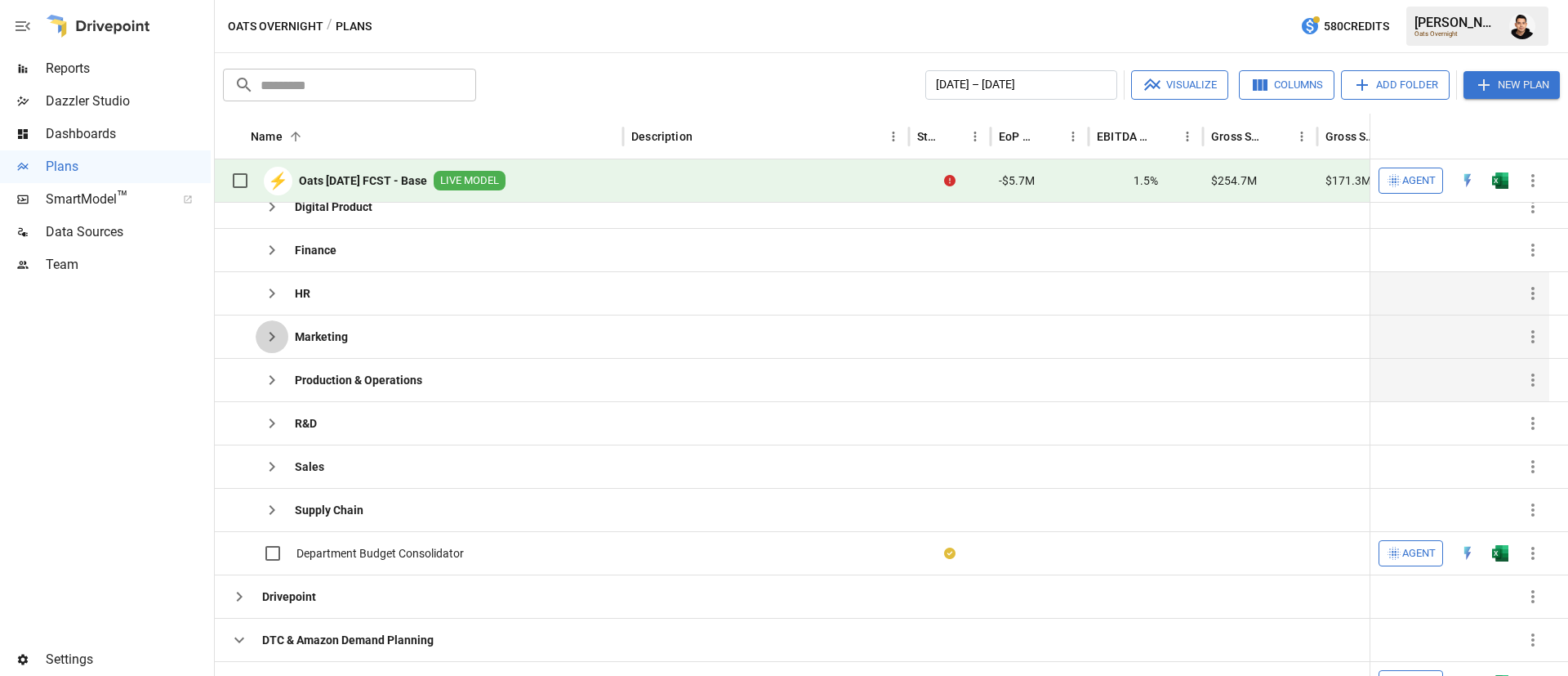
click at [269, 343] on icon "button" at bounding box center [272, 337] width 20 height 20
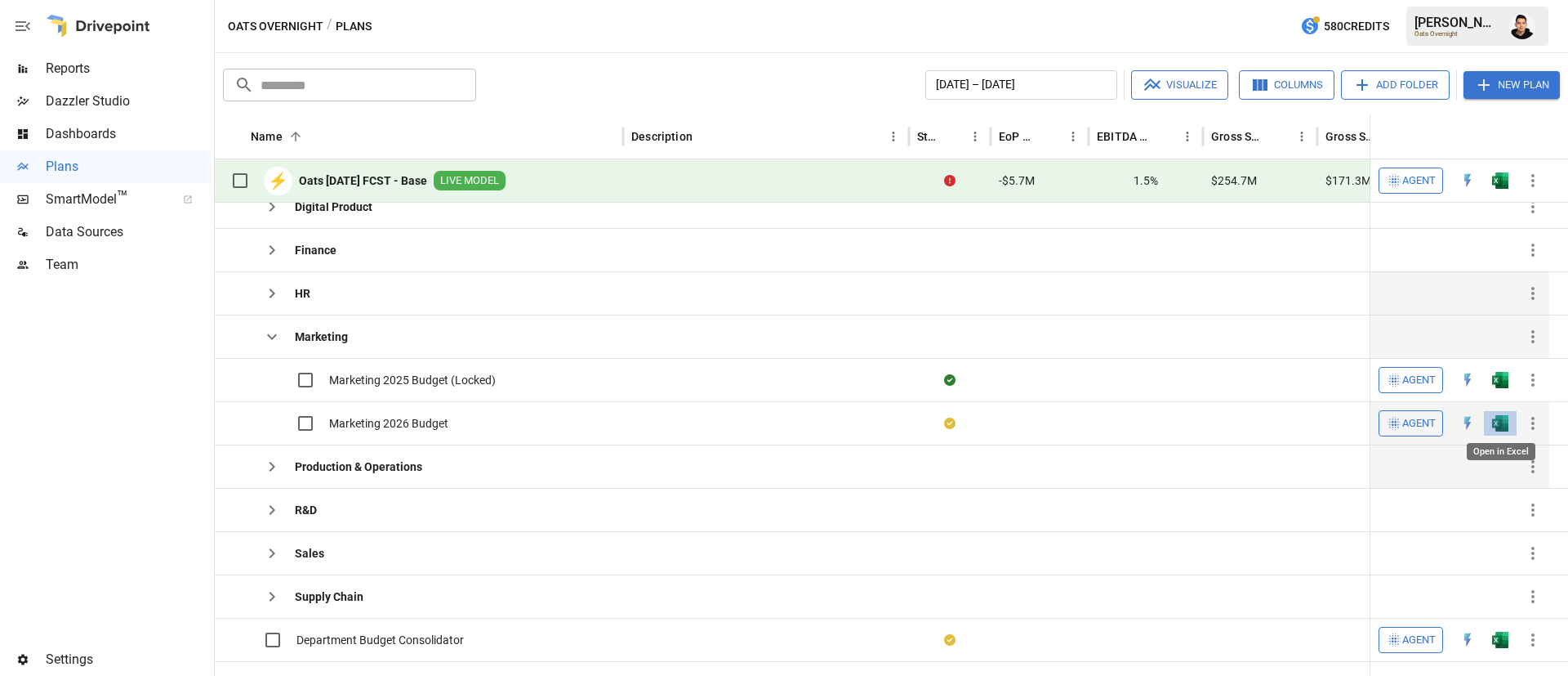
click at [1494, 424] on img "Open in Excel" at bounding box center [1500, 424] width 16 height 16
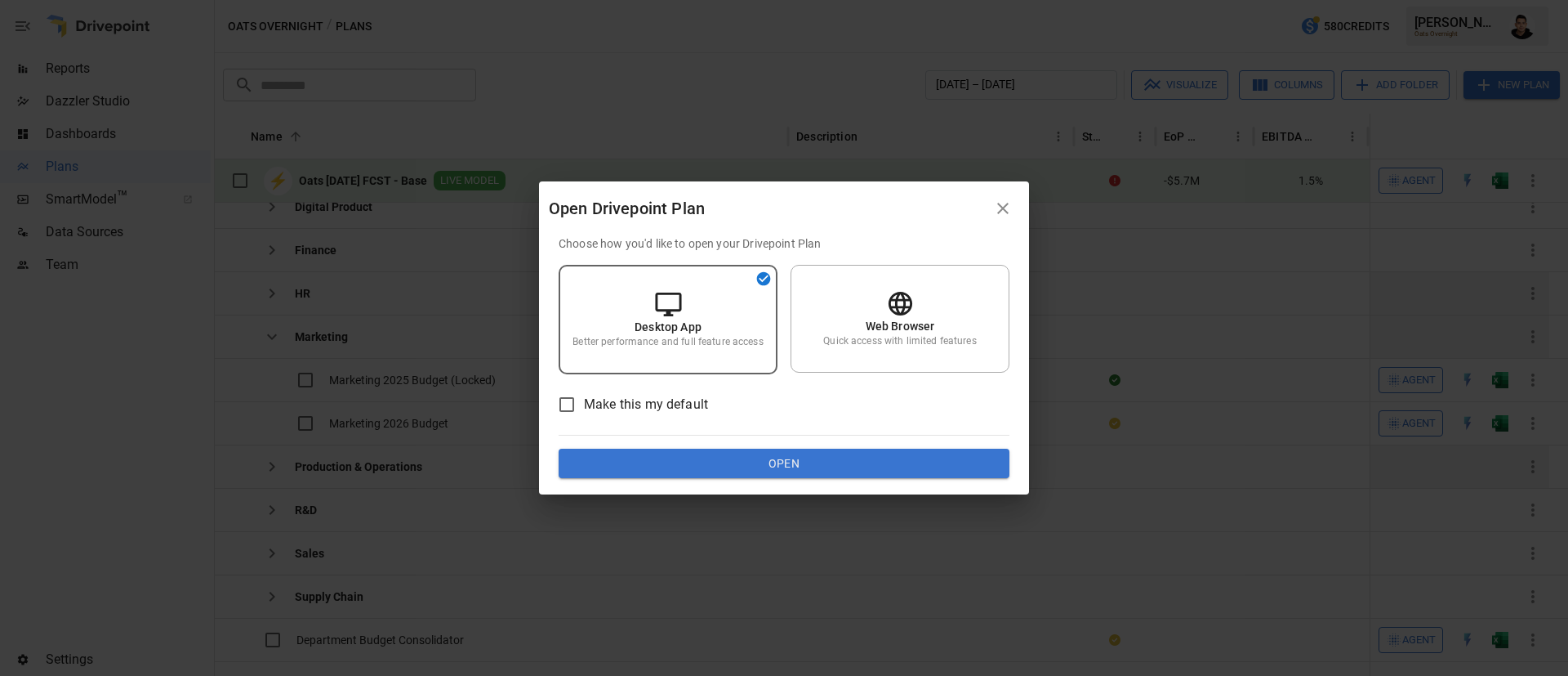
click at [861, 464] on button "Open" at bounding box center [784, 464] width 451 height 29
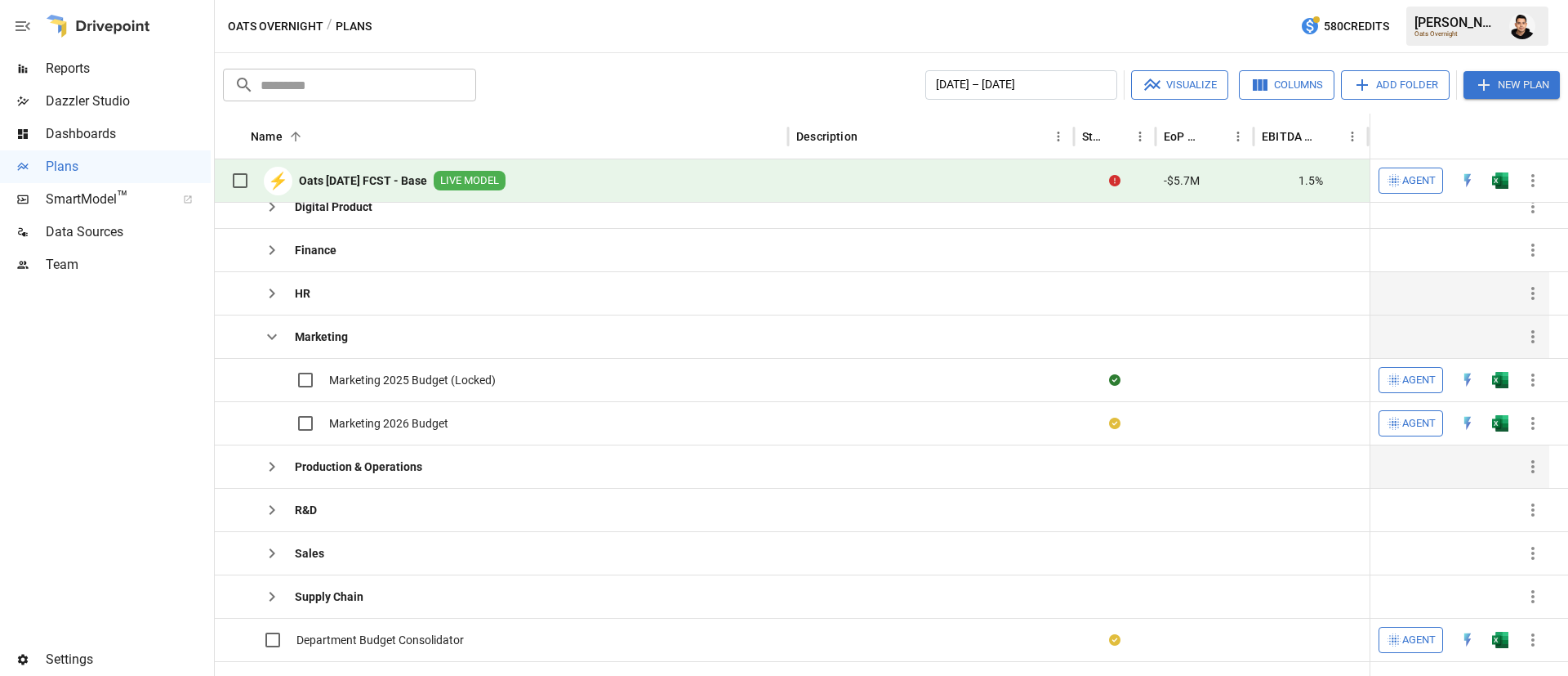
click at [271, 340] on icon "button" at bounding box center [272, 337] width 20 height 20
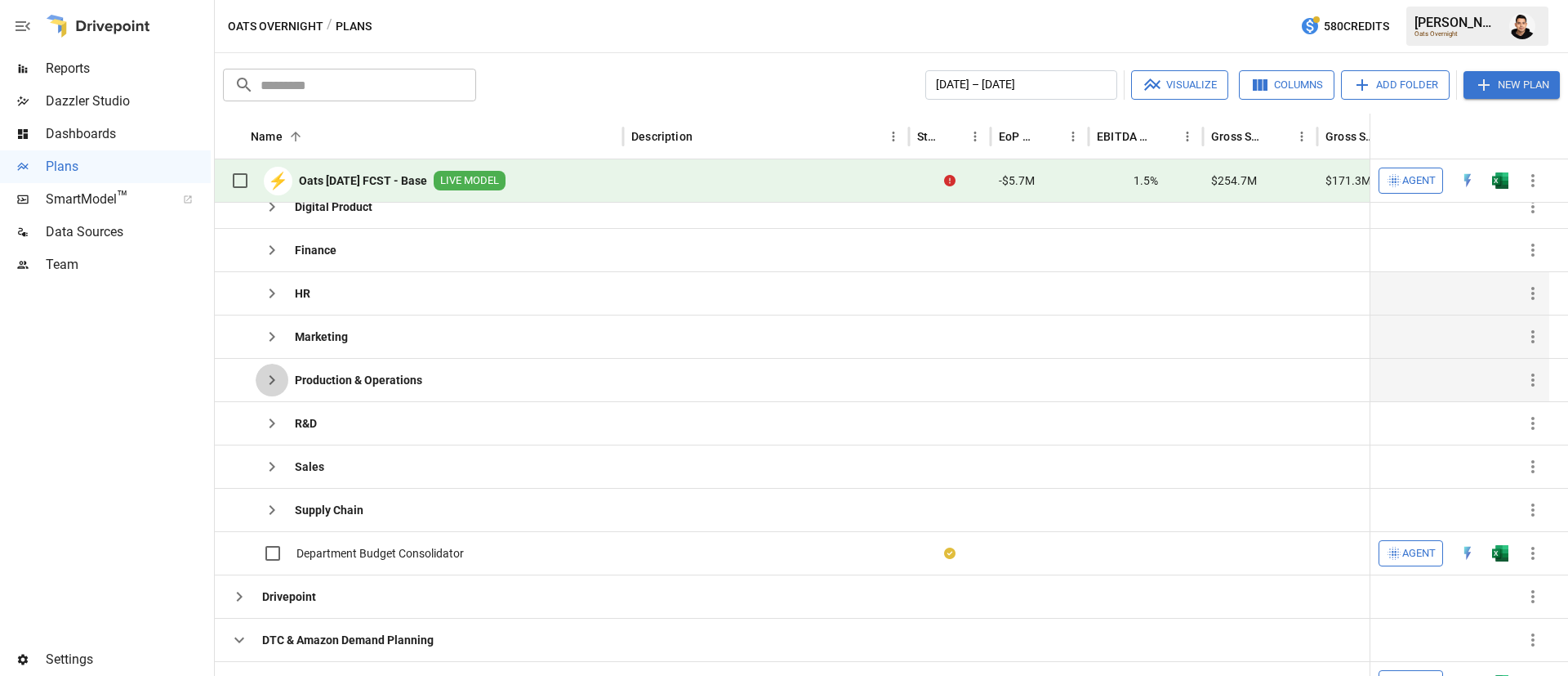
click at [268, 383] on icon "button" at bounding box center [272, 380] width 20 height 20
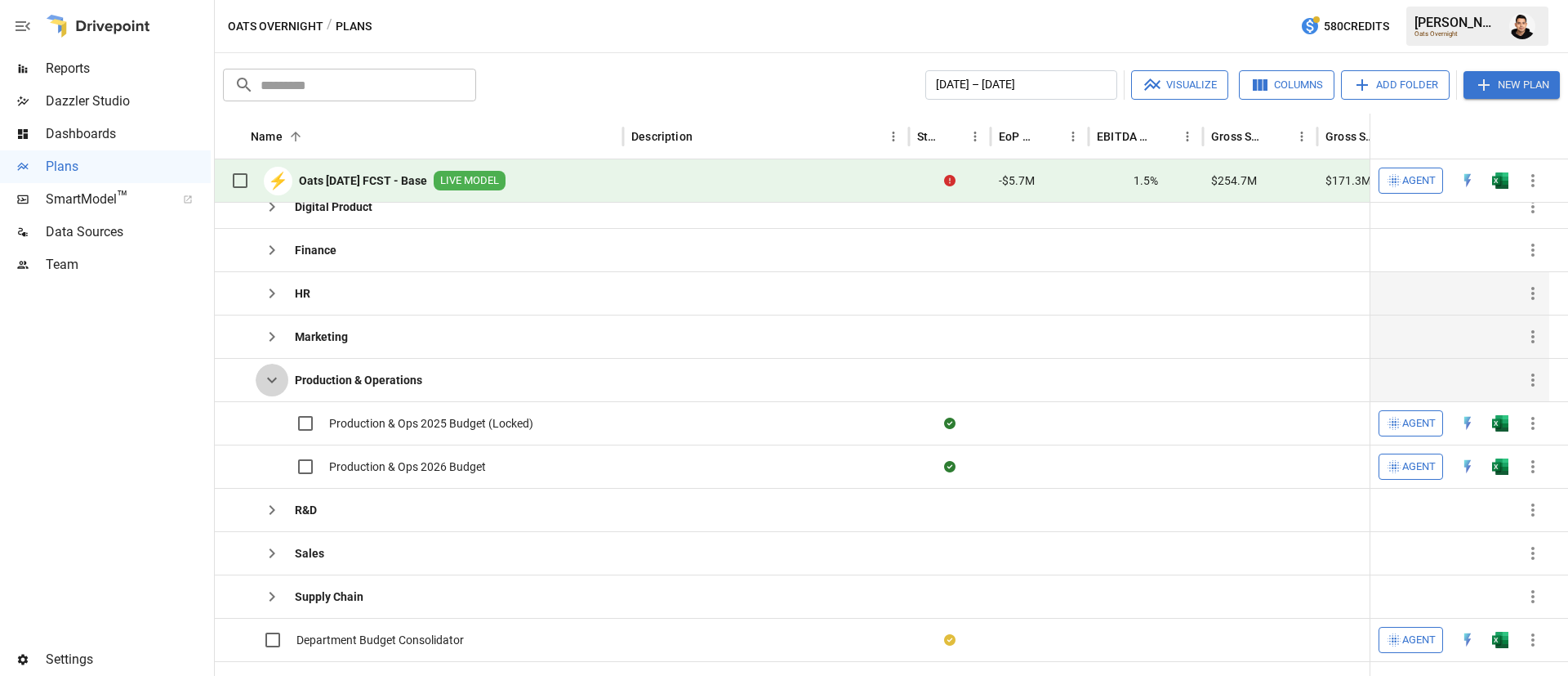
click at [270, 383] on icon "button" at bounding box center [272, 380] width 20 height 20
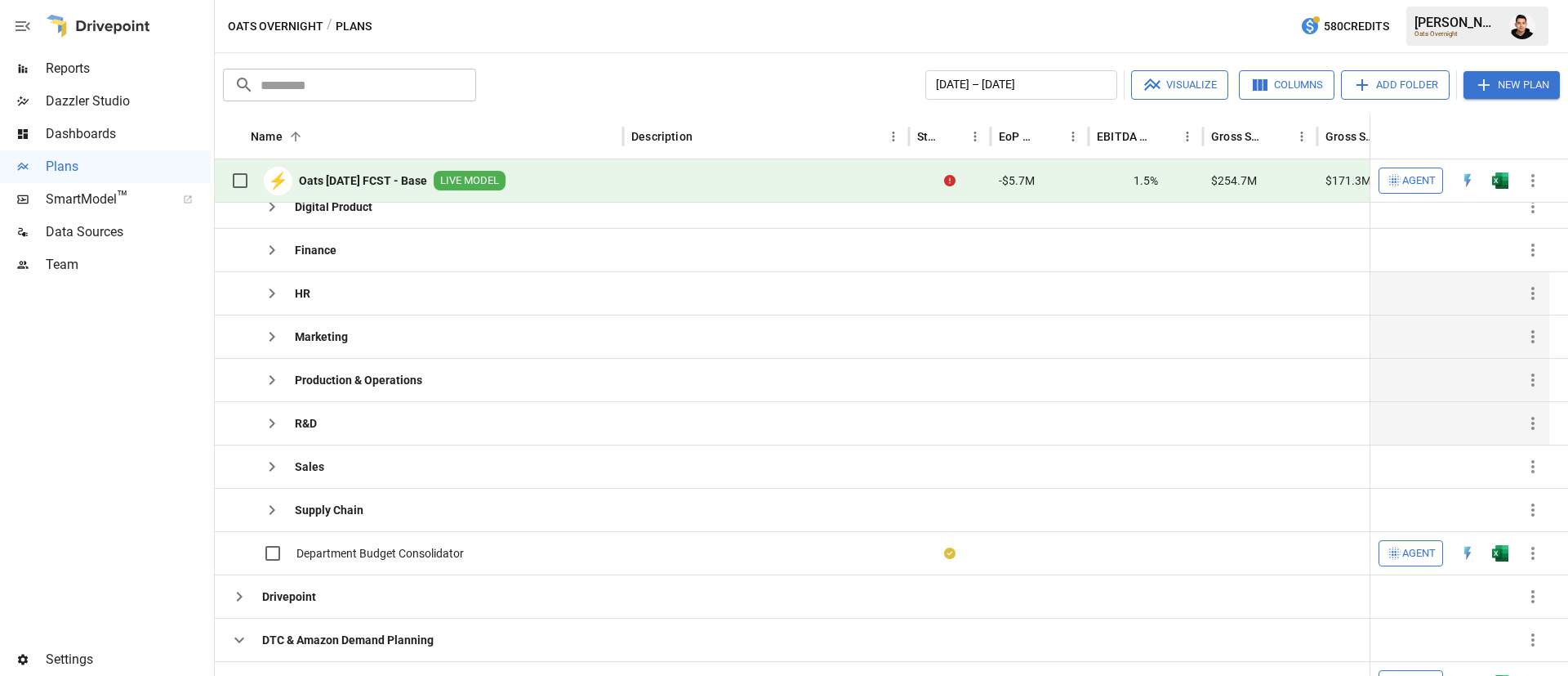
click at [278, 425] on icon "button" at bounding box center [272, 424] width 20 height 20
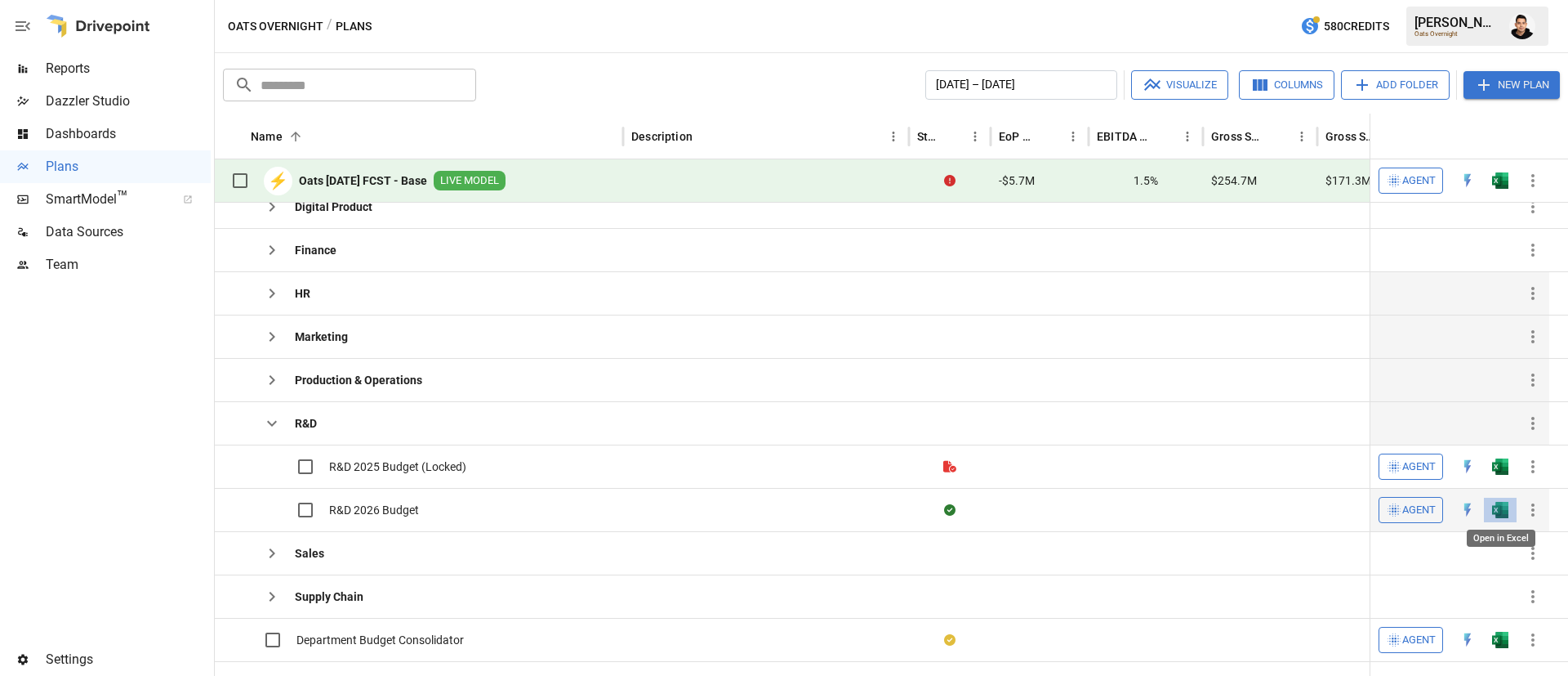
click at [1498, 509] on img "Open in Excel" at bounding box center [1500, 510] width 16 height 16
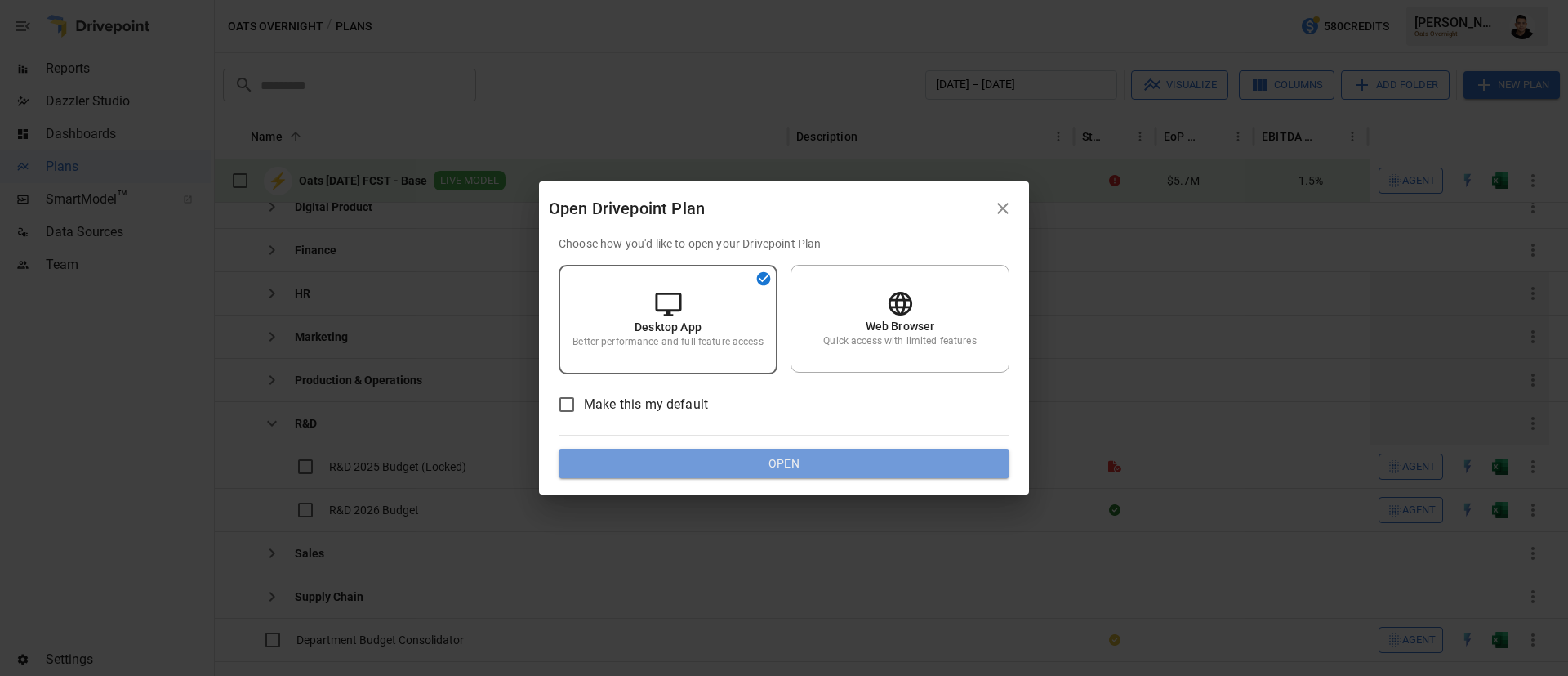
click at [882, 460] on button "Open" at bounding box center [784, 464] width 451 height 29
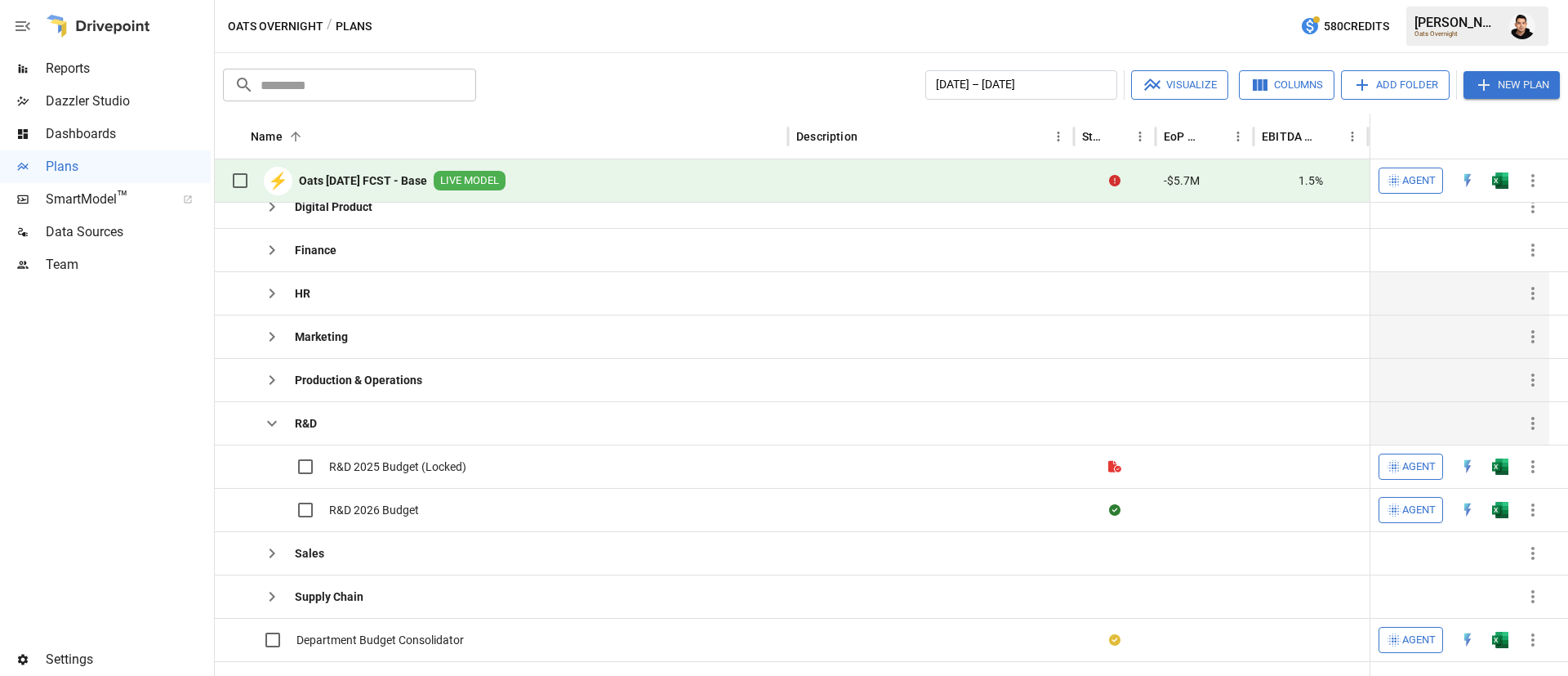
click at [264, 424] on icon "button" at bounding box center [272, 424] width 20 height 20
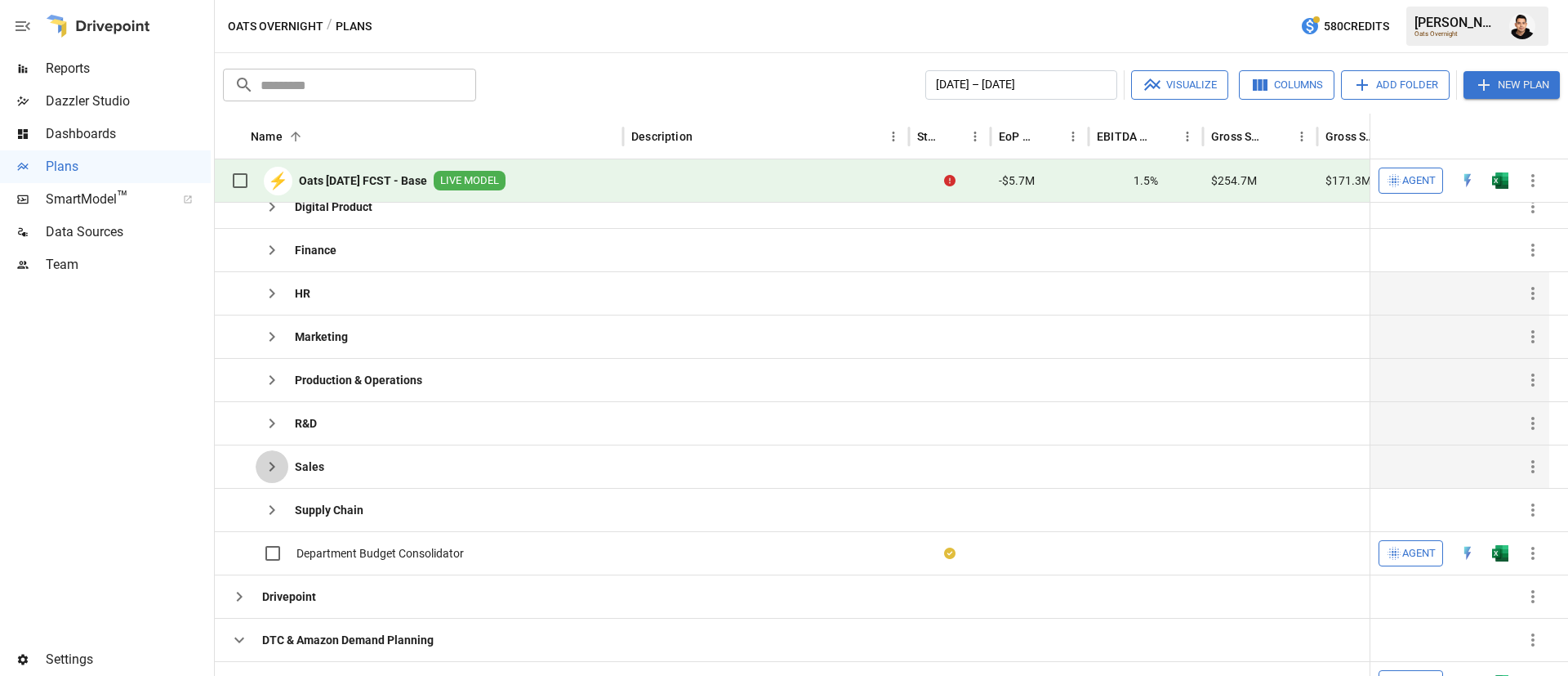
click at [268, 460] on icon "button" at bounding box center [272, 467] width 20 height 20
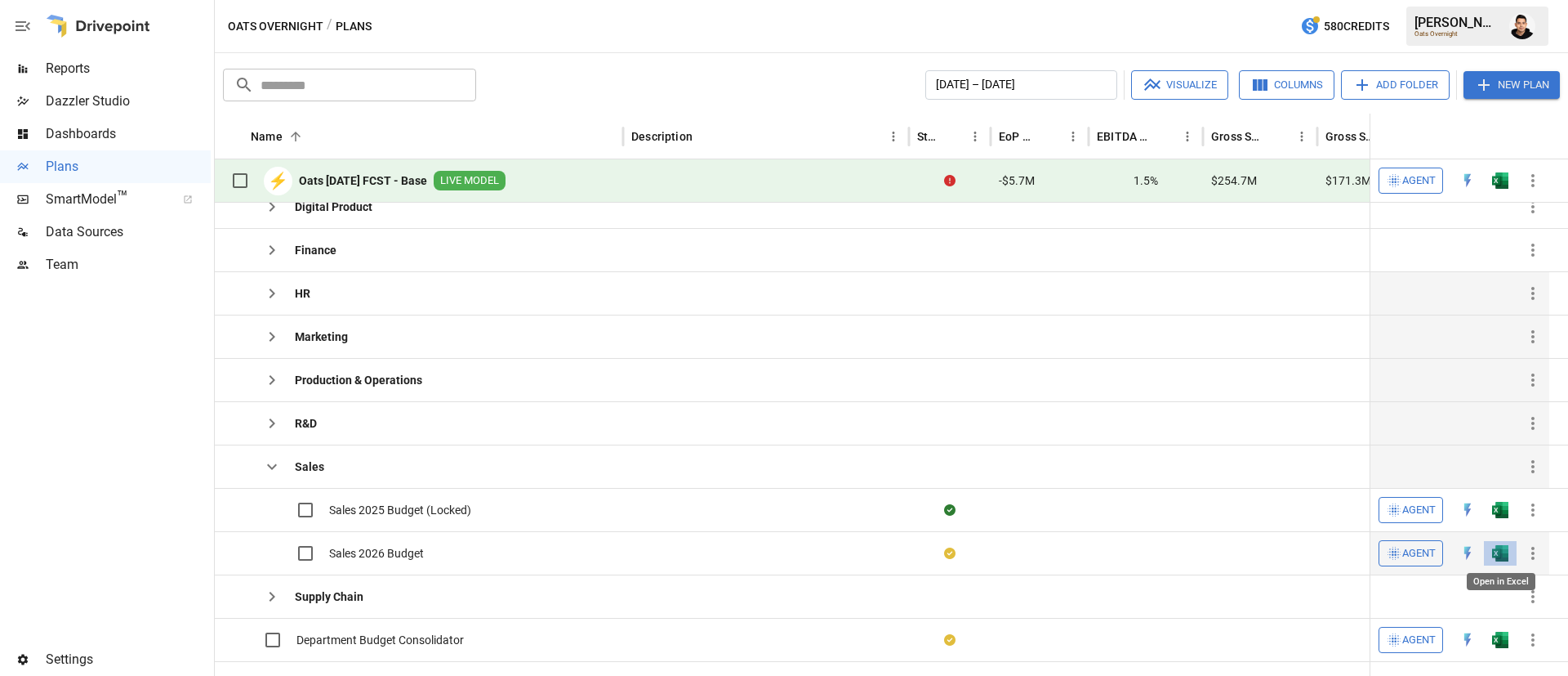
click at [1501, 560] on img "Open in Excel" at bounding box center [1500, 553] width 16 height 16
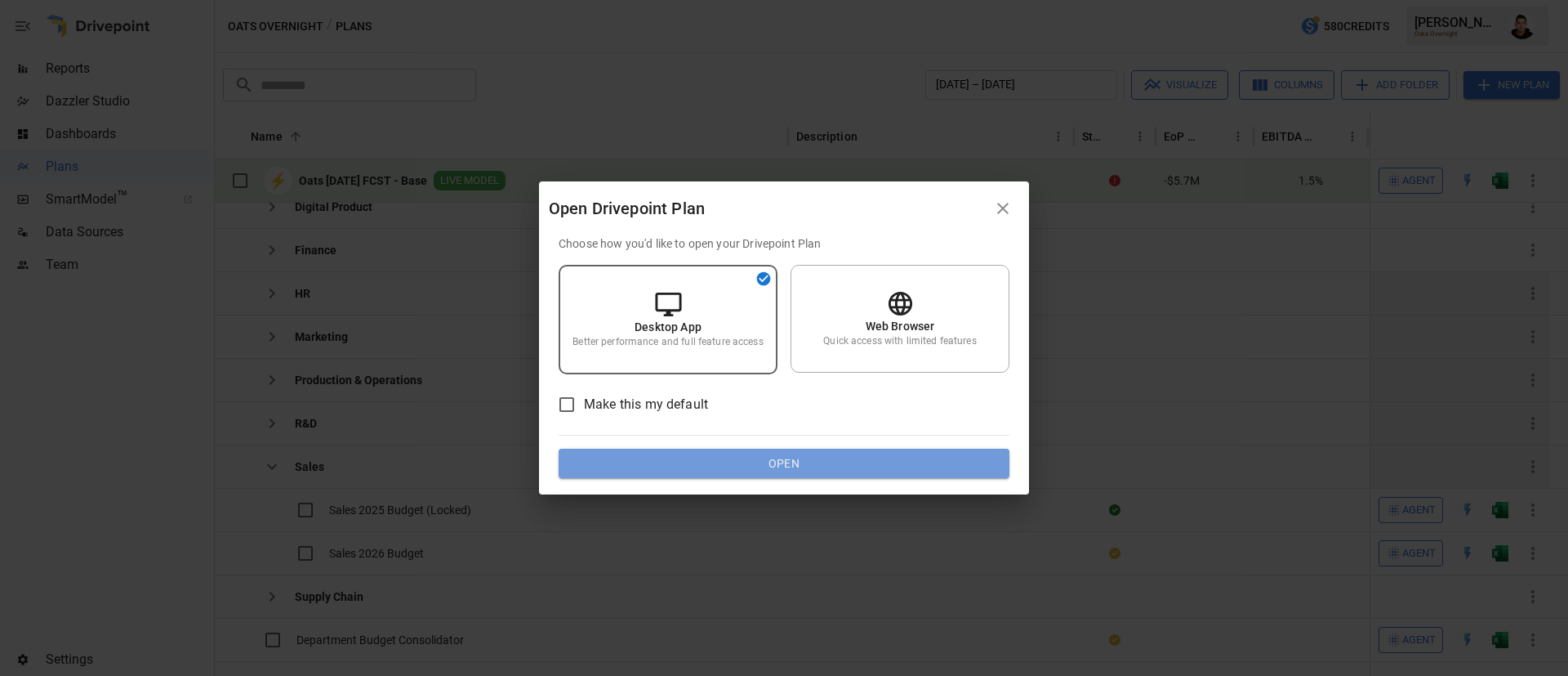
click at [960, 461] on button "Open" at bounding box center [784, 464] width 451 height 29
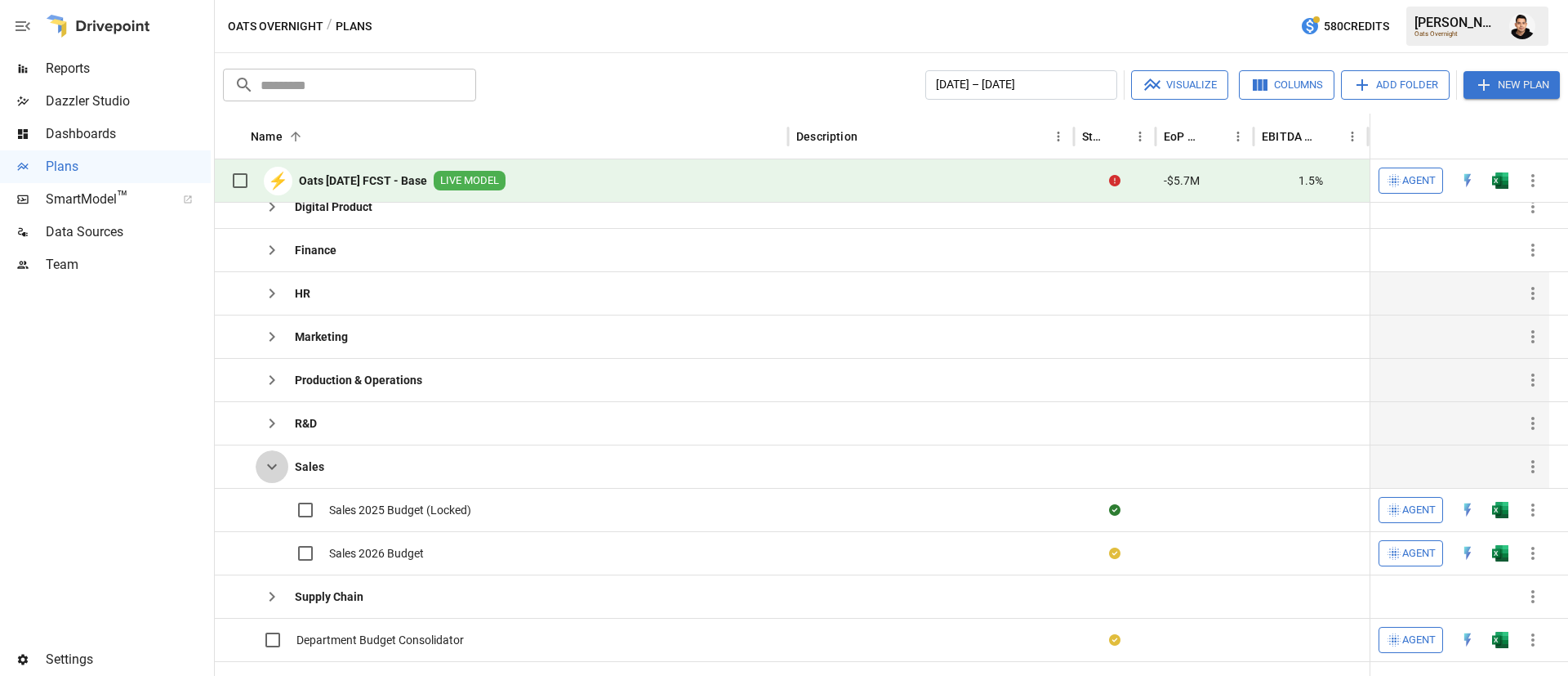
click at [262, 465] on button "button" at bounding box center [272, 467] width 33 height 33
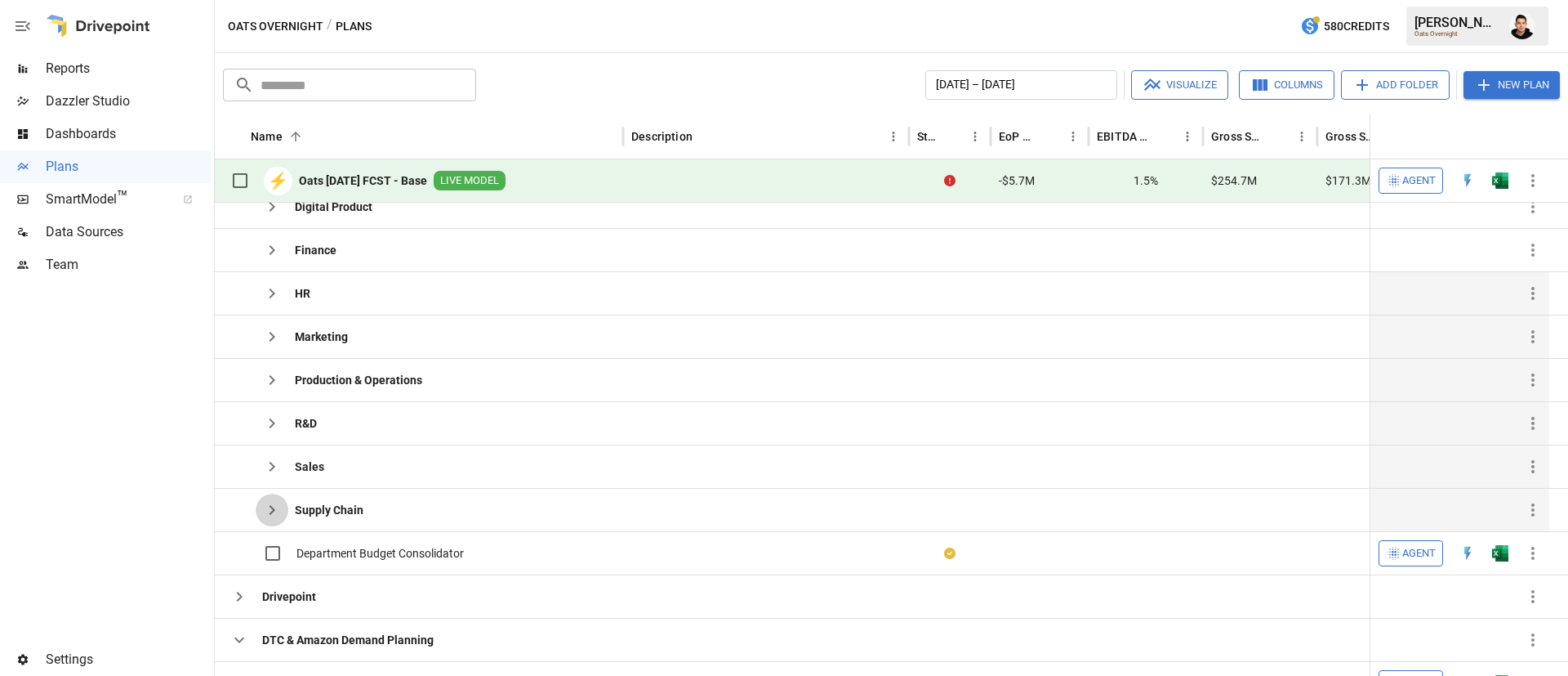
click at [272, 512] on icon "button" at bounding box center [272, 510] width 6 height 10
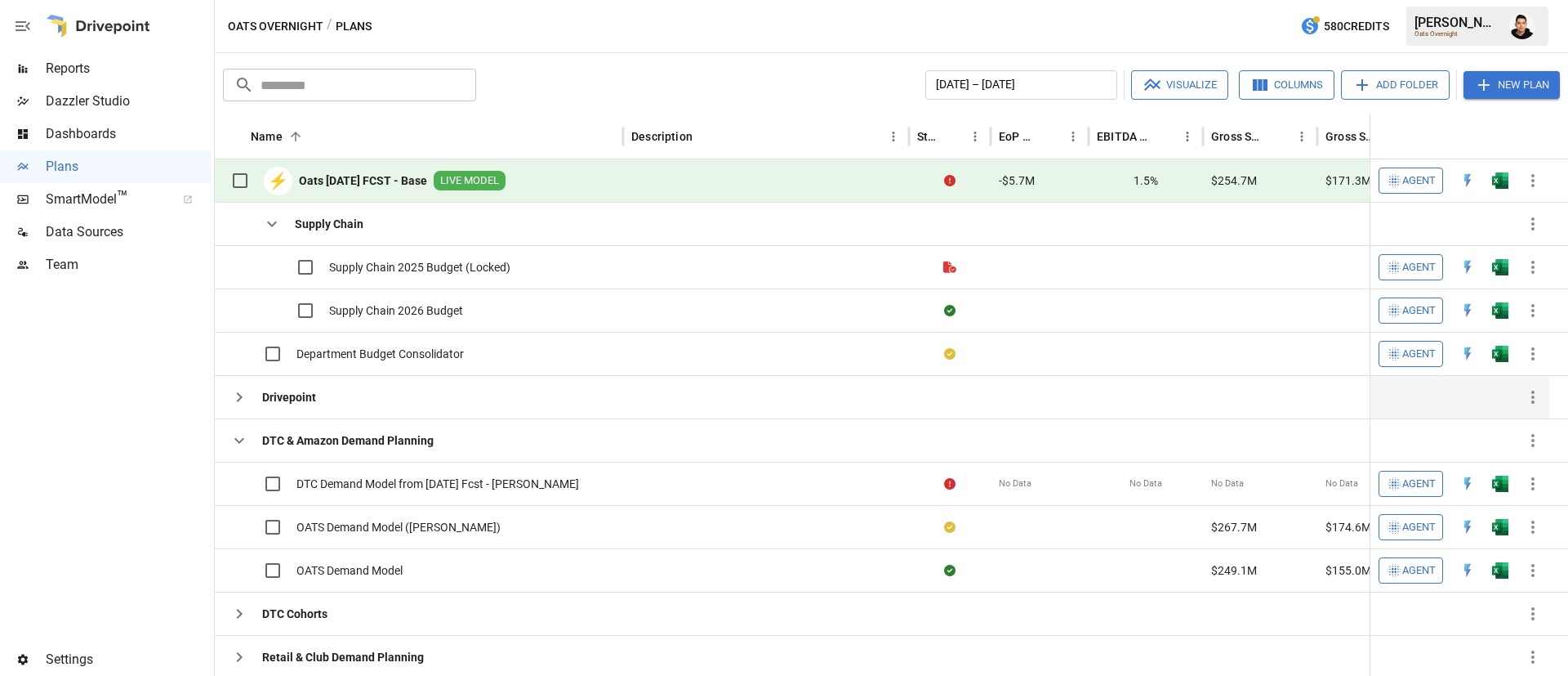
scroll to position [489, 0]
click at [1499, 312] on img "Open in Excel" at bounding box center [1500, 312] width 16 height 16
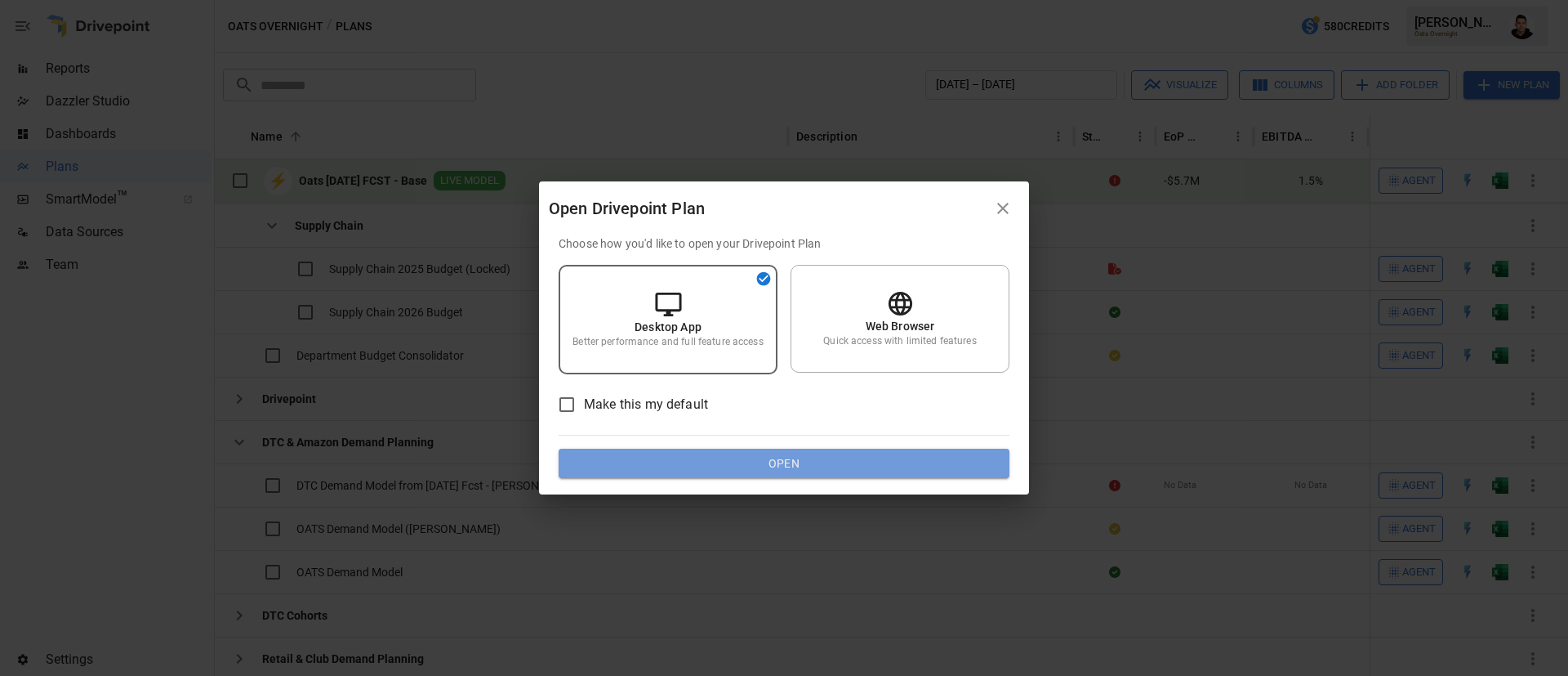
click at [844, 469] on button "Open" at bounding box center [784, 464] width 451 height 29
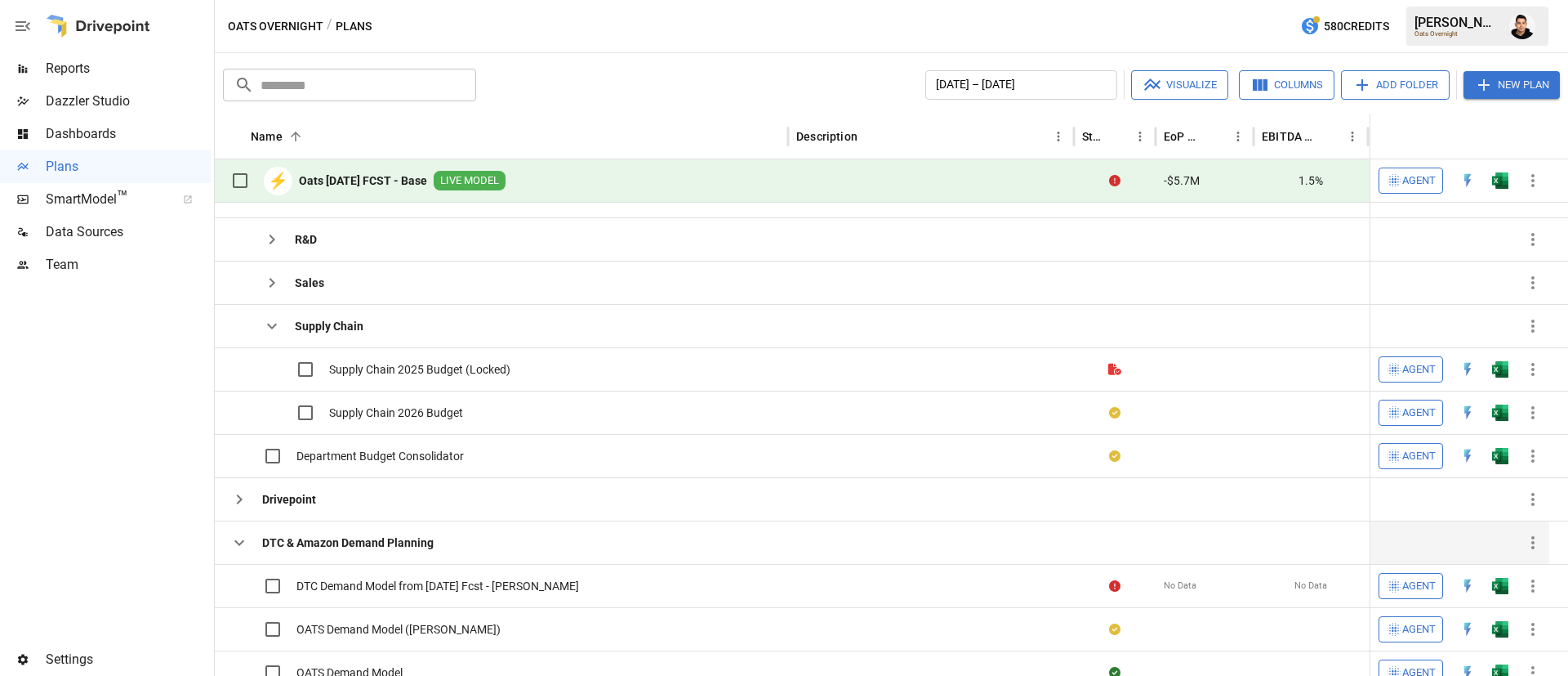
scroll to position [408, 0]
drag, startPoint x: 268, startPoint y: 321, endPoint x: 343, endPoint y: 332, distance: 75.8
click at [268, 321] on icon "button" at bounding box center [272, 326] width 20 height 20
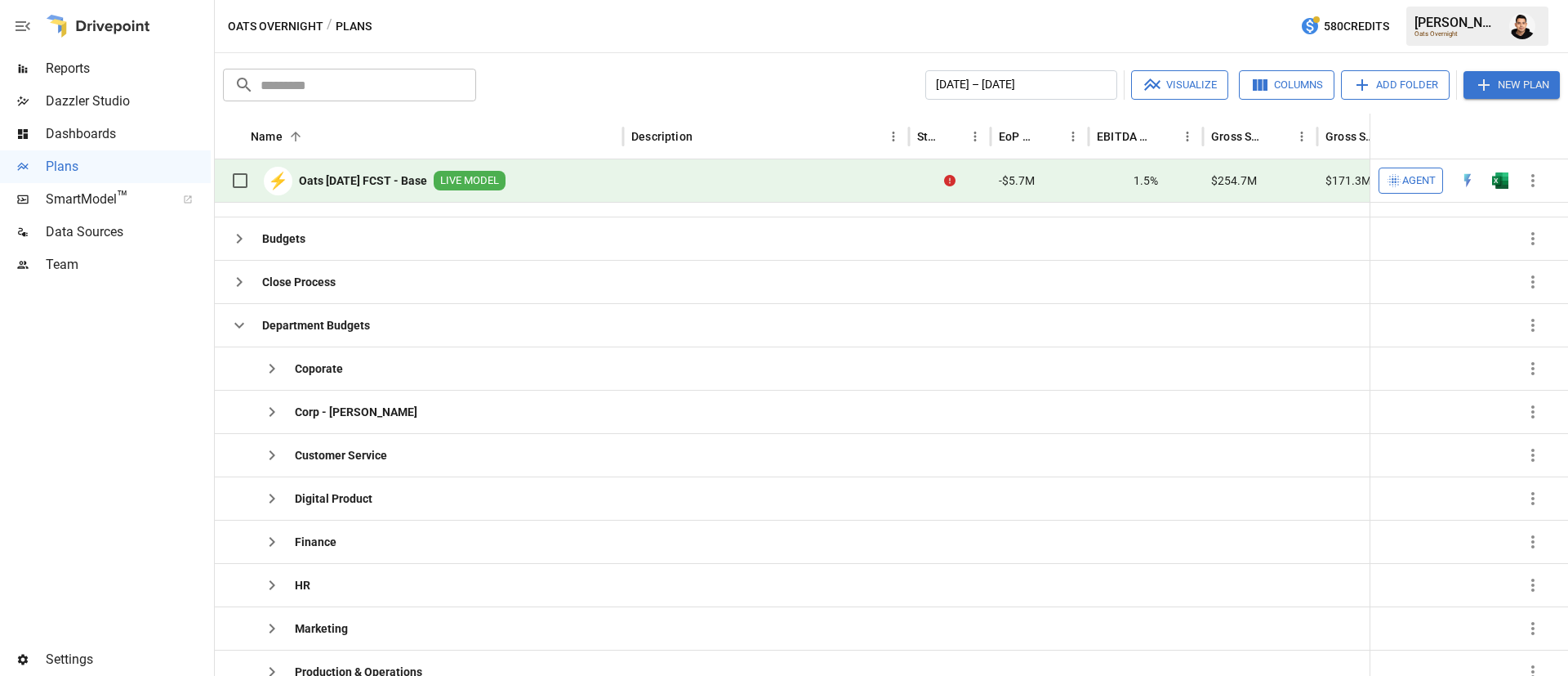
scroll to position [23, 0]
click at [266, 370] on icon "button" at bounding box center [272, 370] width 20 height 20
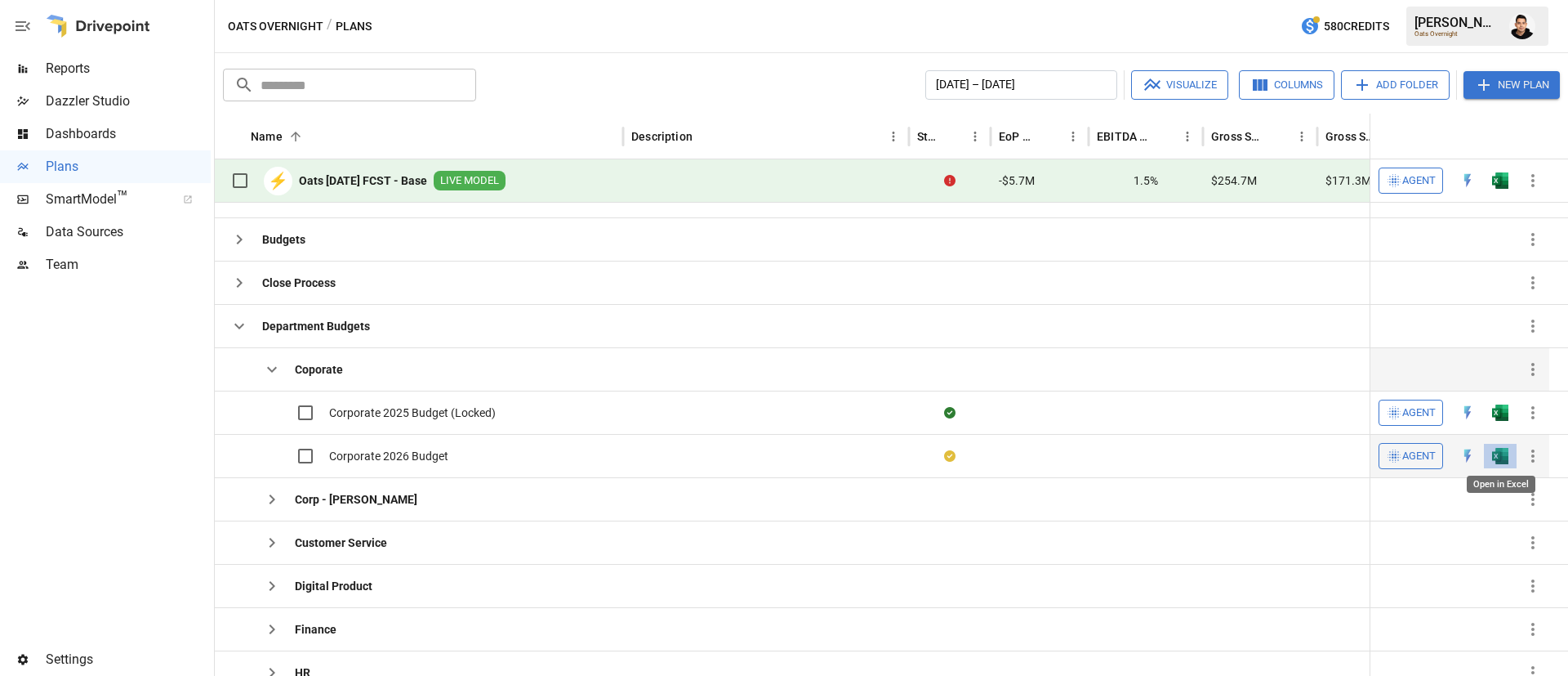
click at [1506, 460] on img "Open in Excel" at bounding box center [1500, 456] width 16 height 16
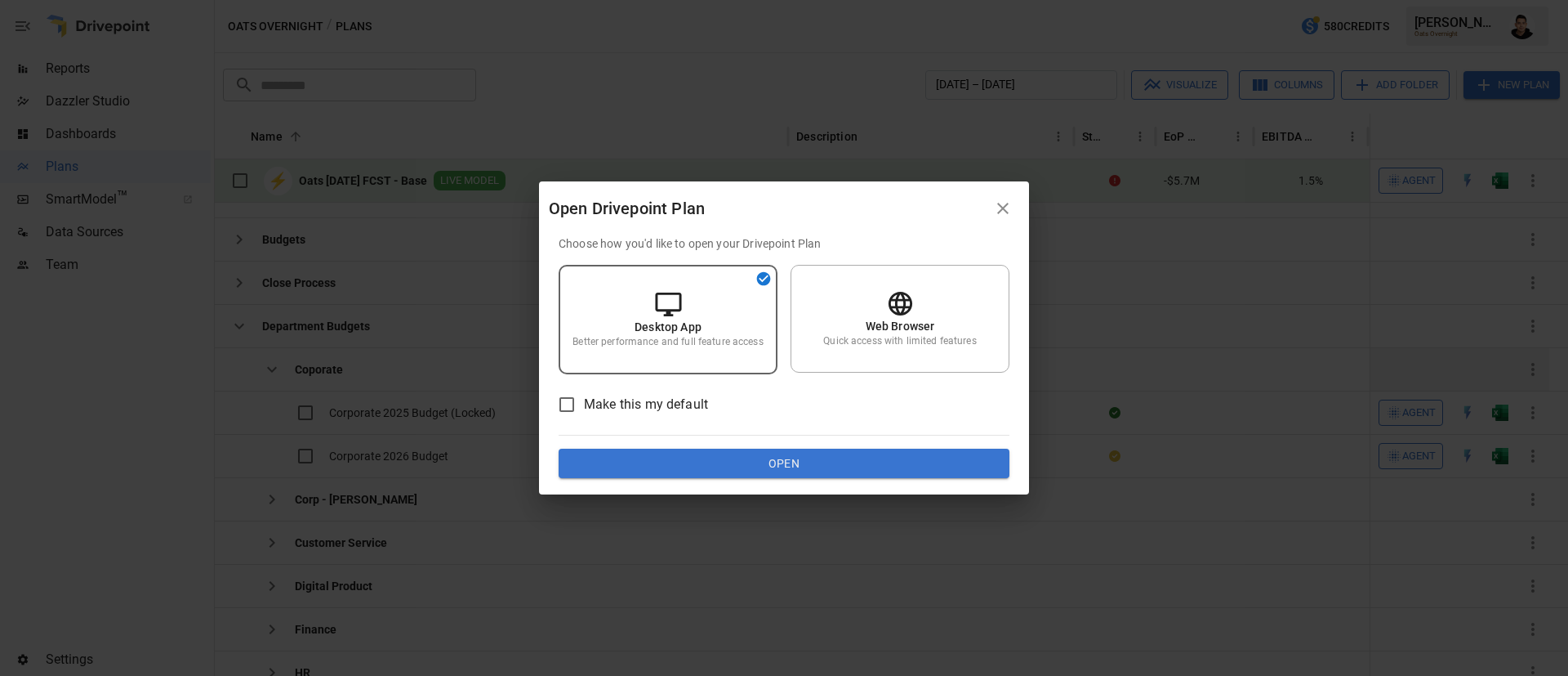
click at [915, 463] on button "Open" at bounding box center [784, 464] width 451 height 29
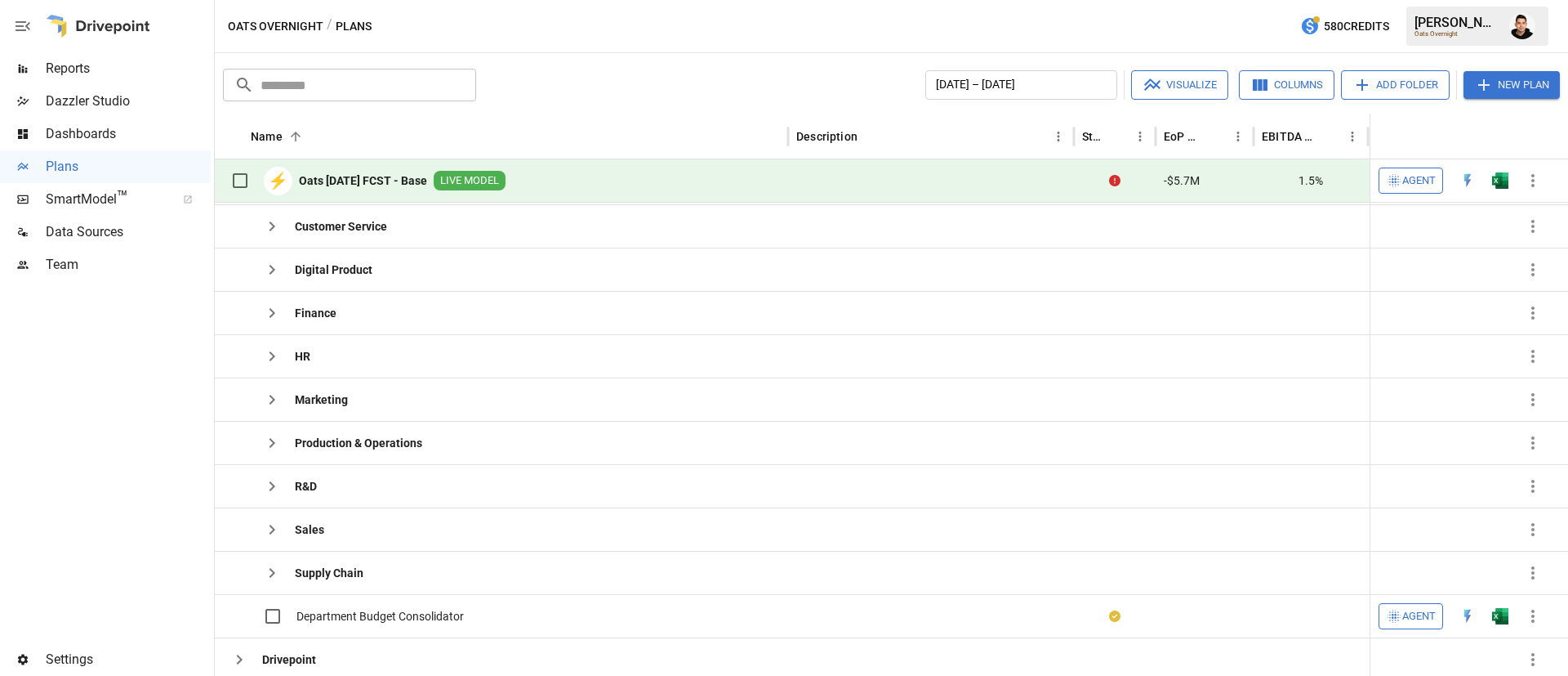
scroll to position [279, 0]
click at [269, 439] on icon "button" at bounding box center [272, 443] width 20 height 20
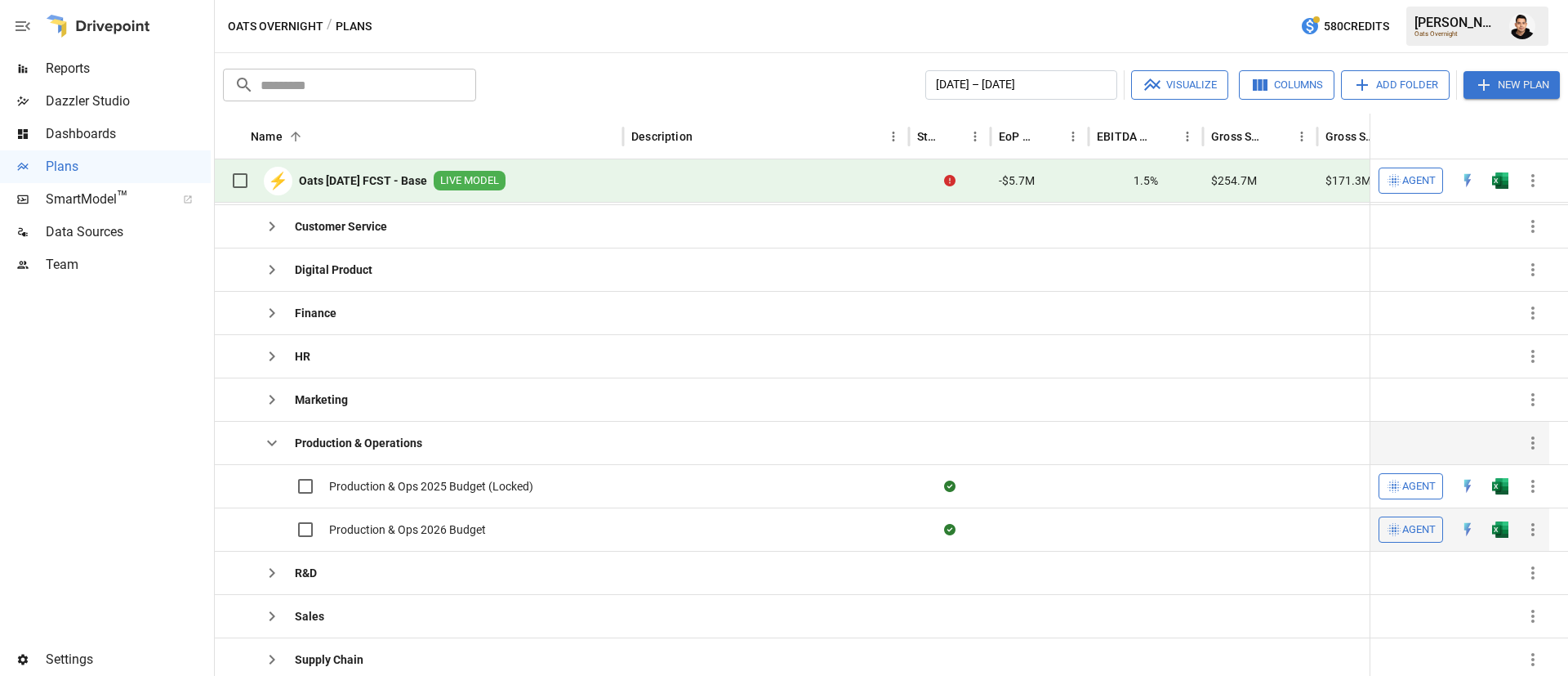
click at [1502, 515] on div at bounding box center [1500, 529] width 33 height 43
click at [1502, 517] on button "button" at bounding box center [1500, 529] width 52 height 25
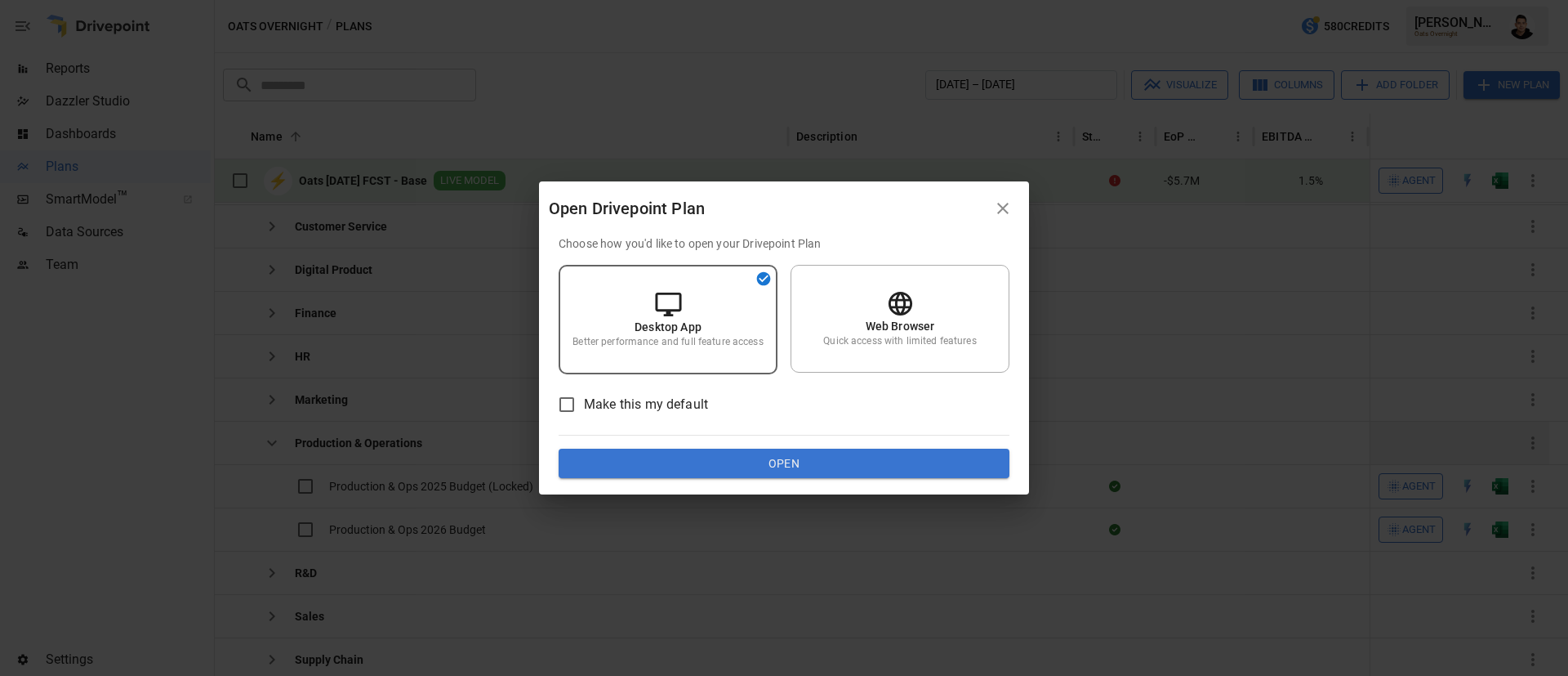
click at [750, 469] on button "Open" at bounding box center [784, 464] width 451 height 29
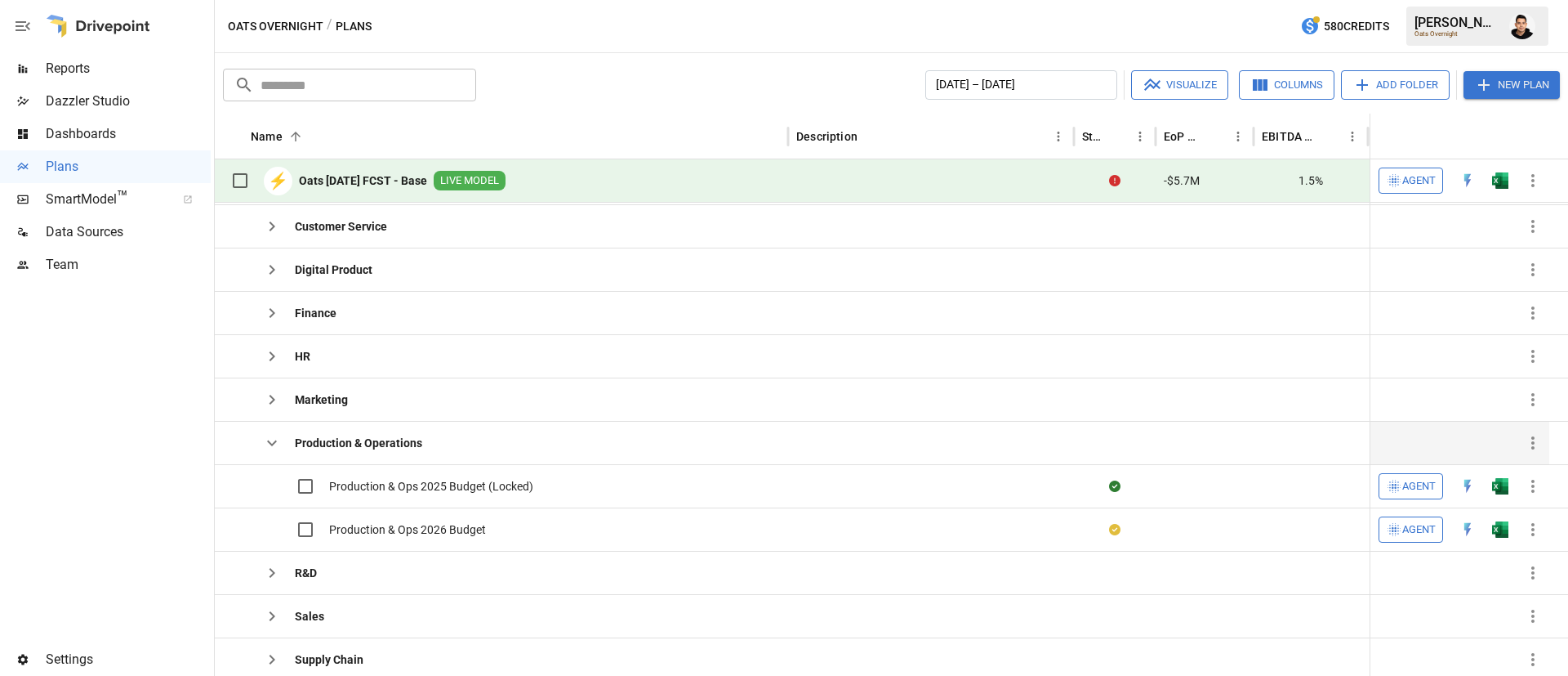
click at [275, 442] on icon "button" at bounding box center [272, 443] width 10 height 6
